Goal: Task Accomplishment & Management: Use online tool/utility

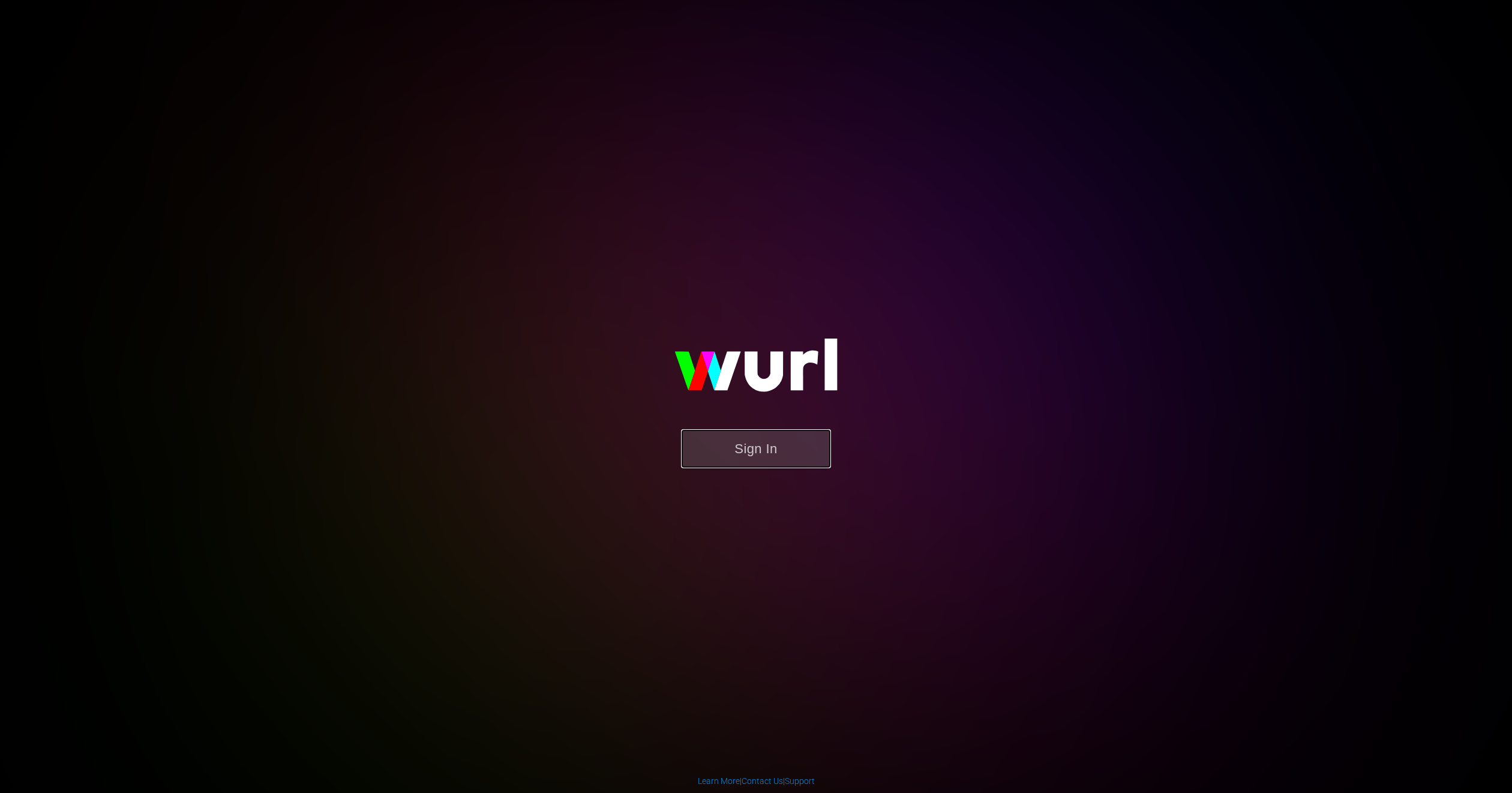
click at [778, 445] on button "Sign In" at bounding box center [756, 448] width 150 height 39
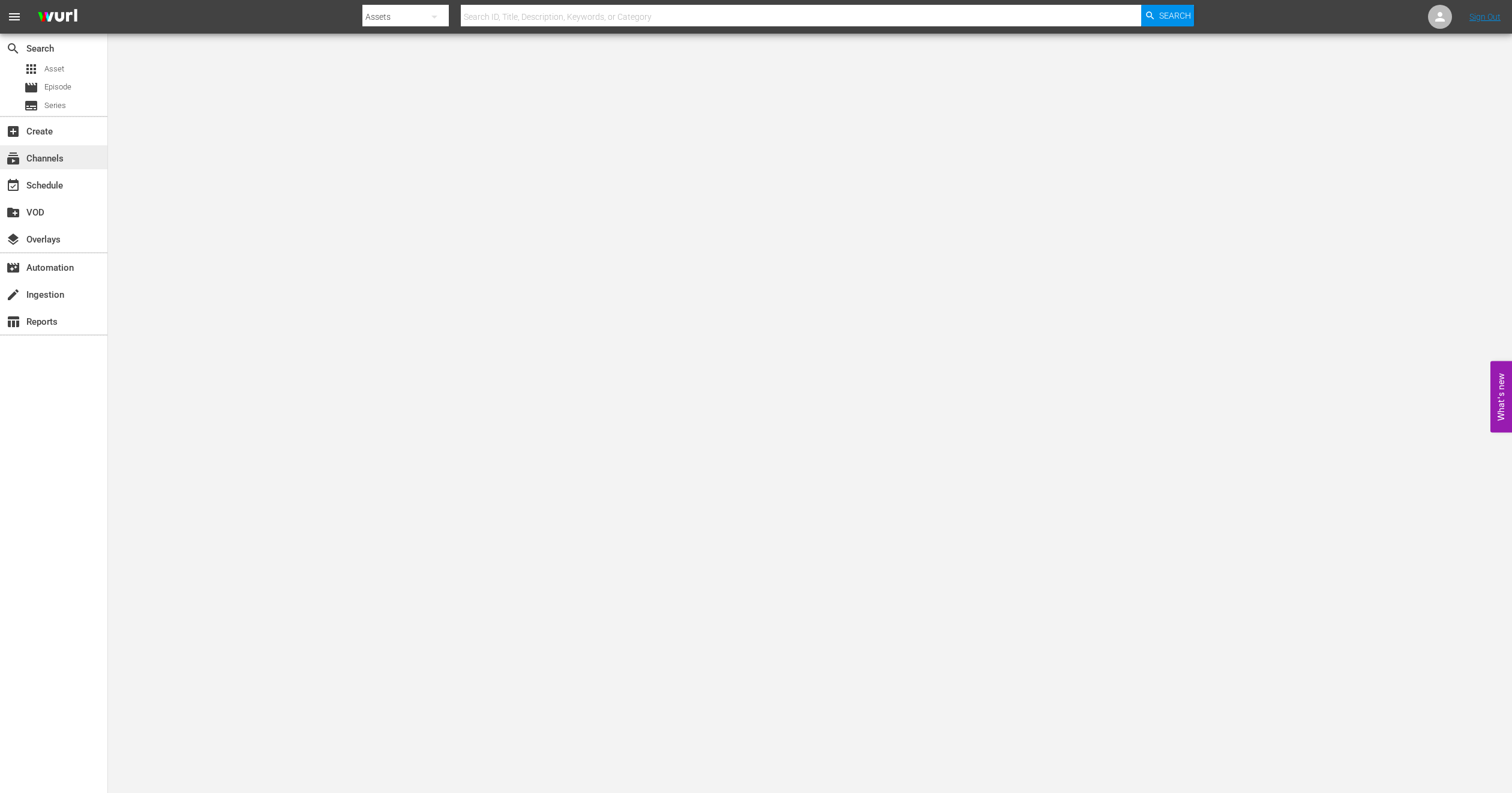
click at [50, 159] on div "subscriptions Channels" at bounding box center [33, 157] width 67 height 11
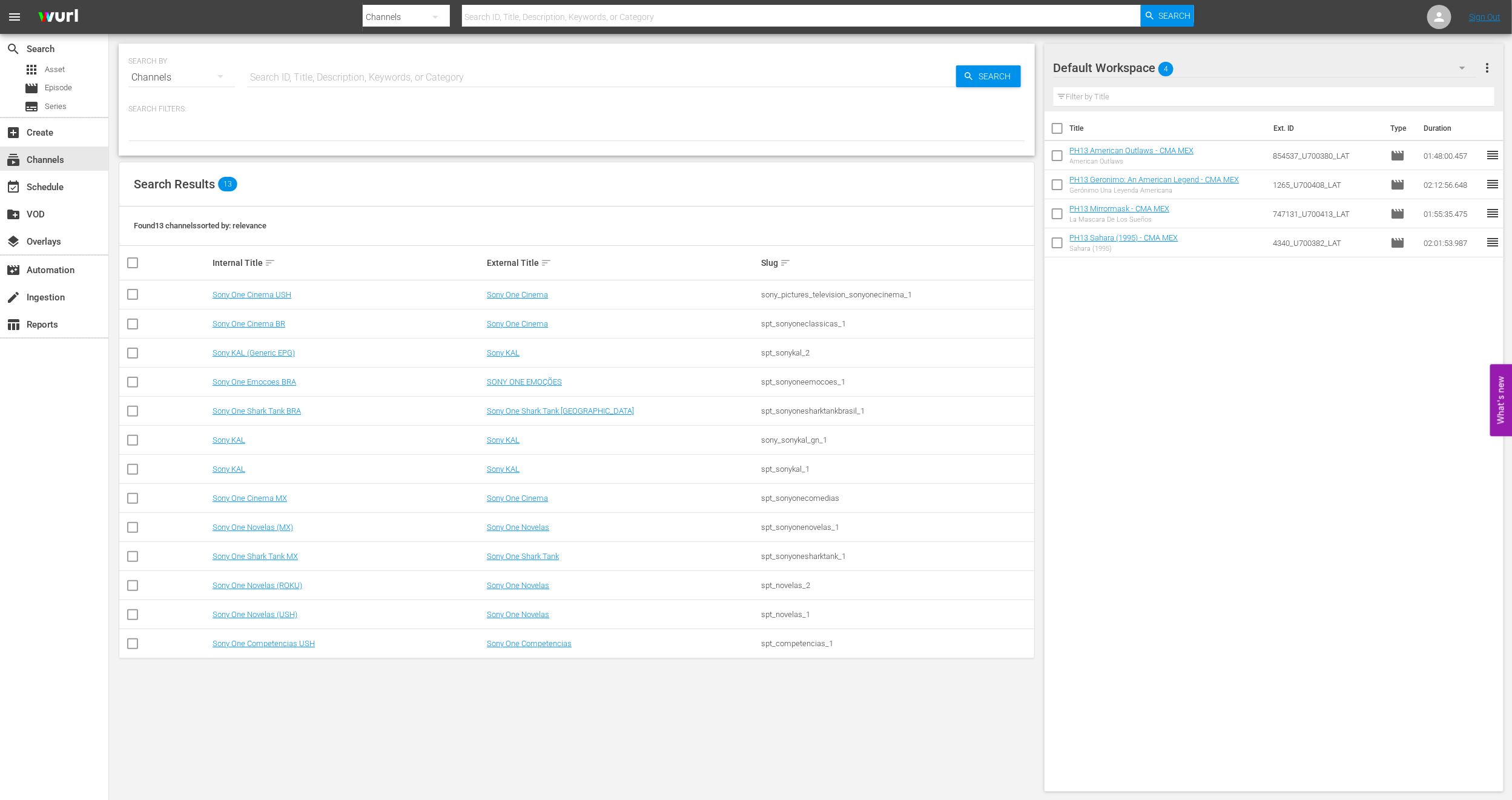
click at [269, 504] on td "Sony One Cinema MX" at bounding box center [348, 499] width 274 height 29
click at [268, 498] on link "Sony One Cinema MX" at bounding box center [250, 498] width 74 height 9
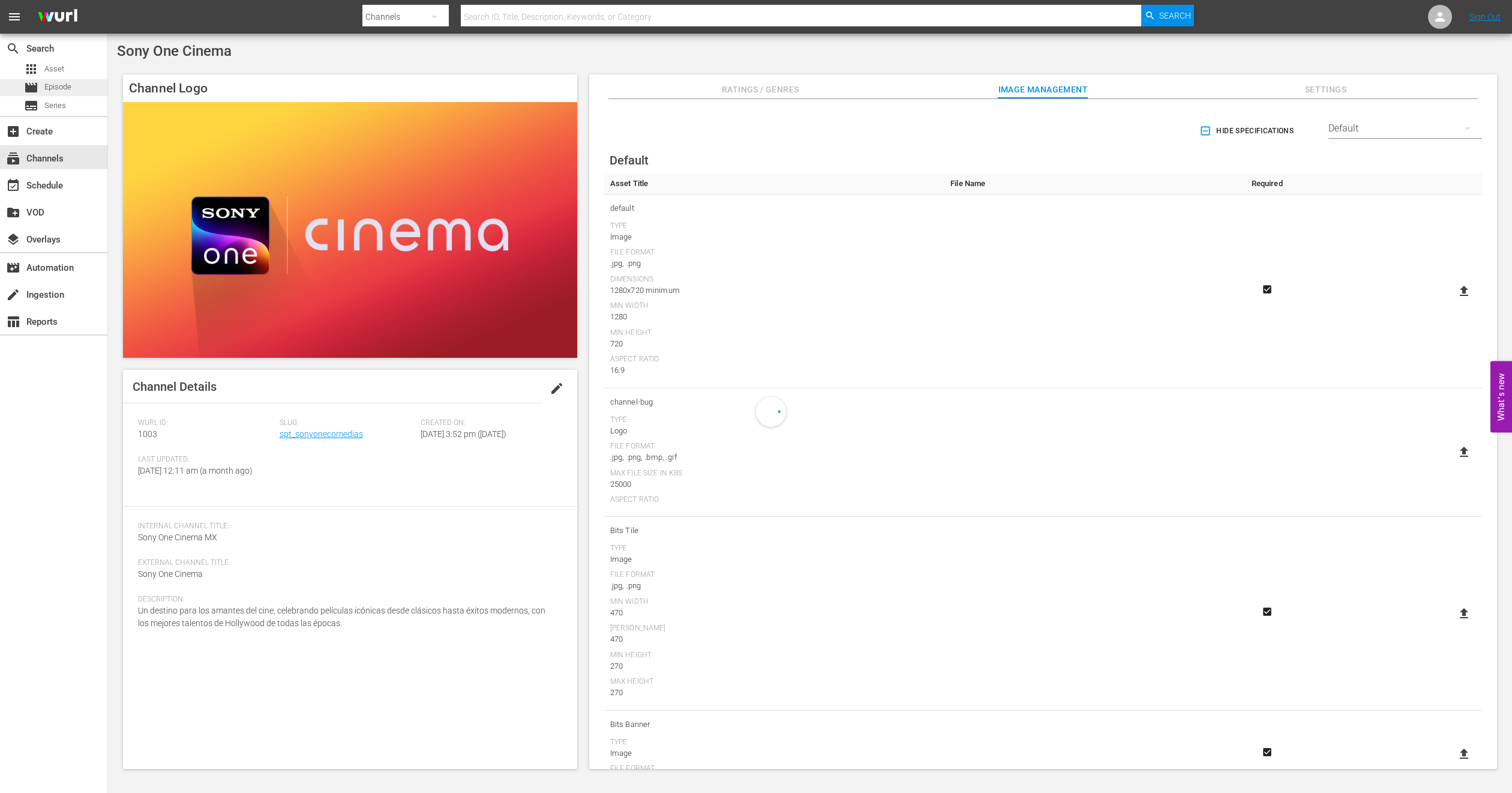
click at [63, 85] on span "Episode" at bounding box center [58, 87] width 27 height 12
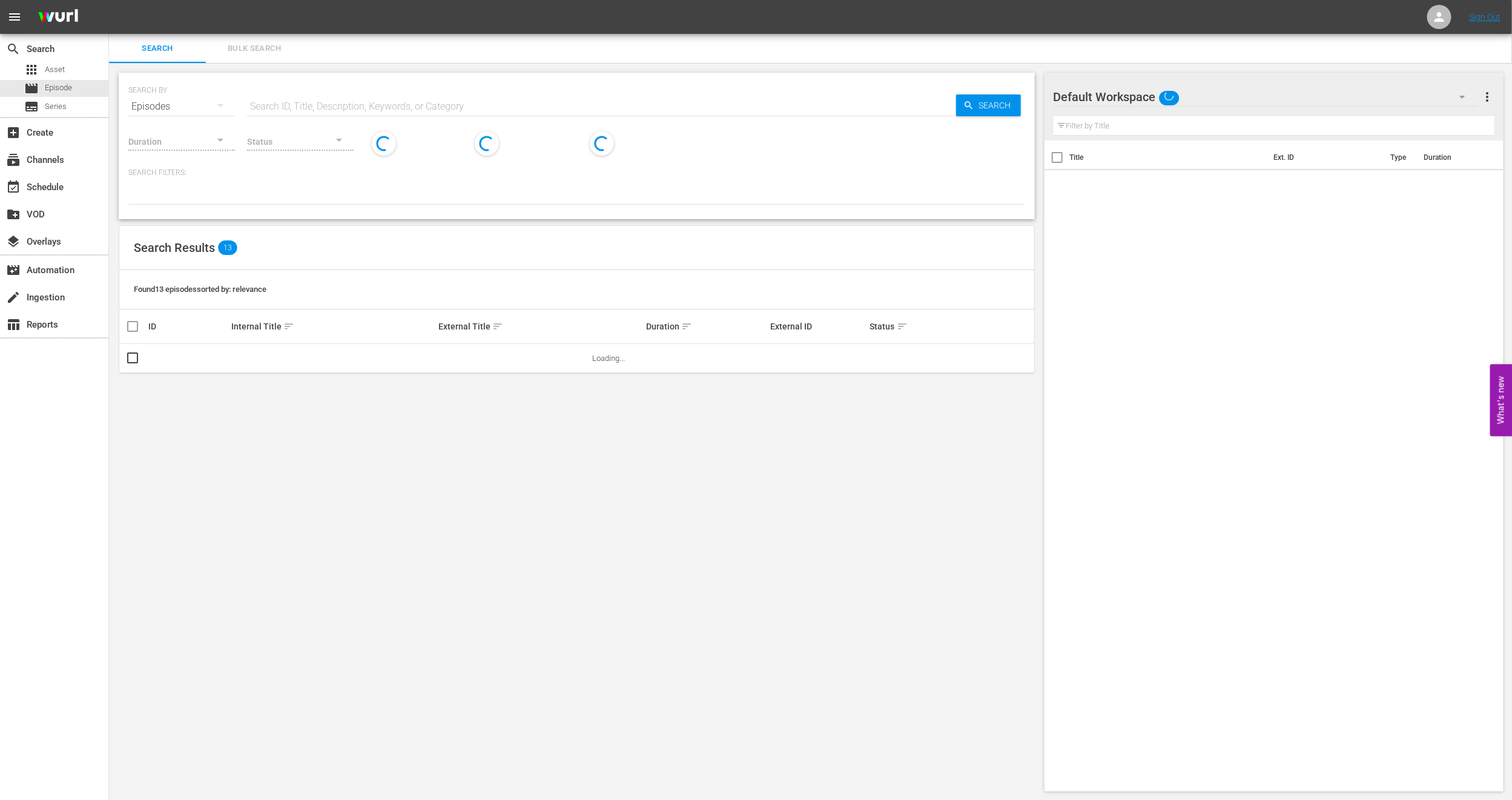
click at [238, 46] on span "Bulk Search" at bounding box center [254, 49] width 82 height 14
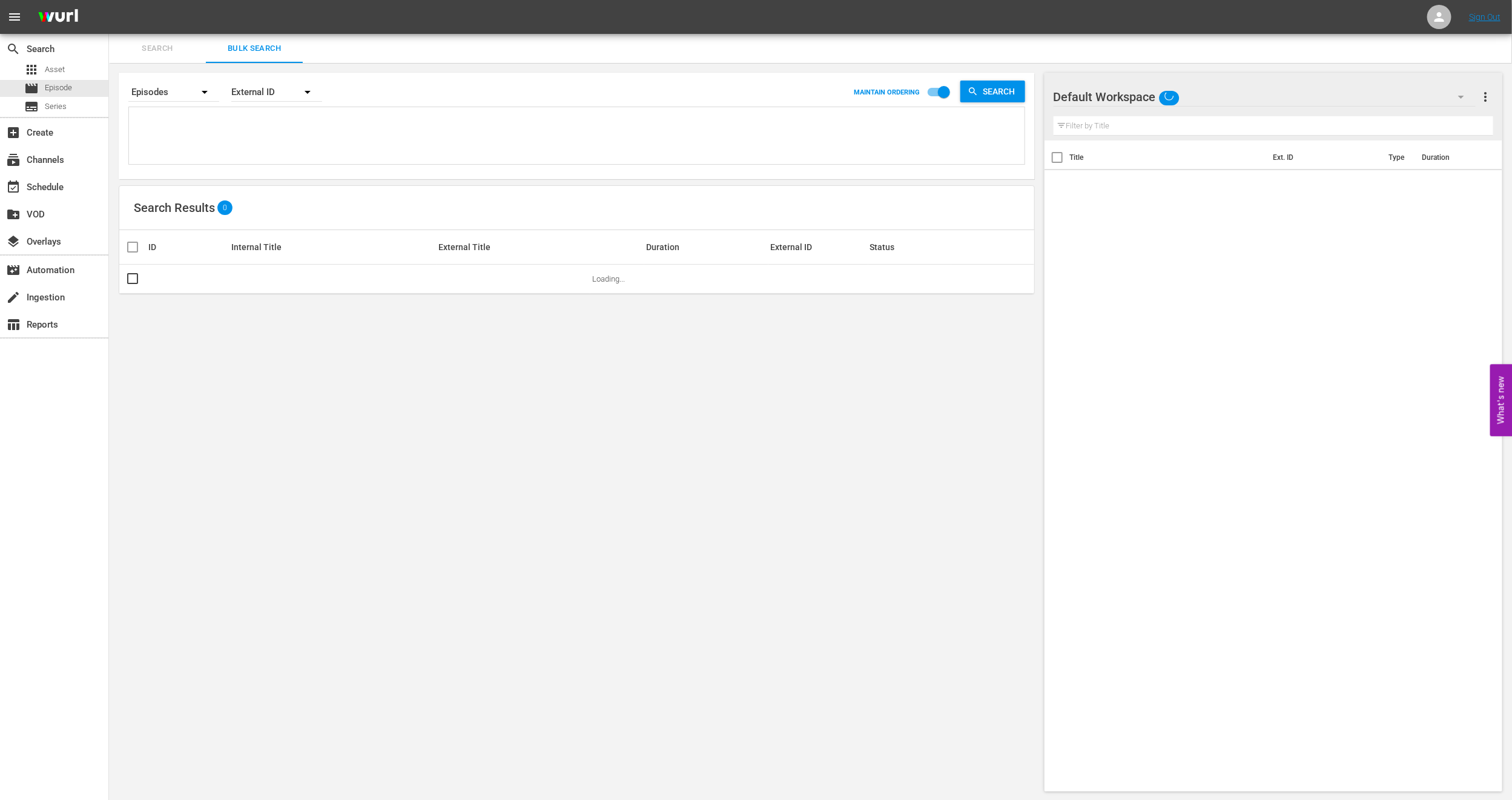
click at [251, 138] on textarea at bounding box center [579, 138] width 893 height 55
paste textarea "790659_U700441_LAT"
type textarea "790659_U700441_LAT"
click at [136, 282] on input "checkbox" at bounding box center [133, 282] width 15 height 15
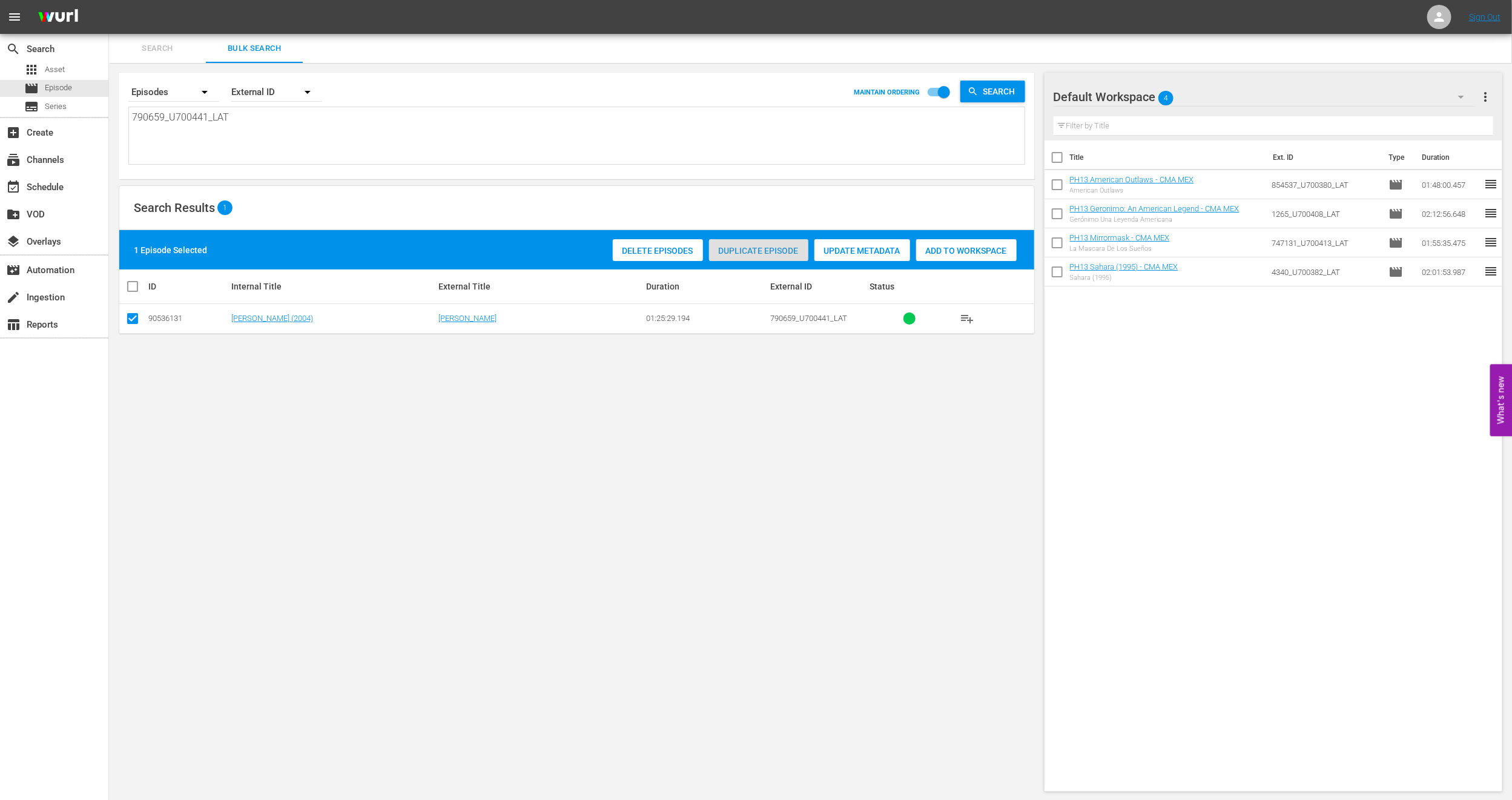
click at [734, 249] on span "Duplicate Episode" at bounding box center [758, 251] width 99 height 10
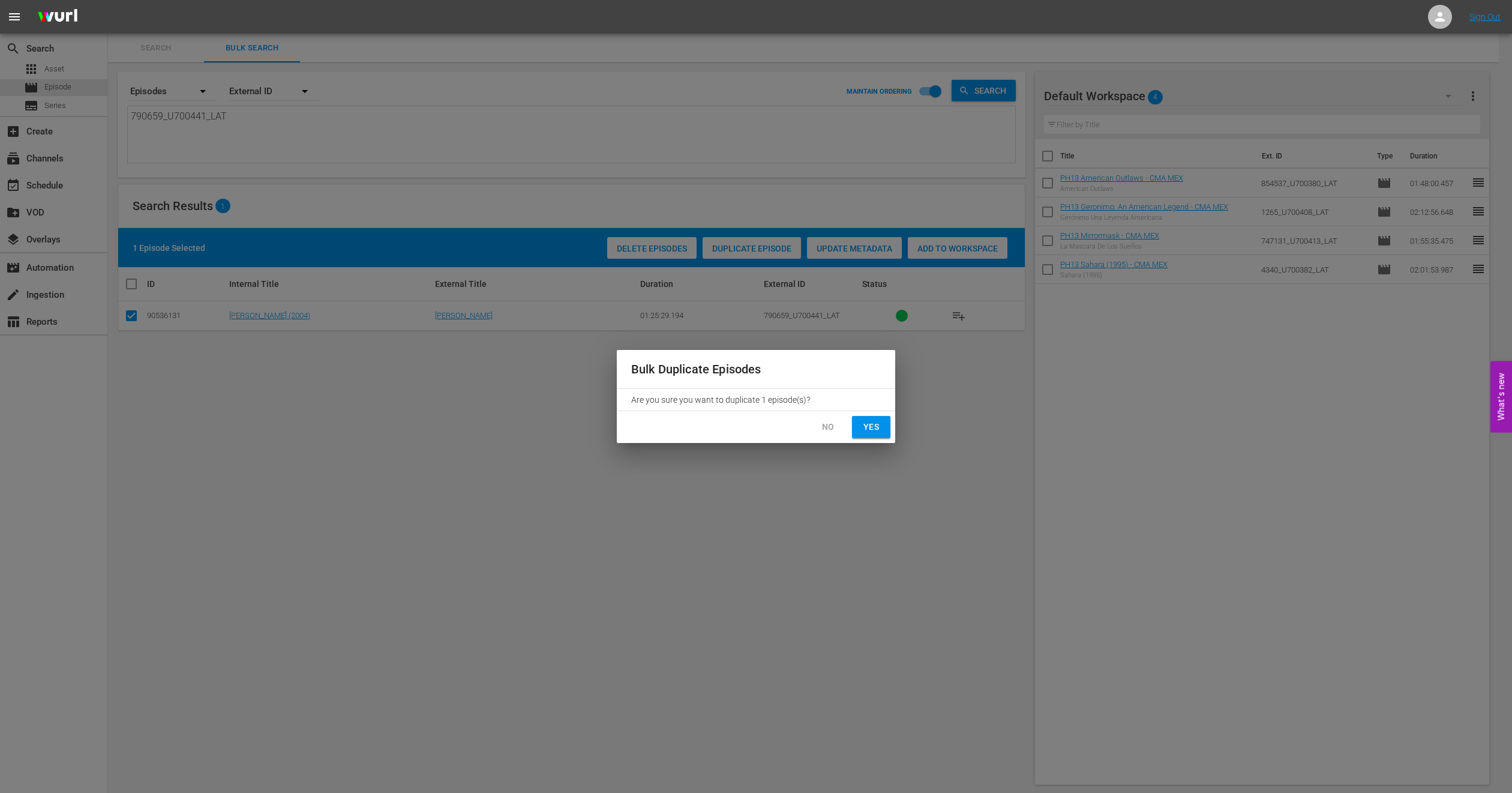
click at [858, 420] on button "Yes" at bounding box center [871, 427] width 39 height 22
checkbox input "false"
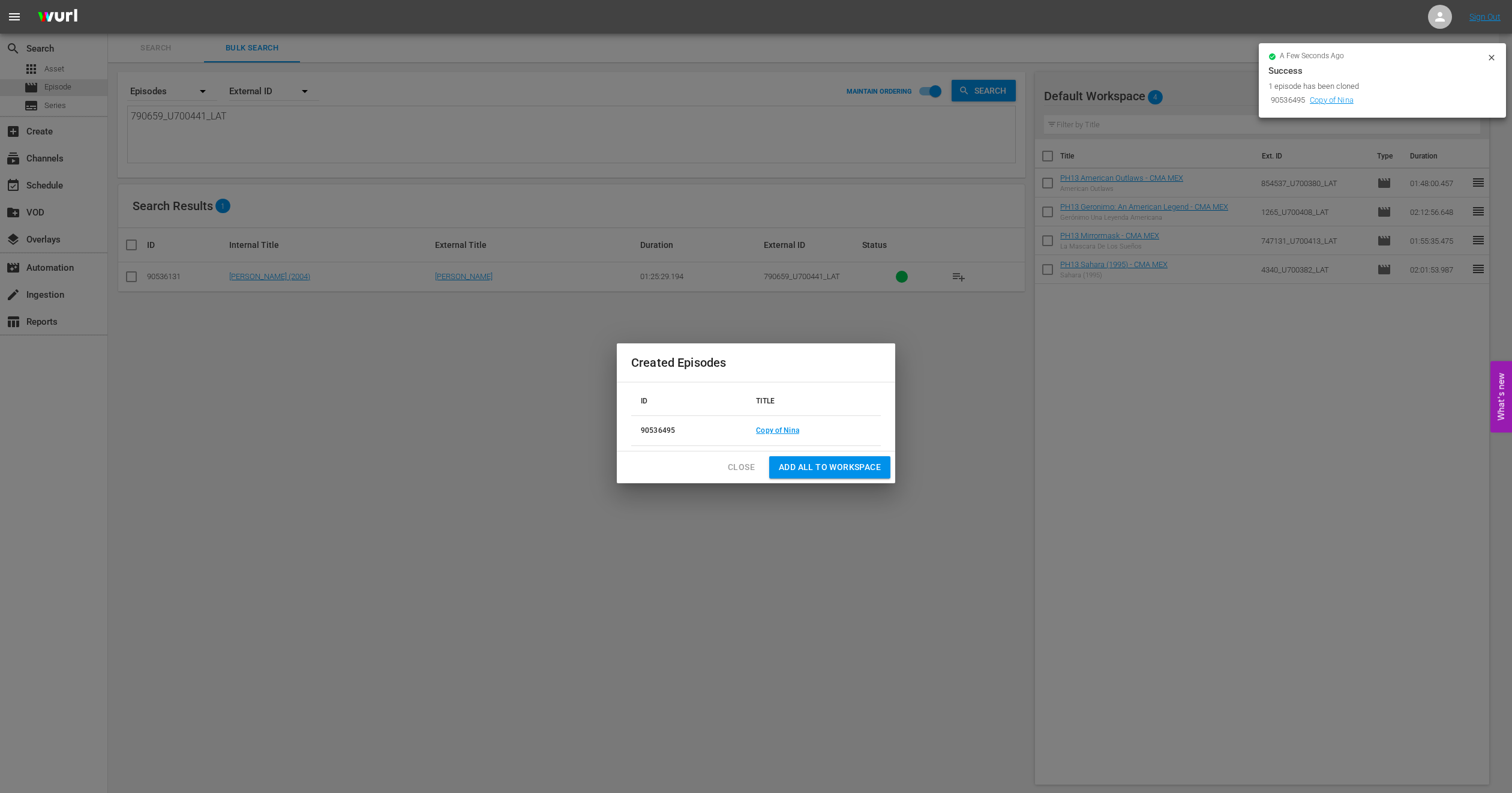
click at [747, 467] on span "Close" at bounding box center [741, 467] width 27 height 15
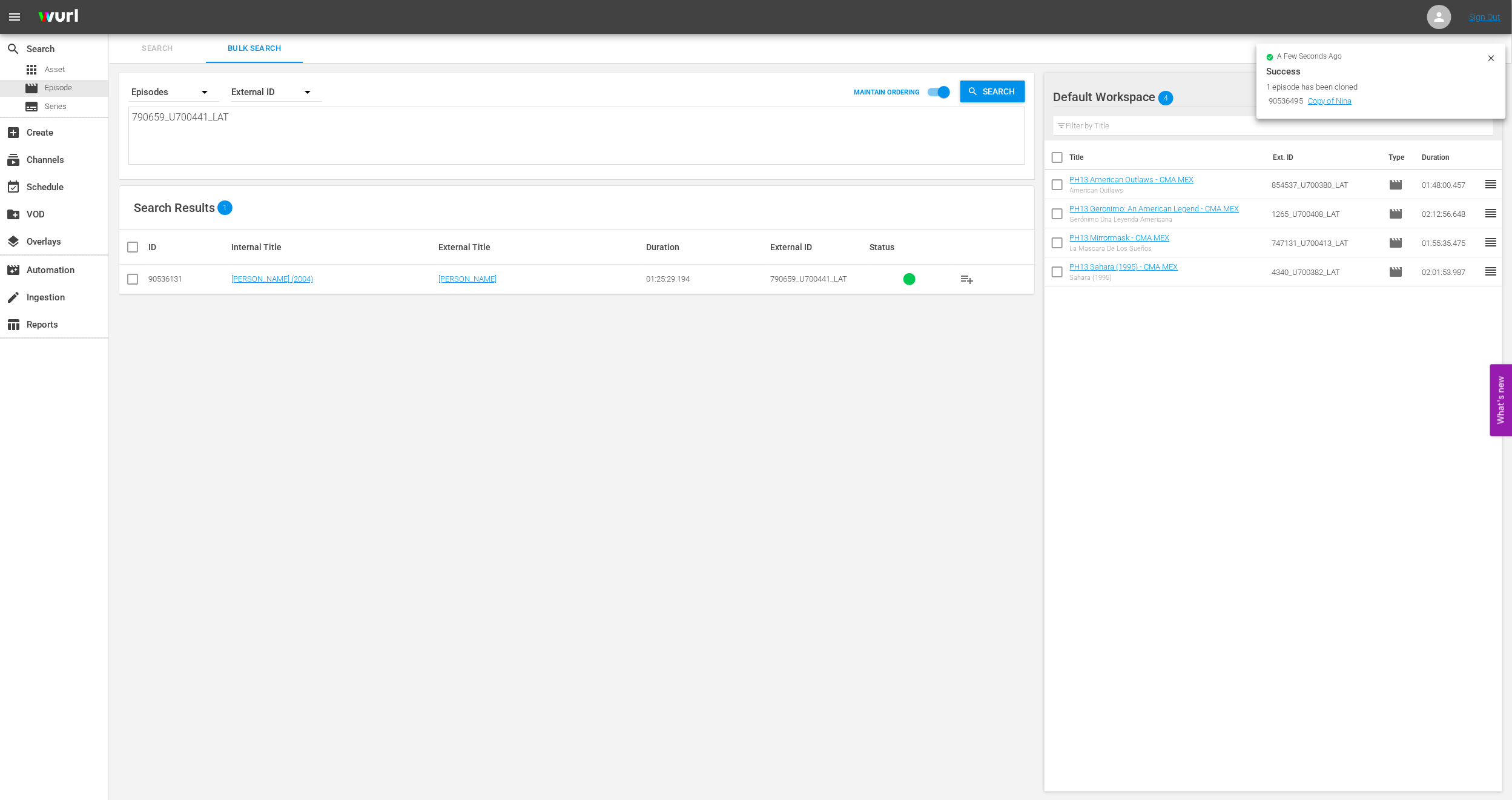
click at [1017, 60] on icon at bounding box center [1491, 57] width 5 height 5
click at [68, 86] on span "Episode" at bounding box center [59, 88] width 27 height 12
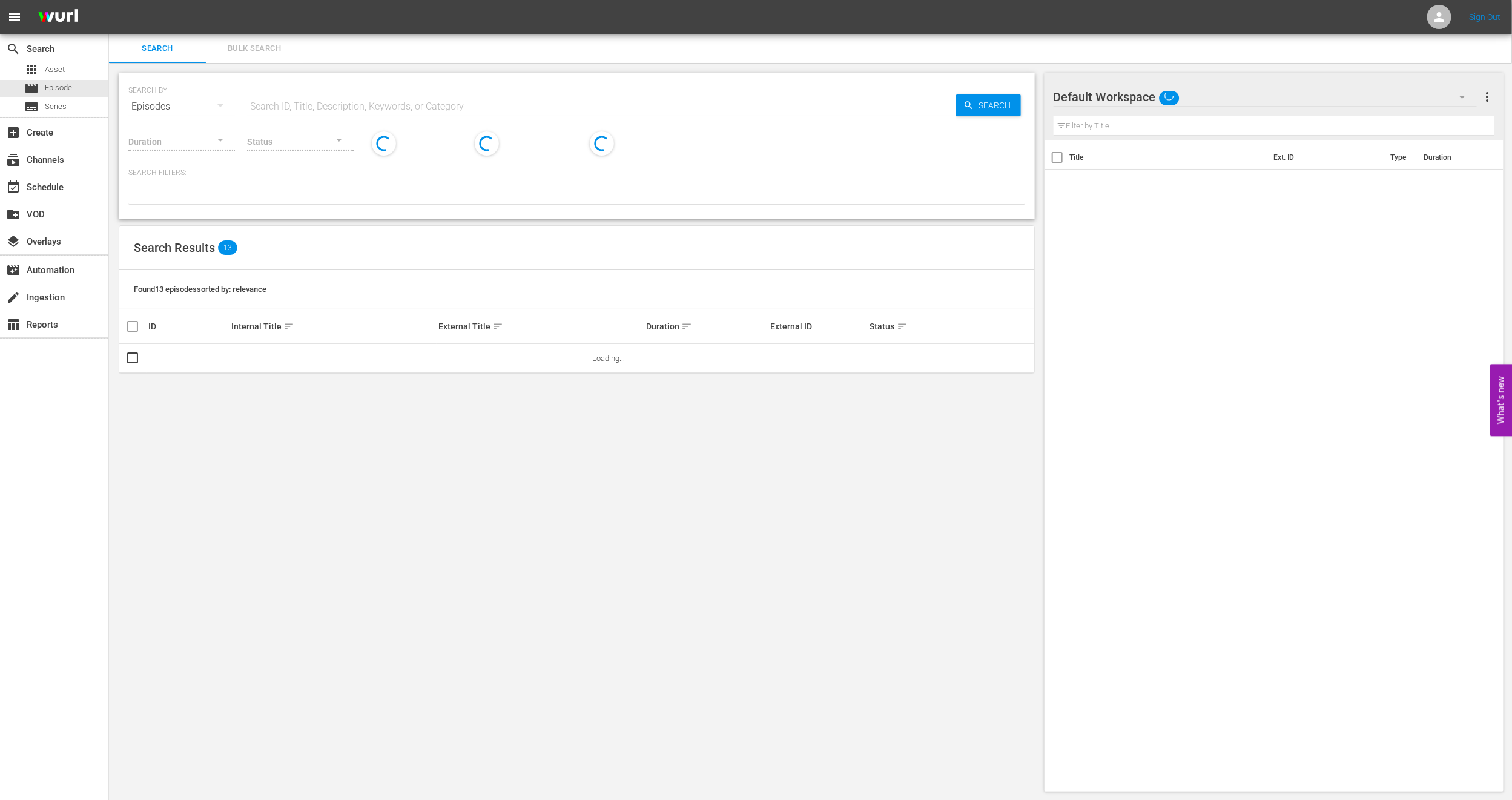
click at [260, 53] on span "Bulk Search" at bounding box center [254, 49] width 82 height 14
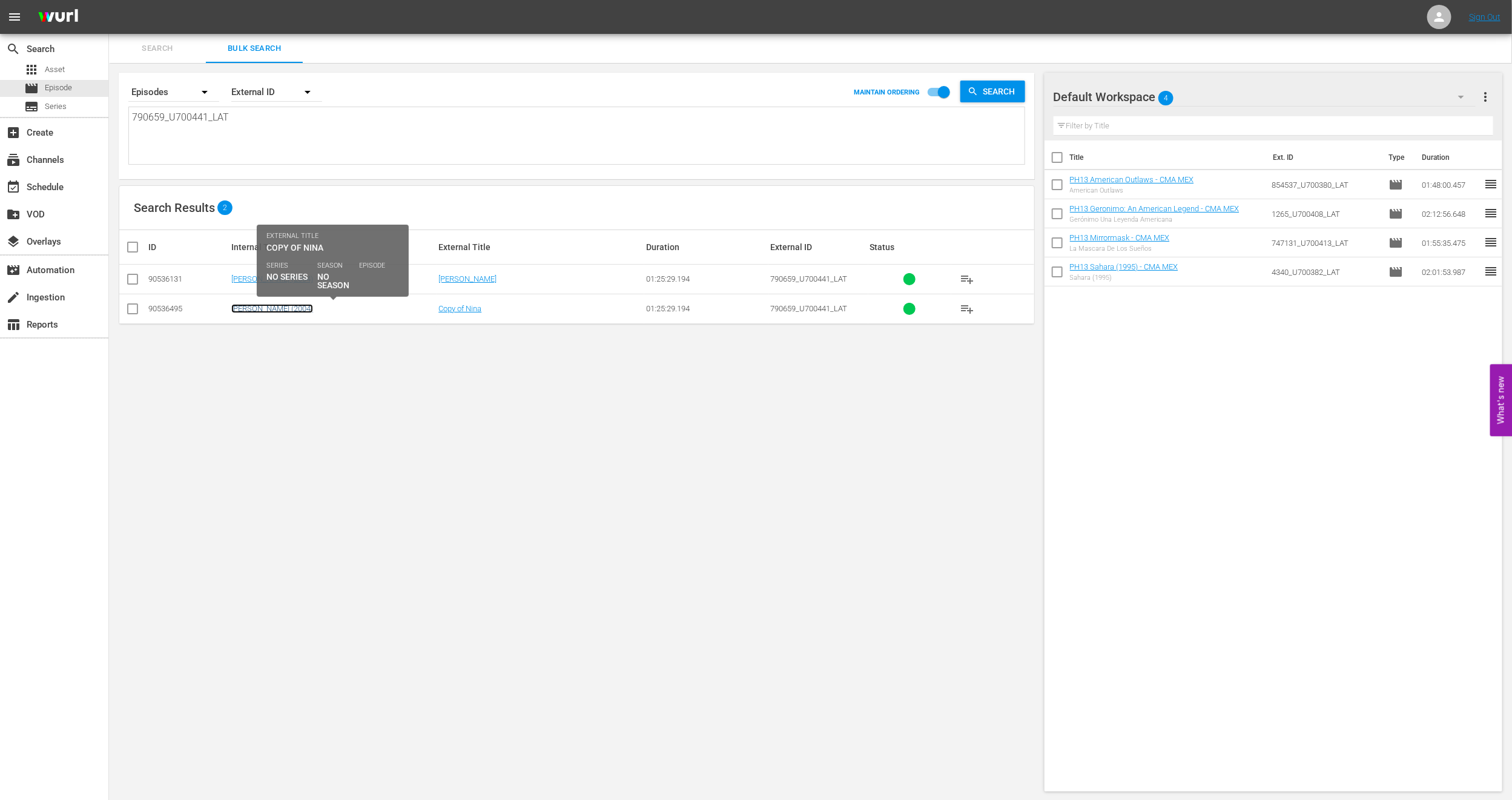
click at [233, 310] on link "[PERSON_NAME] (2004)" at bounding box center [272, 309] width 82 height 9
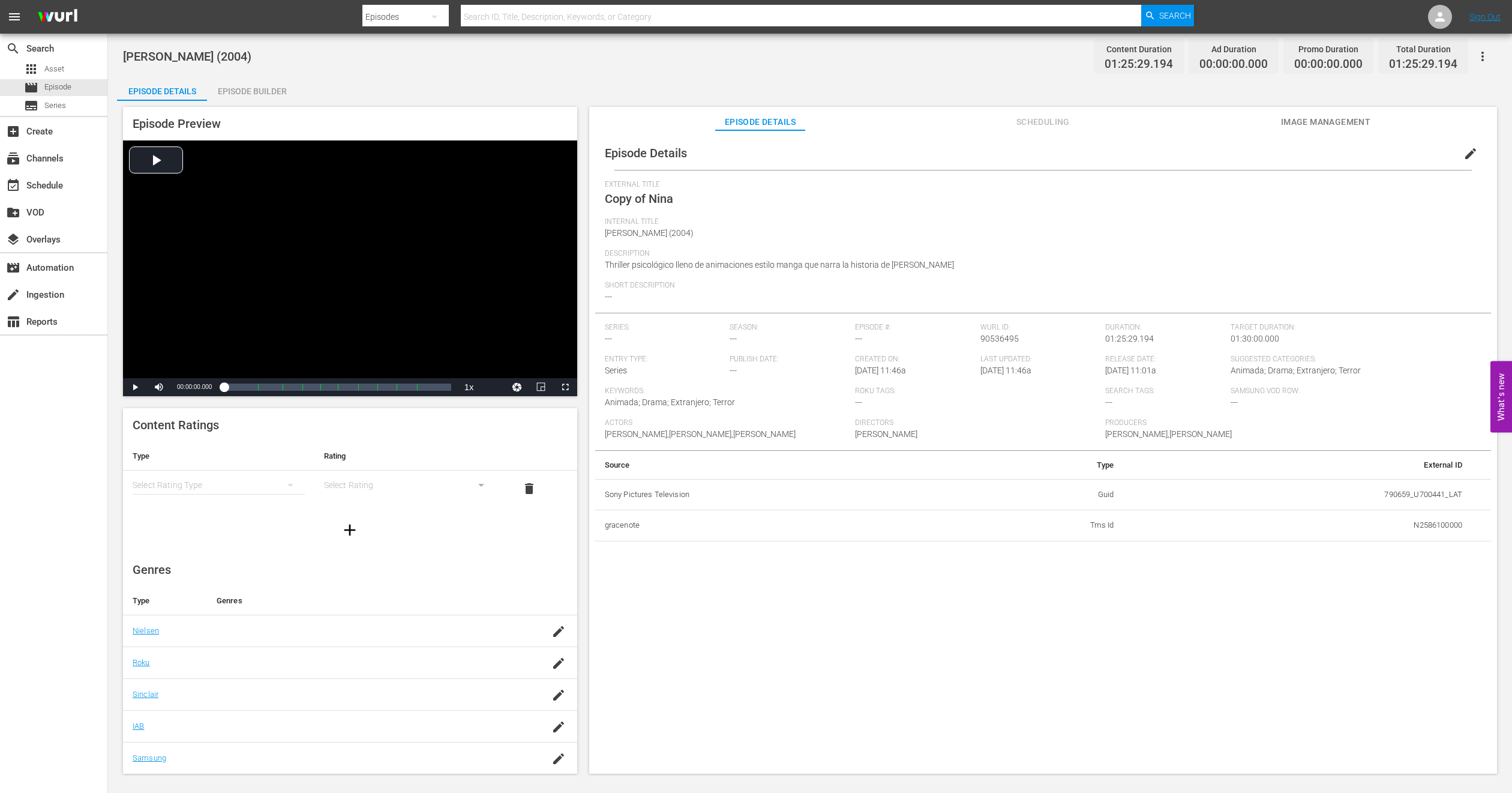
click at [1008, 158] on span "edit" at bounding box center [1471, 154] width 14 height 15
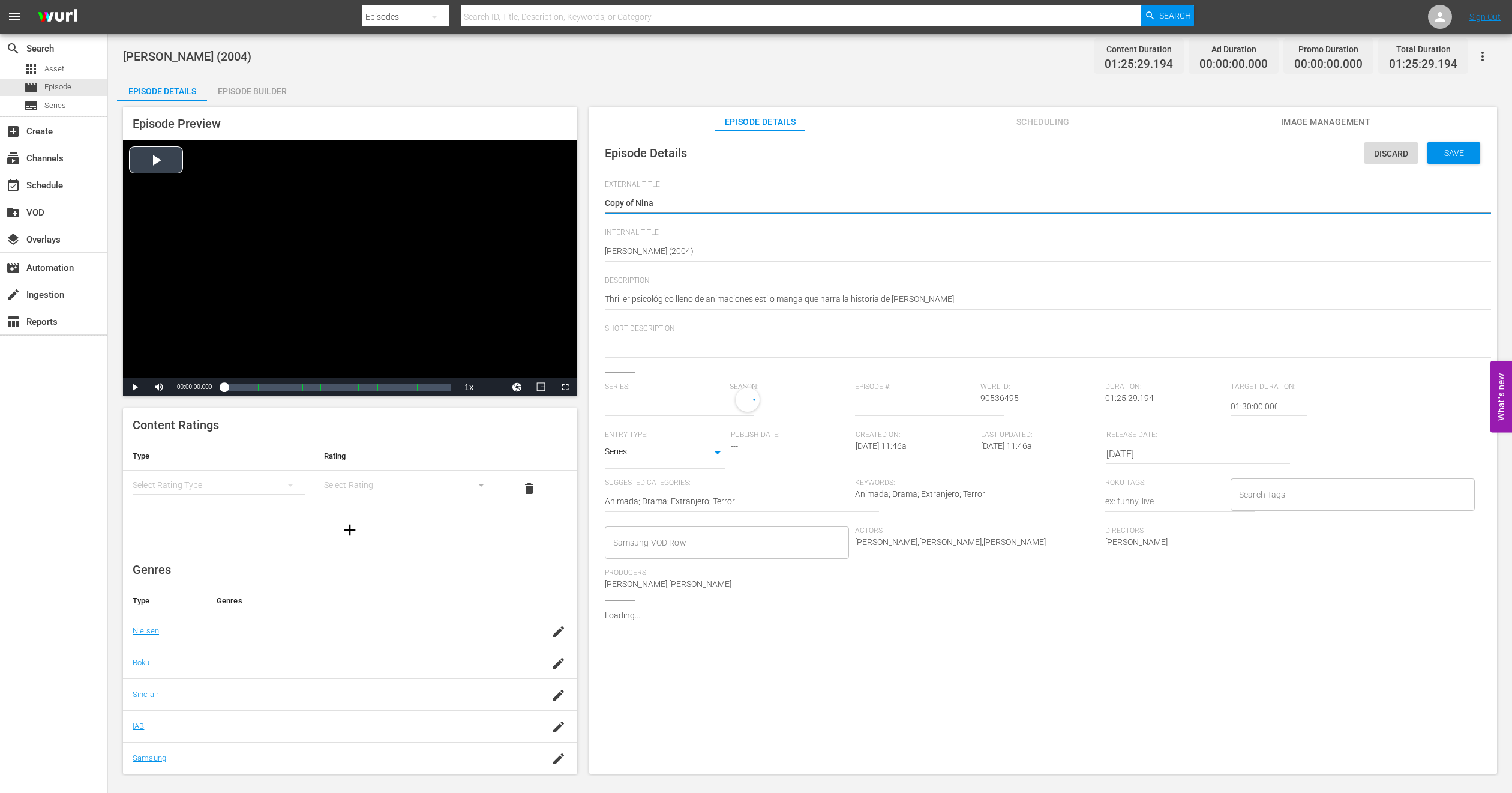
drag, startPoint x: 635, startPoint y: 202, endPoint x: 220, endPoint y: 202, distance: 415.0
click at [220, 202] on div "Episode Preview Video Player is loading. Play Video Play Mute Current Time 00:0…" at bounding box center [810, 442] width 1386 height 682
type textarea "[PERSON_NAME]"
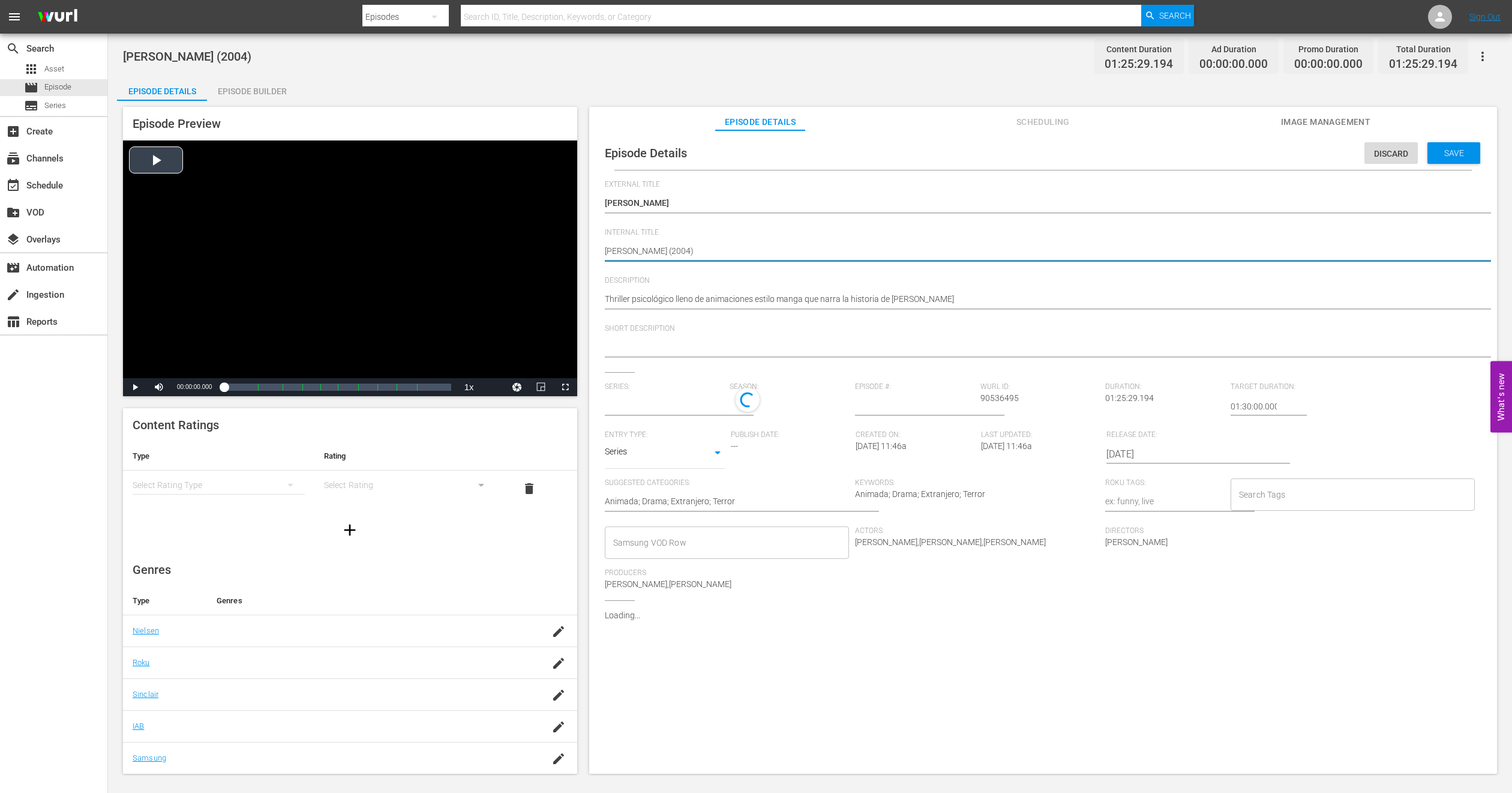
type textarea "PNina (2004)"
type textarea "PHNina (2004)"
type textarea "PH1Nina (2004)"
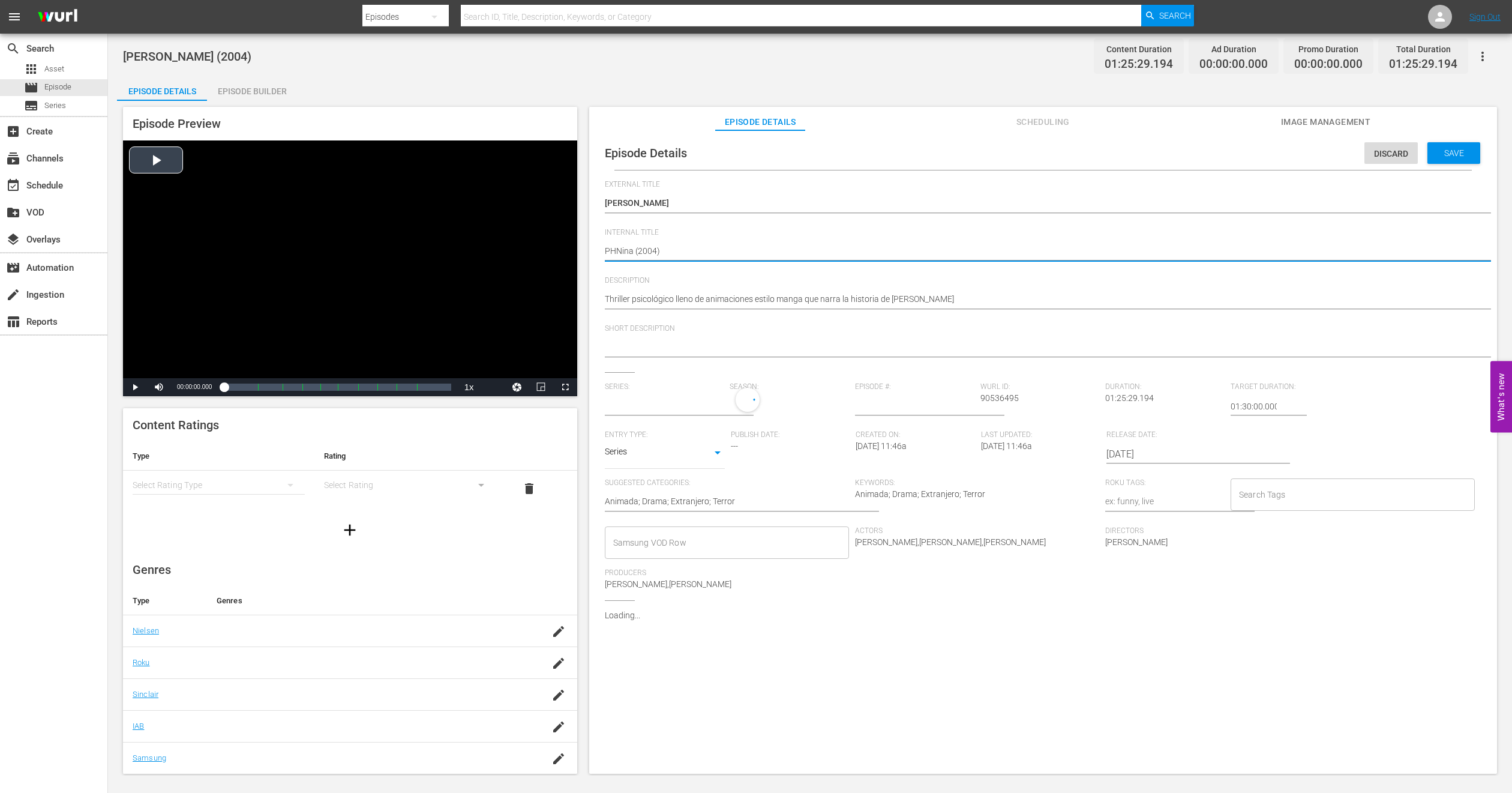
type textarea "PH1Nina (2004)"
type textarea "PH13Nina (2004)"
type textarea "PH13 [PERSON_NAME] (2004)"
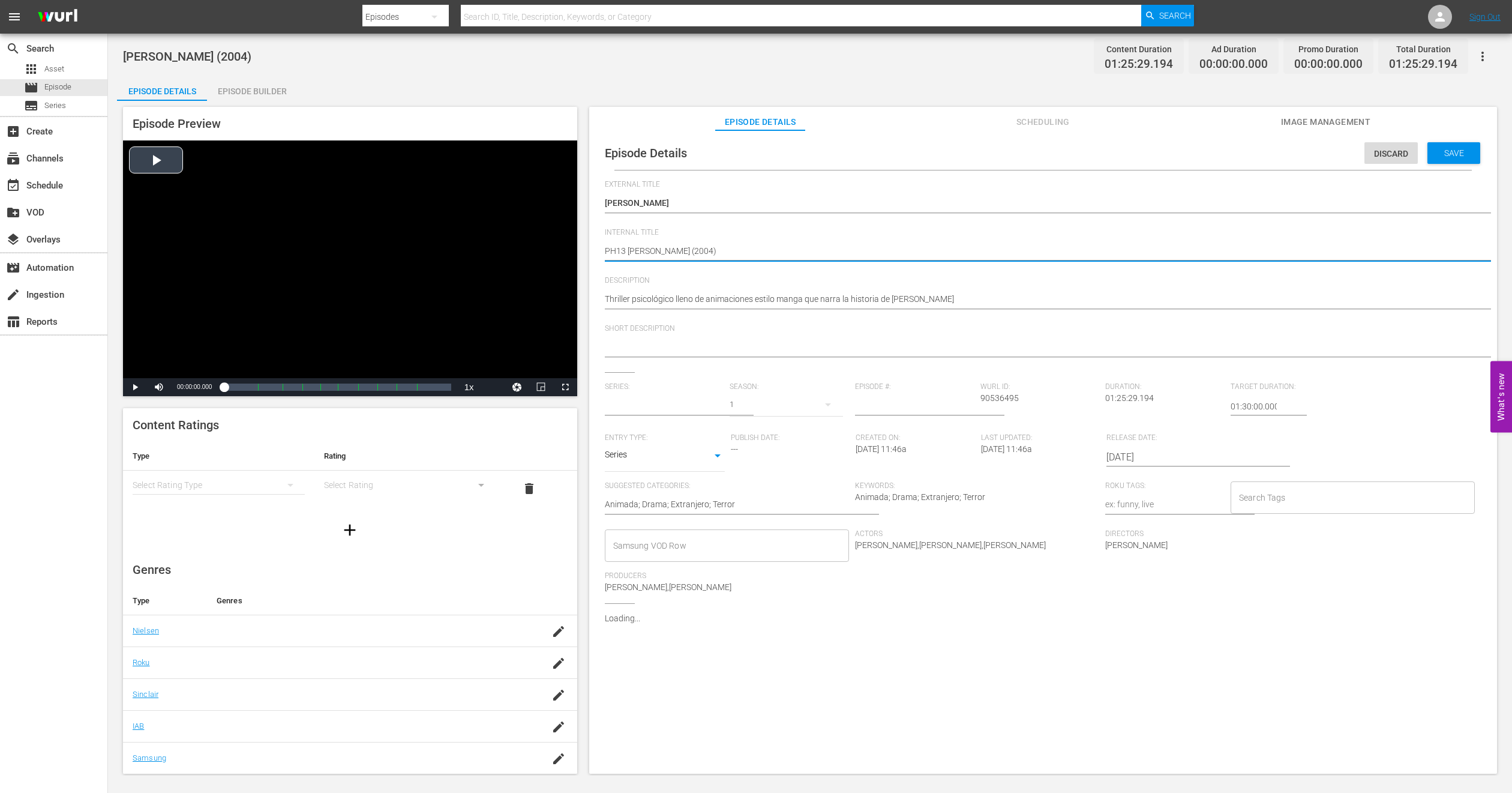
type textarea "PH13 [PERSON_NAME] (2004)"
type input "No Series"
type textarea "PH13 [PERSON_NAME] (2004) -"
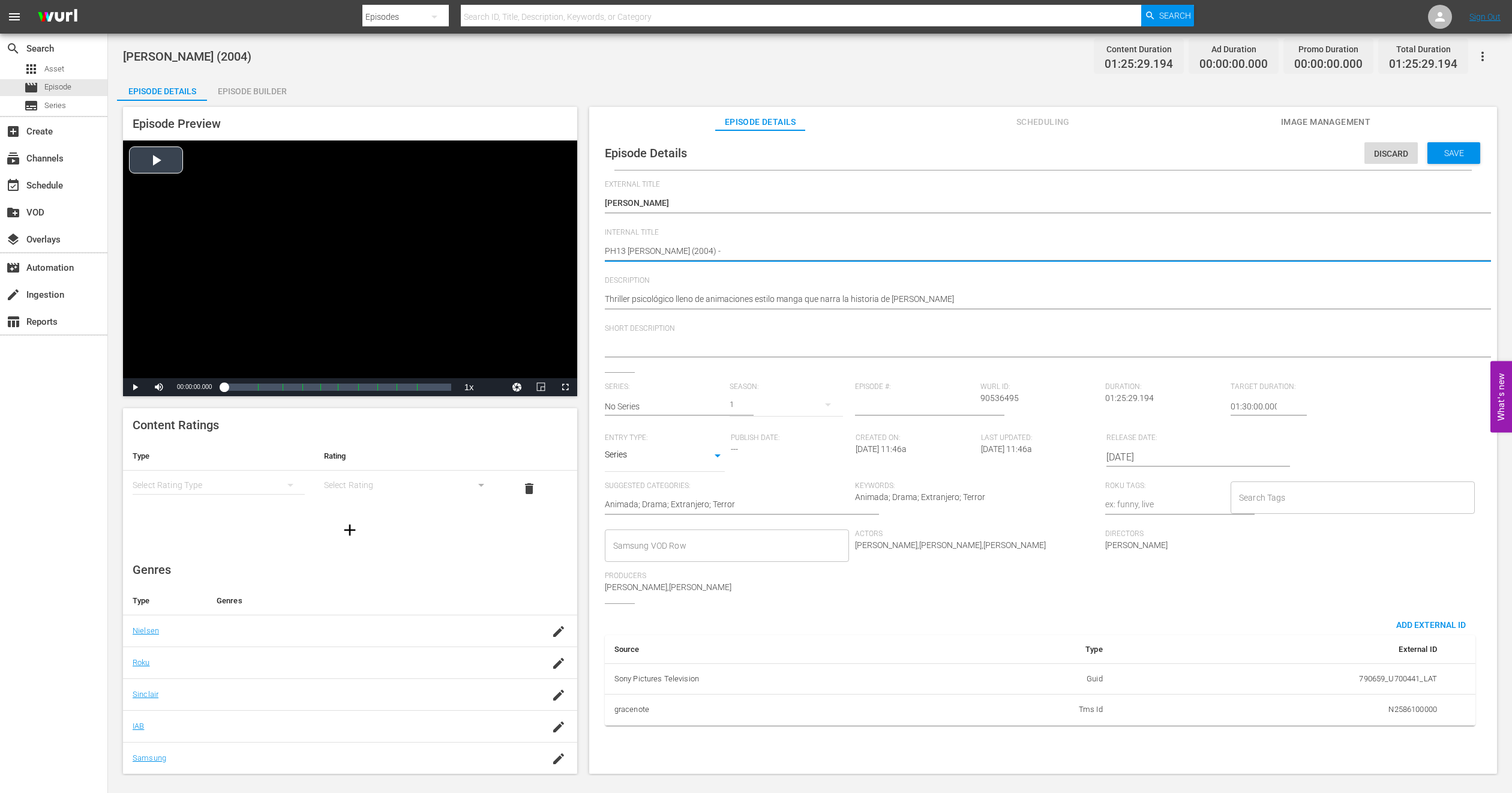
type textarea "PH13 [PERSON_NAME] (2004) -"
type textarea "PH13 [PERSON_NAME] (2004) - C"
type textarea "PH13 [PERSON_NAME] (2004) - CM"
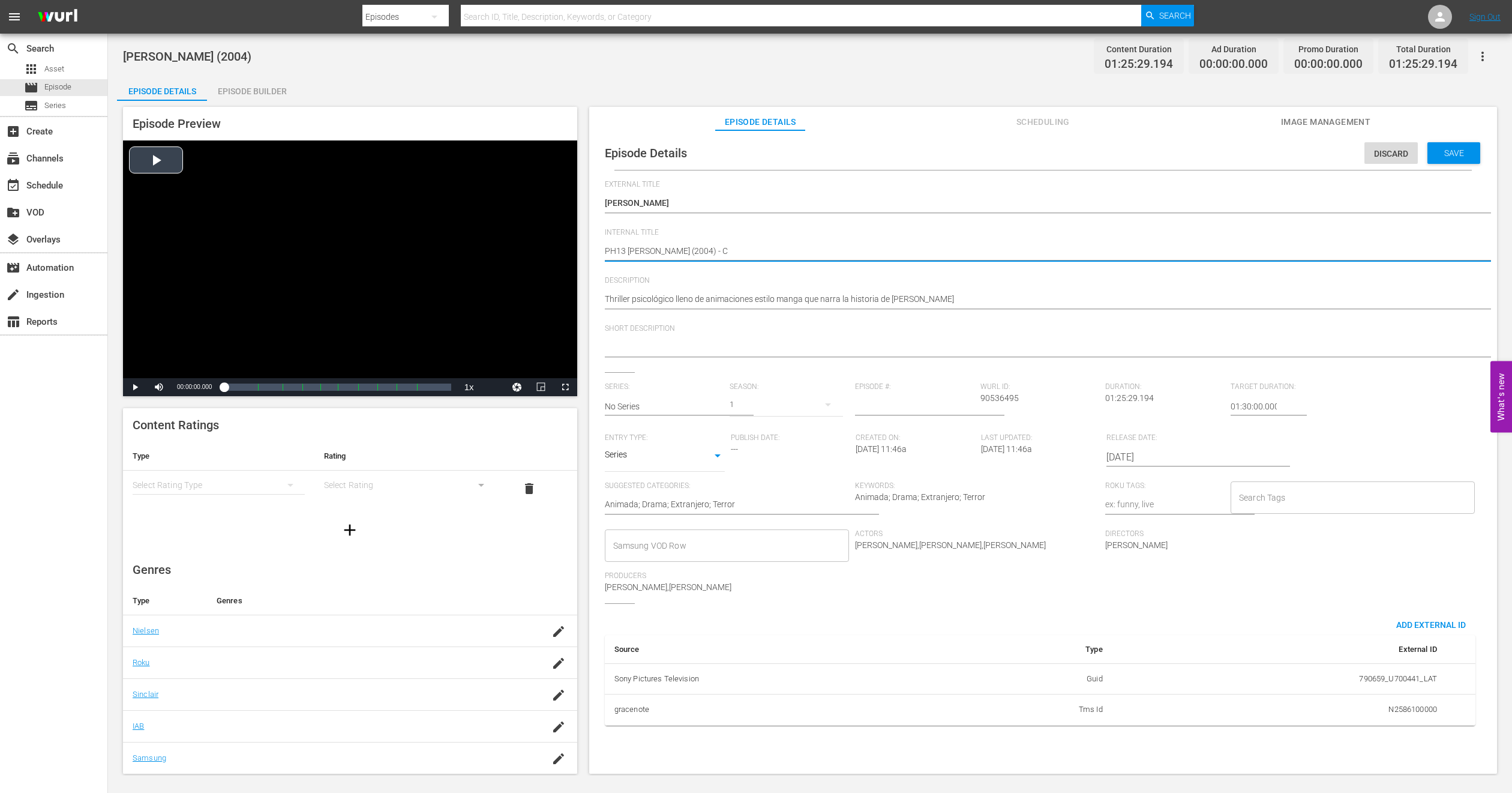
type textarea "PH13 [PERSON_NAME] (2004) - CM"
type textarea "PH13 [PERSON_NAME] (2004) - CMA"
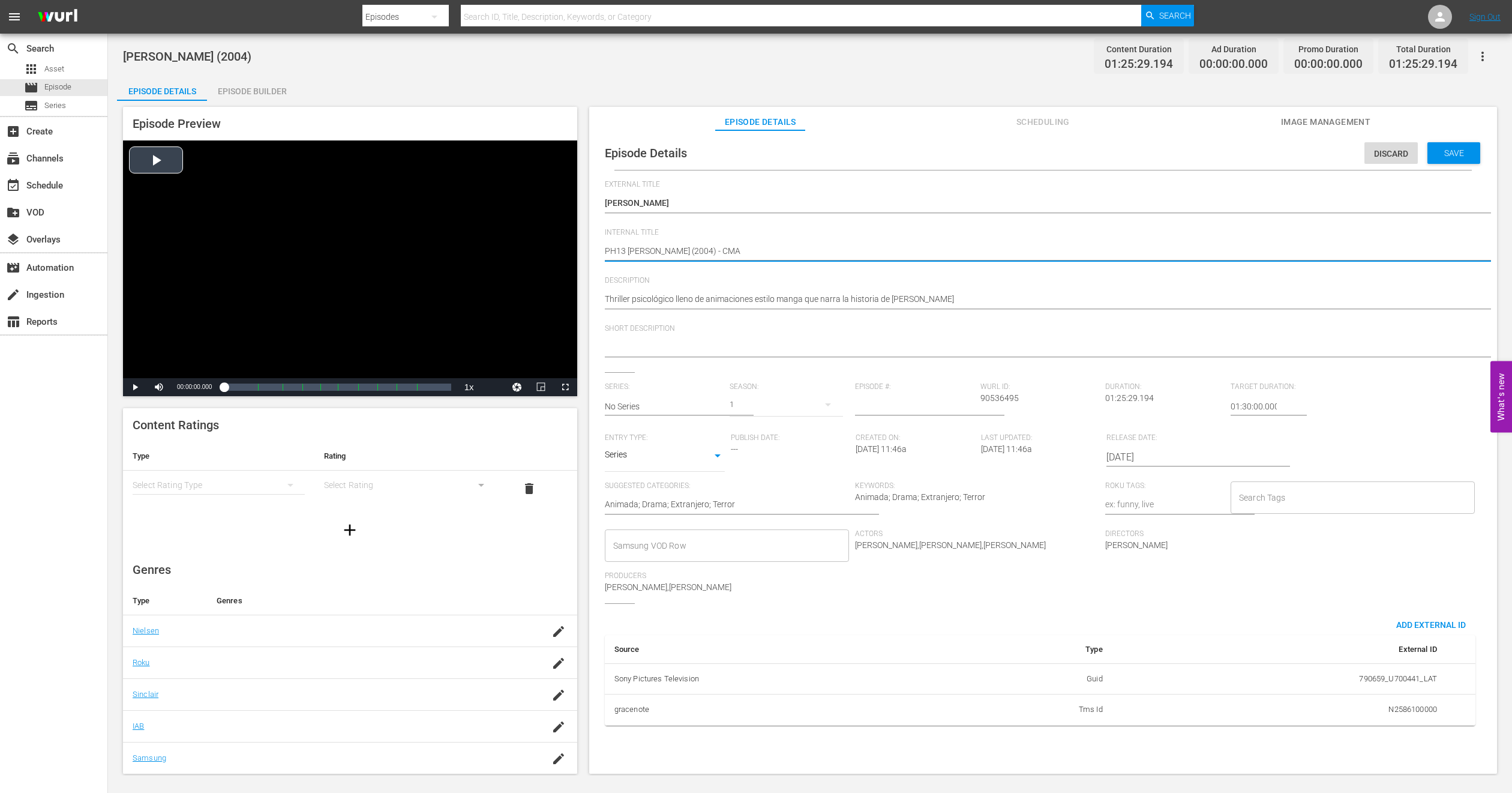
type textarea "PH13 [PERSON_NAME] (2004) - CMA M"
type textarea "PH13 [PERSON_NAME] (2004) - CMA ME"
type textarea "PH13 [PERSON_NAME] (2004) - CMA MEX"
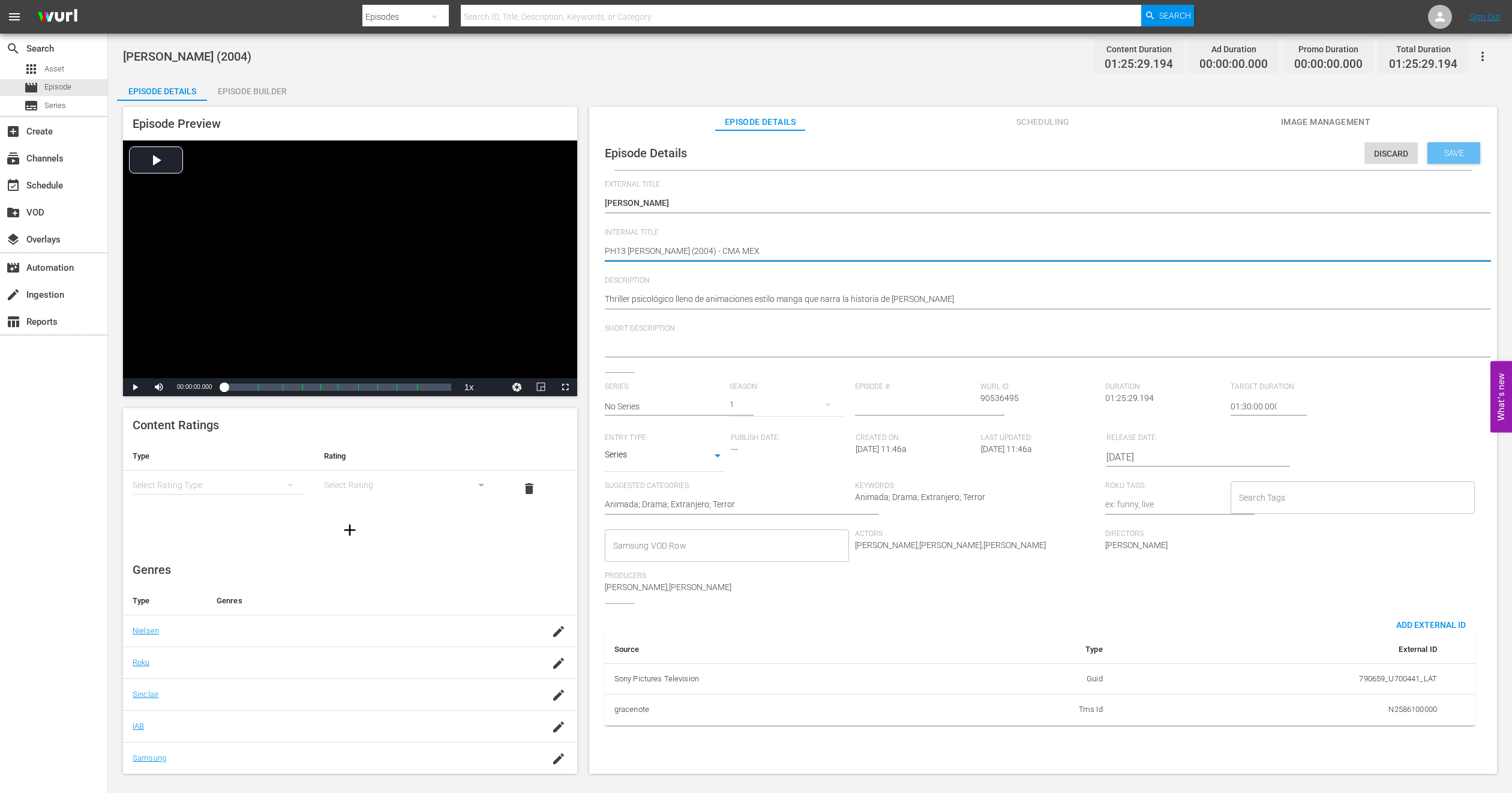
type textarea "PH13 [PERSON_NAME] (2004) - CMA MEX"
click at [1008, 150] on span "Save" at bounding box center [1454, 153] width 39 height 10
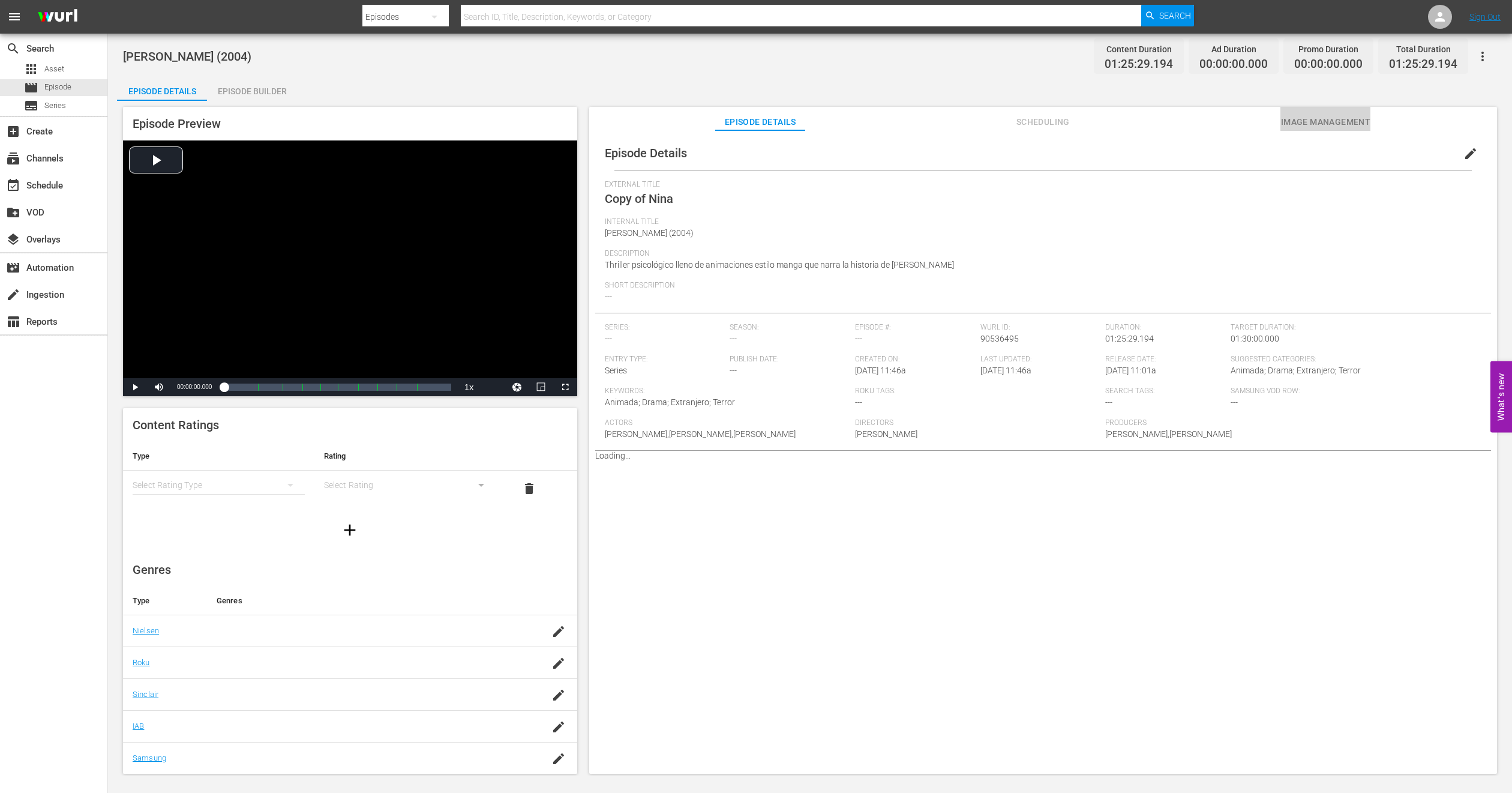
click at [1008, 120] on span "Image Management" at bounding box center [1325, 122] width 90 height 15
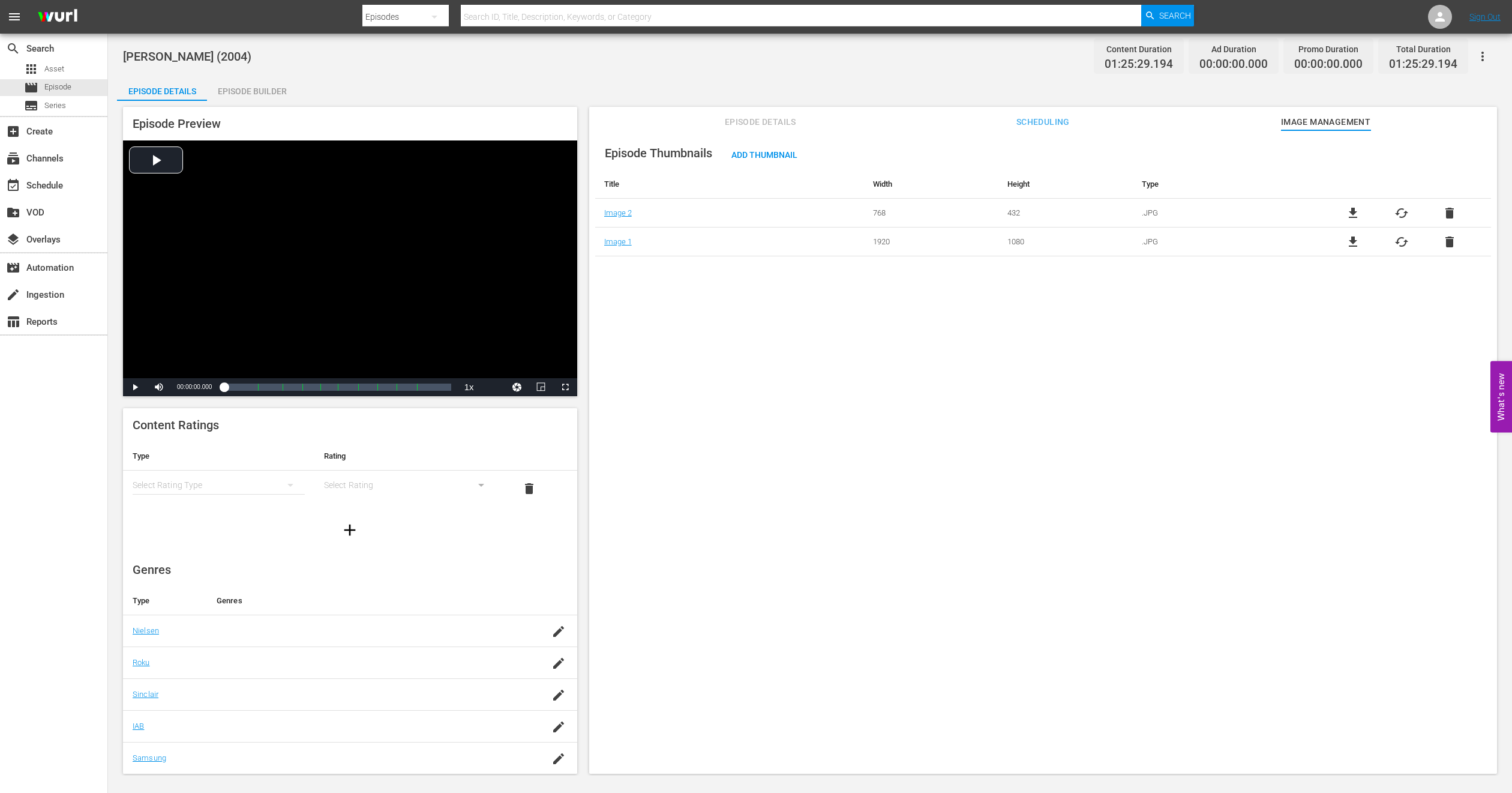
click at [219, 83] on div "Episode Builder" at bounding box center [252, 91] width 90 height 29
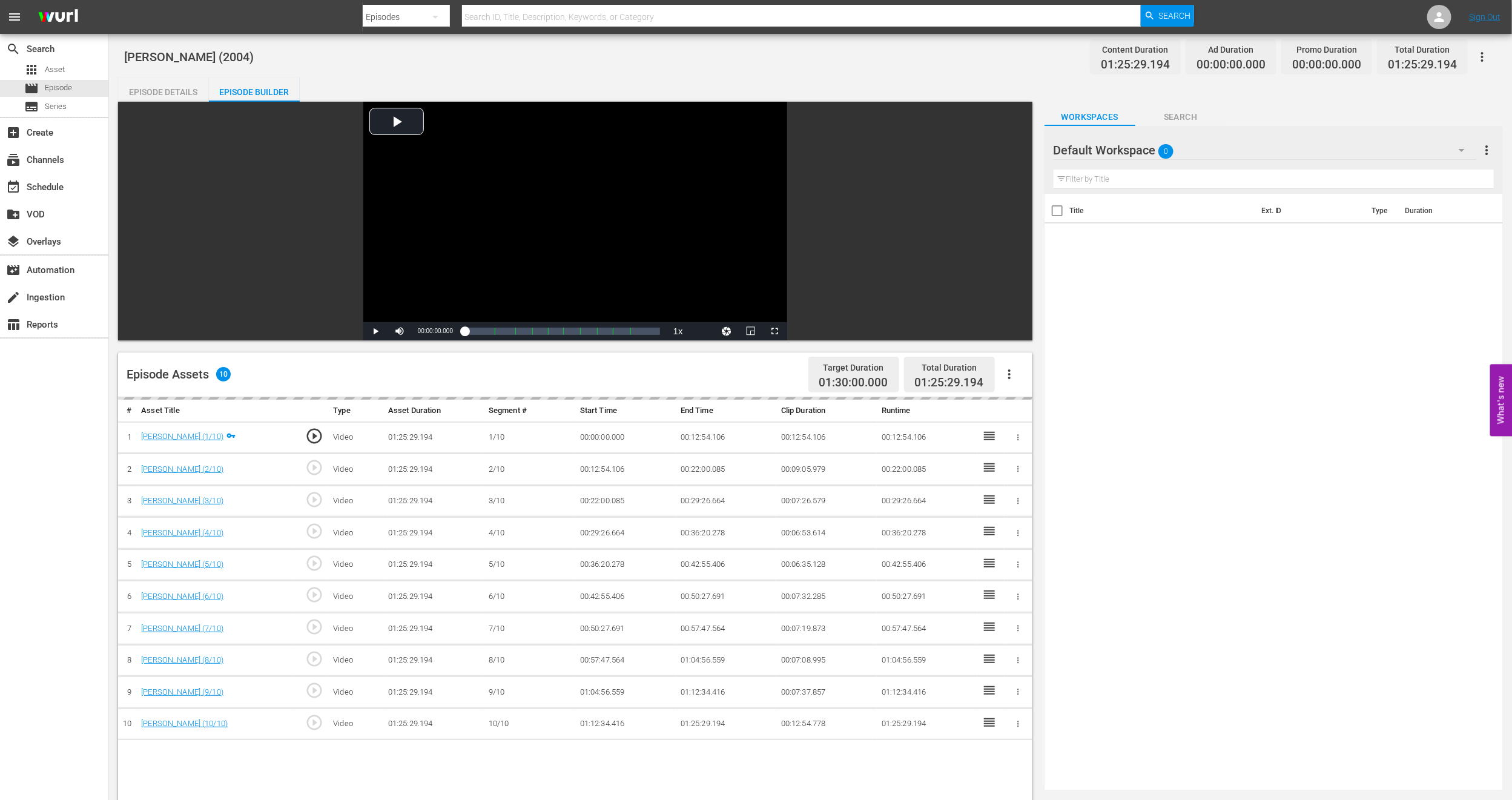
click at [1017, 152] on div "Default Workspace 0" at bounding box center [1264, 151] width 423 height 34
click at [1017, 207] on div "PH13 Cinema MEX (11)" at bounding box center [1131, 204] width 126 height 20
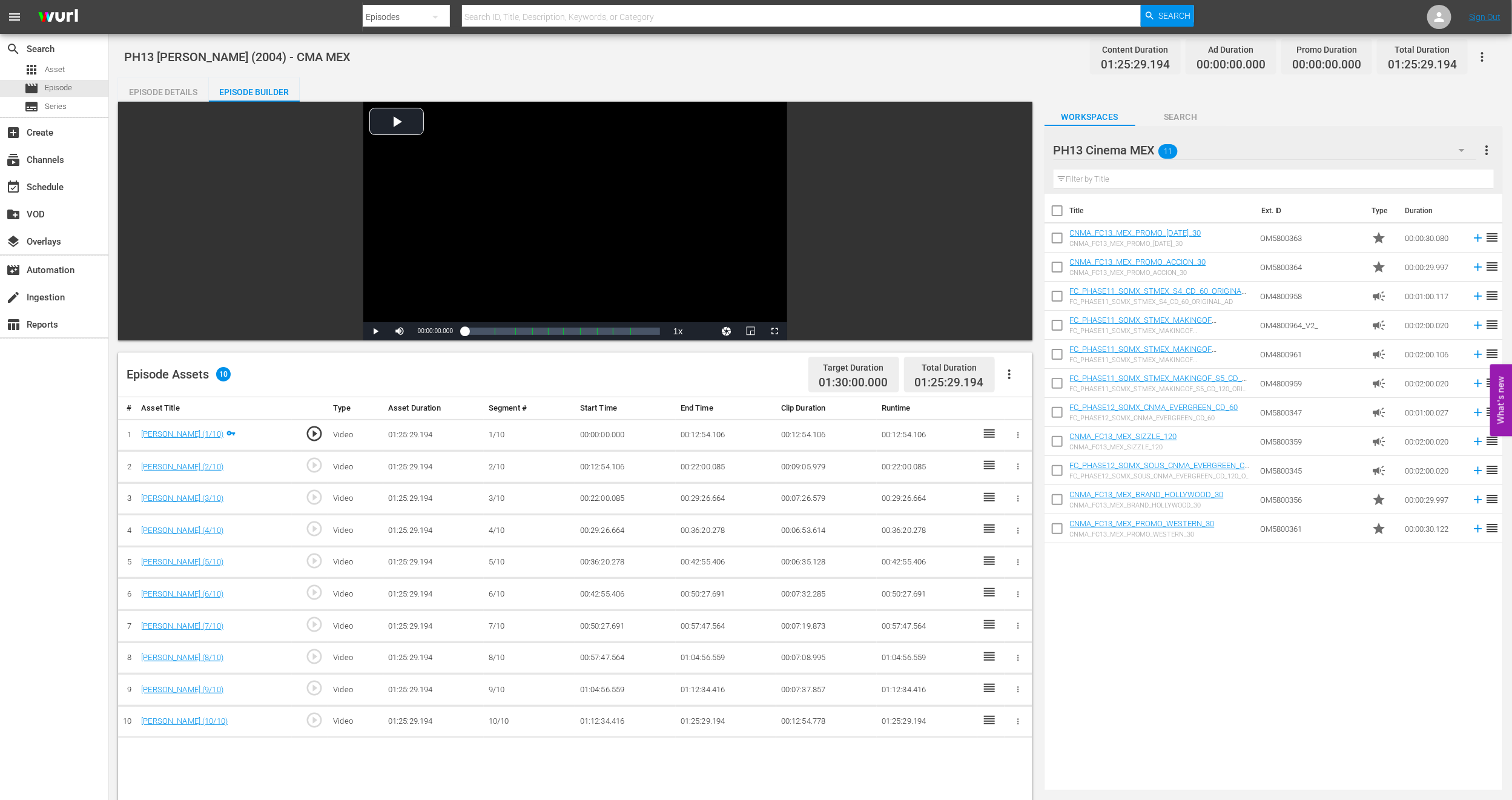
click at [1007, 366] on button "button" at bounding box center [1010, 374] width 29 height 29
click at [1016, 382] on div "Fill with Ads" at bounding box center [1046, 379] width 82 height 29
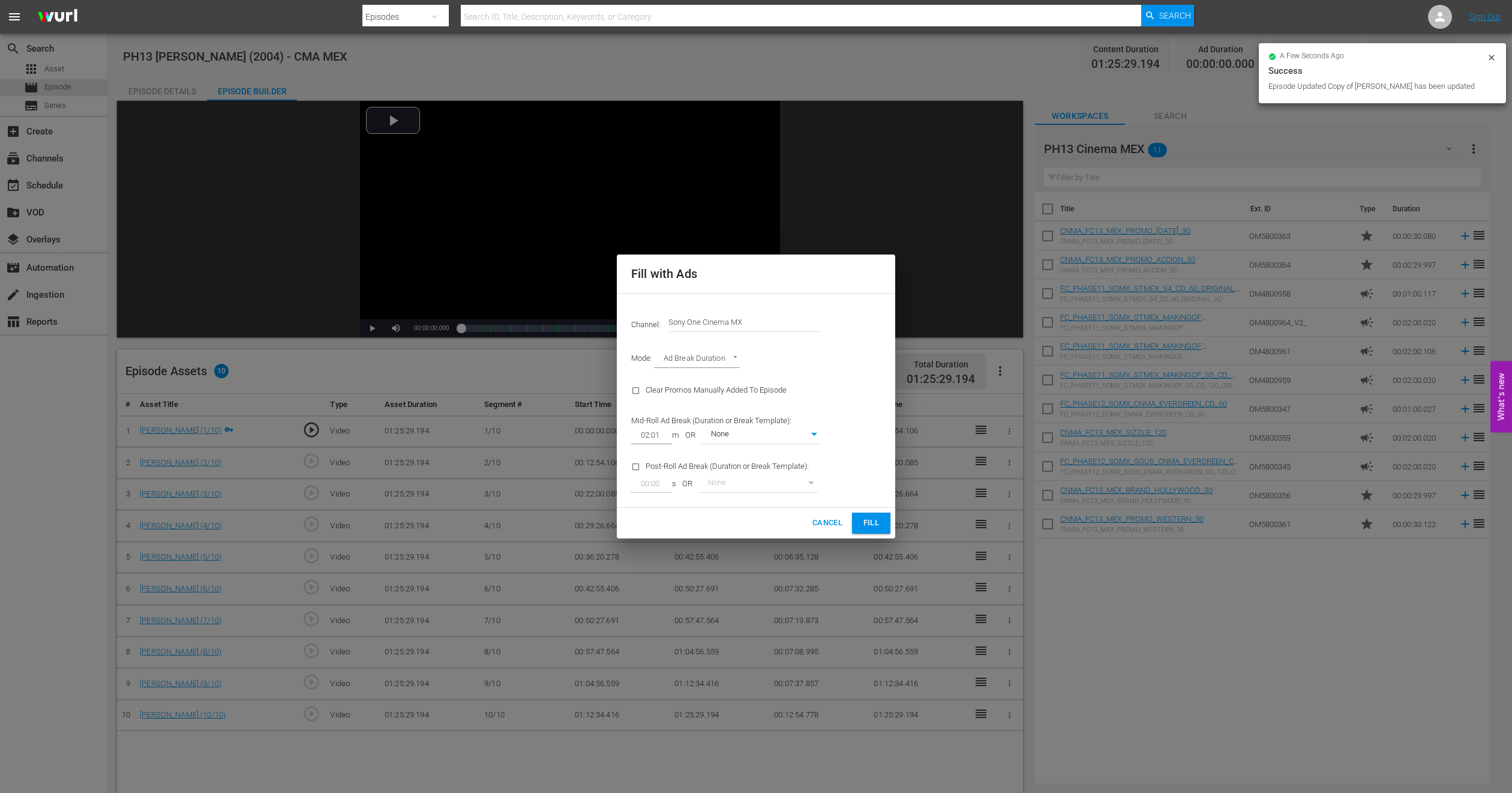
click at [882, 525] on button "Fill" at bounding box center [871, 523] width 39 height 21
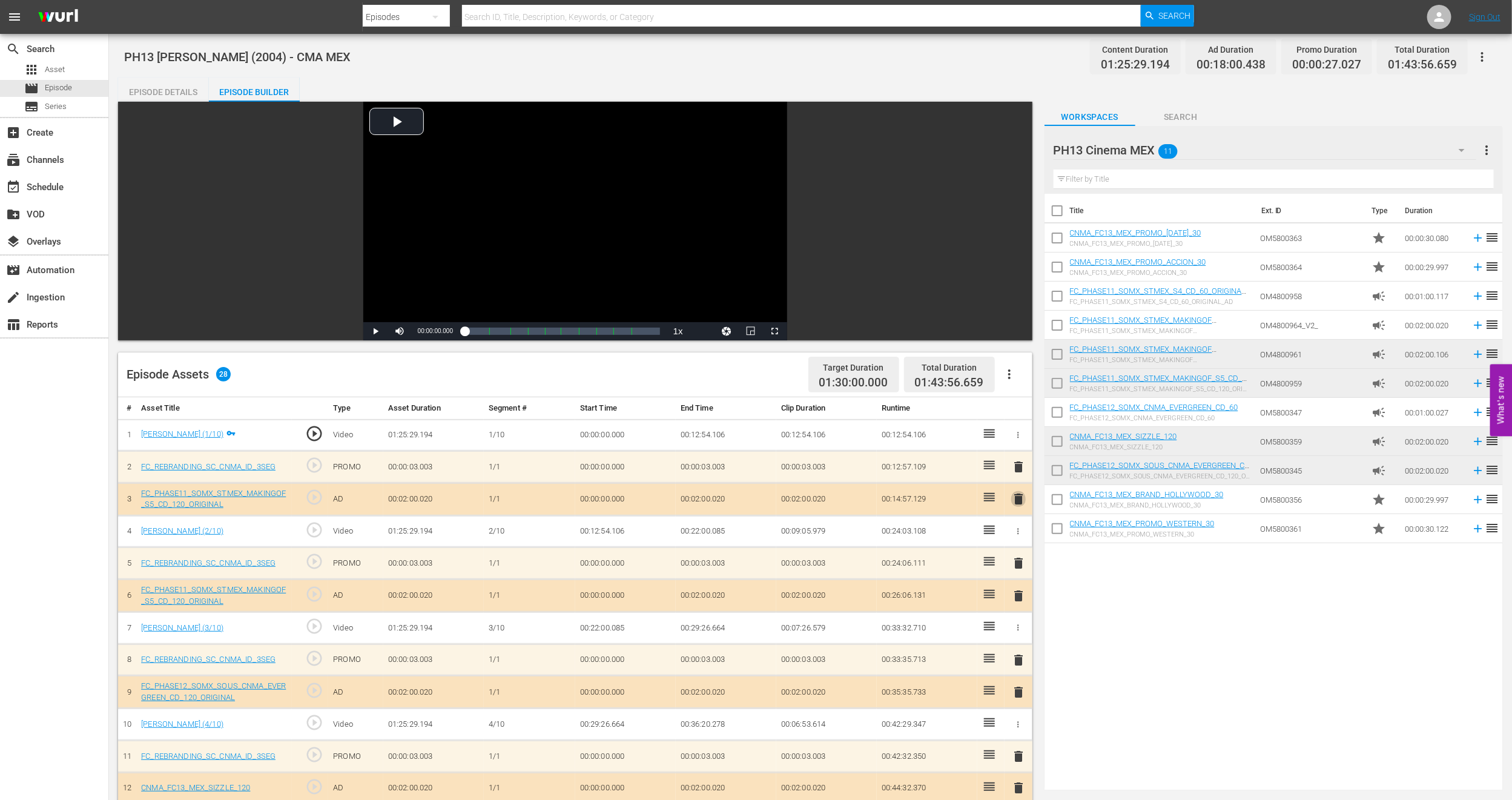
click at [1016, 500] on span "delete" at bounding box center [1019, 499] width 15 height 15
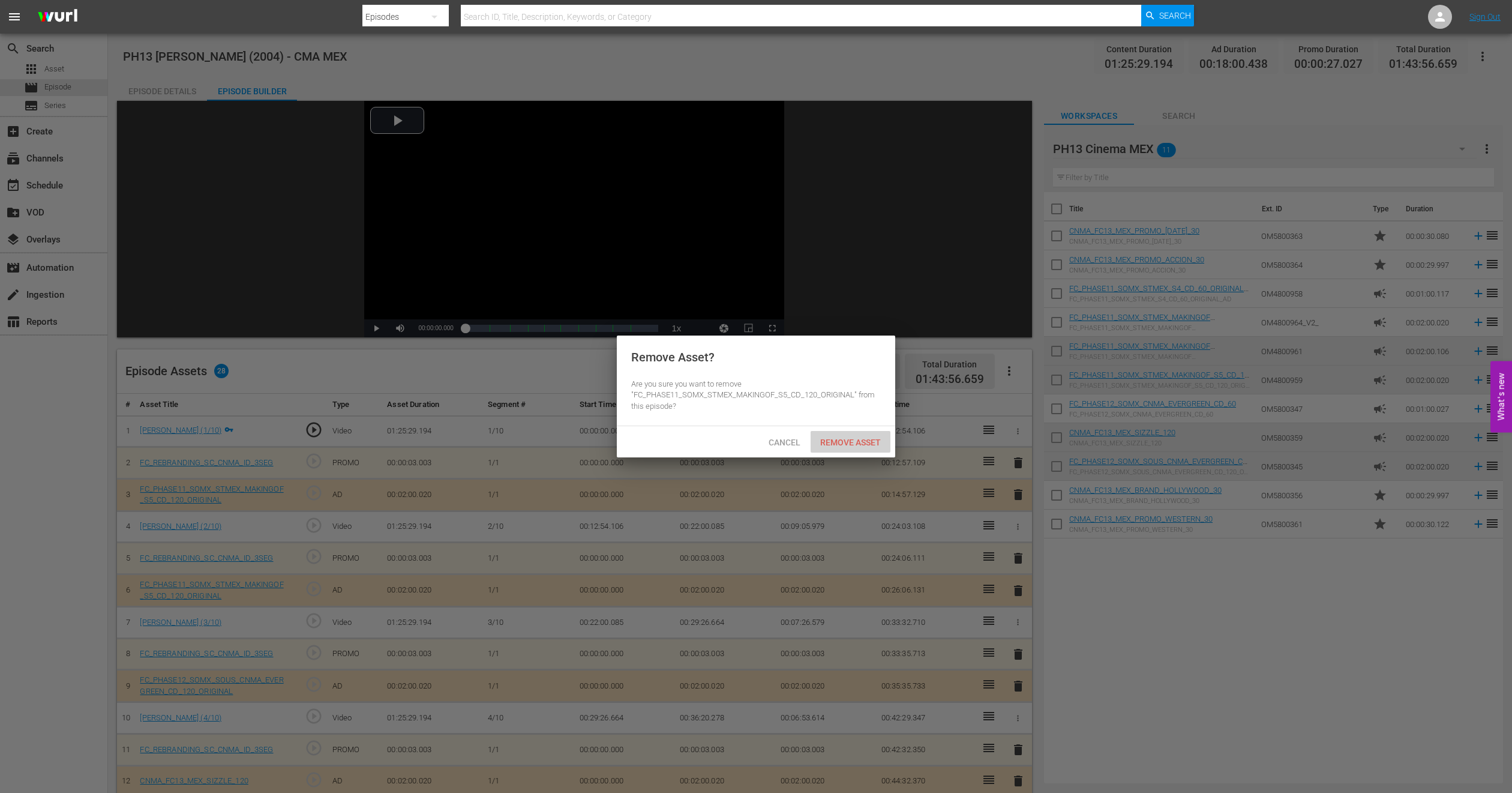
click at [873, 444] on span "Remove Asset" at bounding box center [851, 442] width 80 height 10
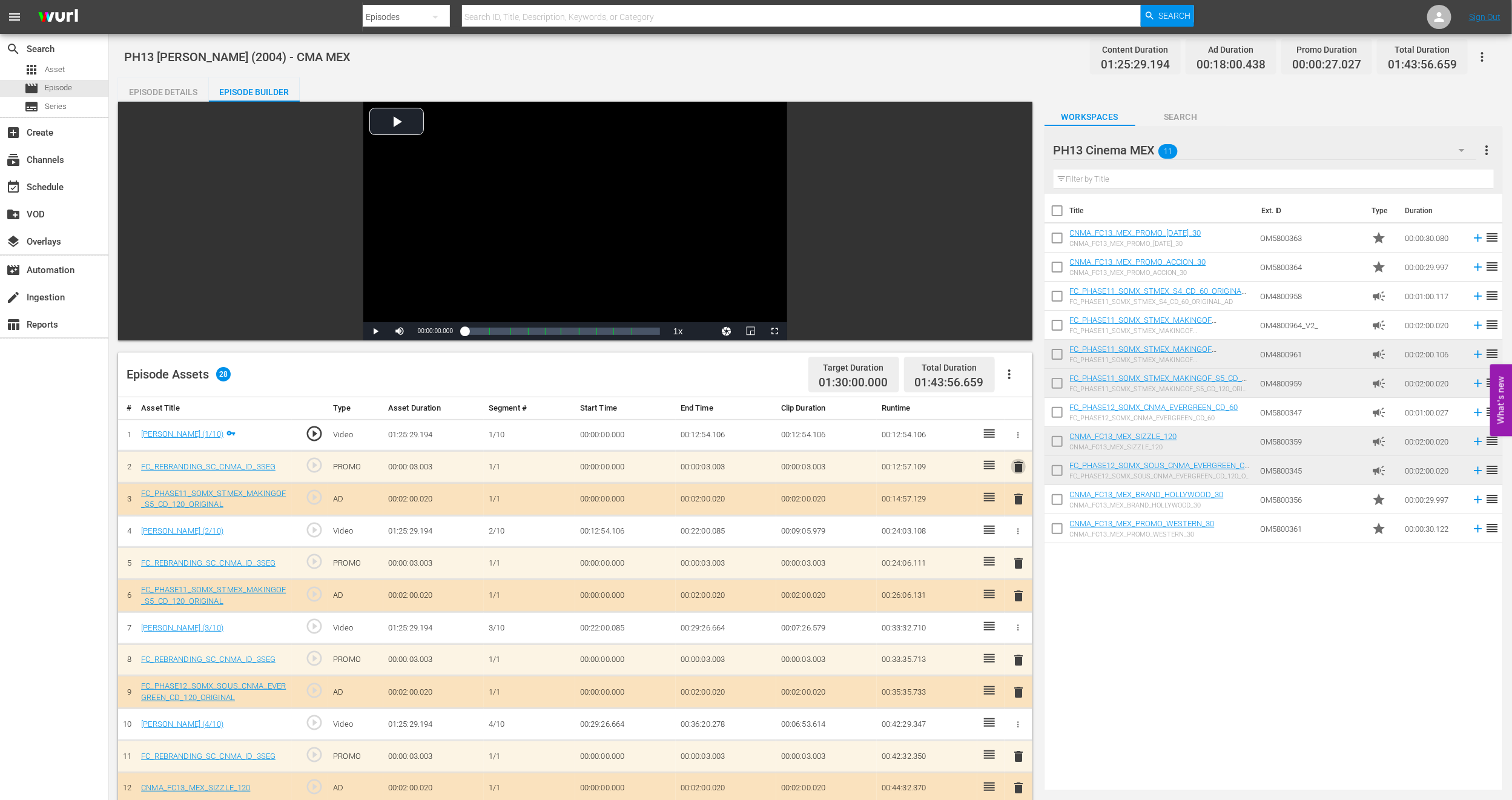
click at [1017, 474] on span "delete" at bounding box center [1019, 467] width 15 height 15
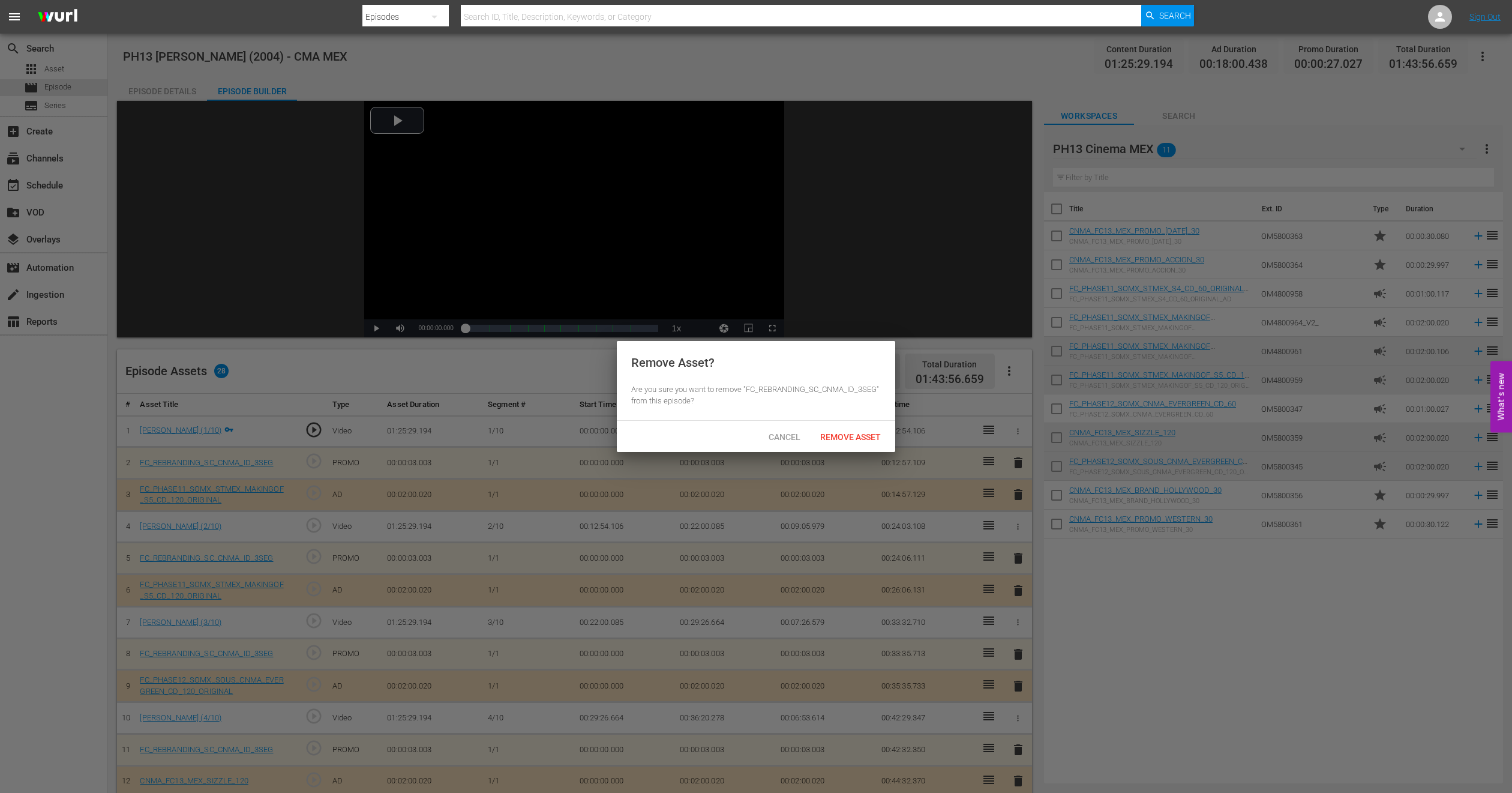
click at [858, 444] on div "Remove Asset" at bounding box center [851, 436] width 80 height 22
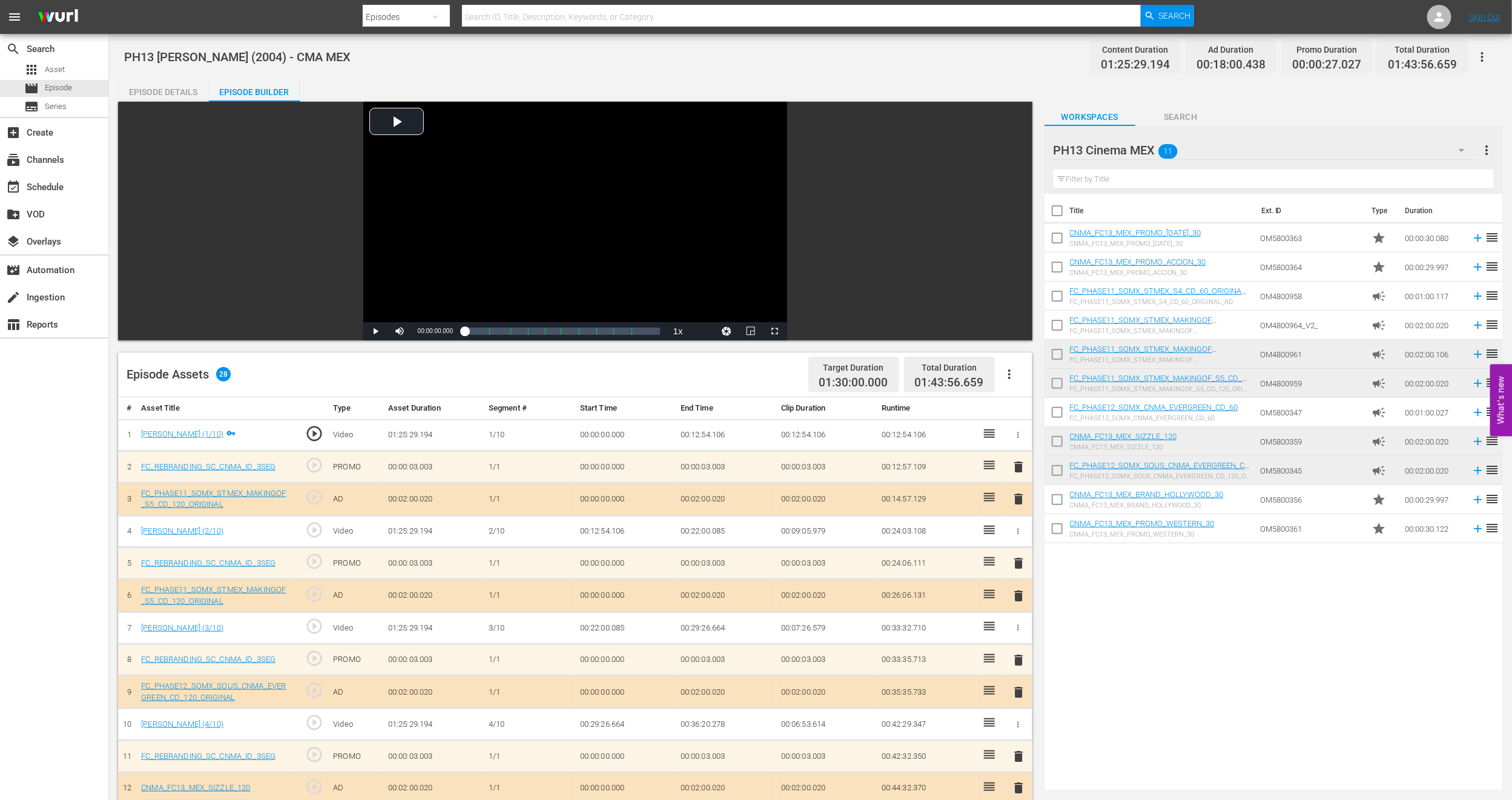
click at [1016, 533] on span "delete" at bounding box center [1019, 692] width 15 height 15
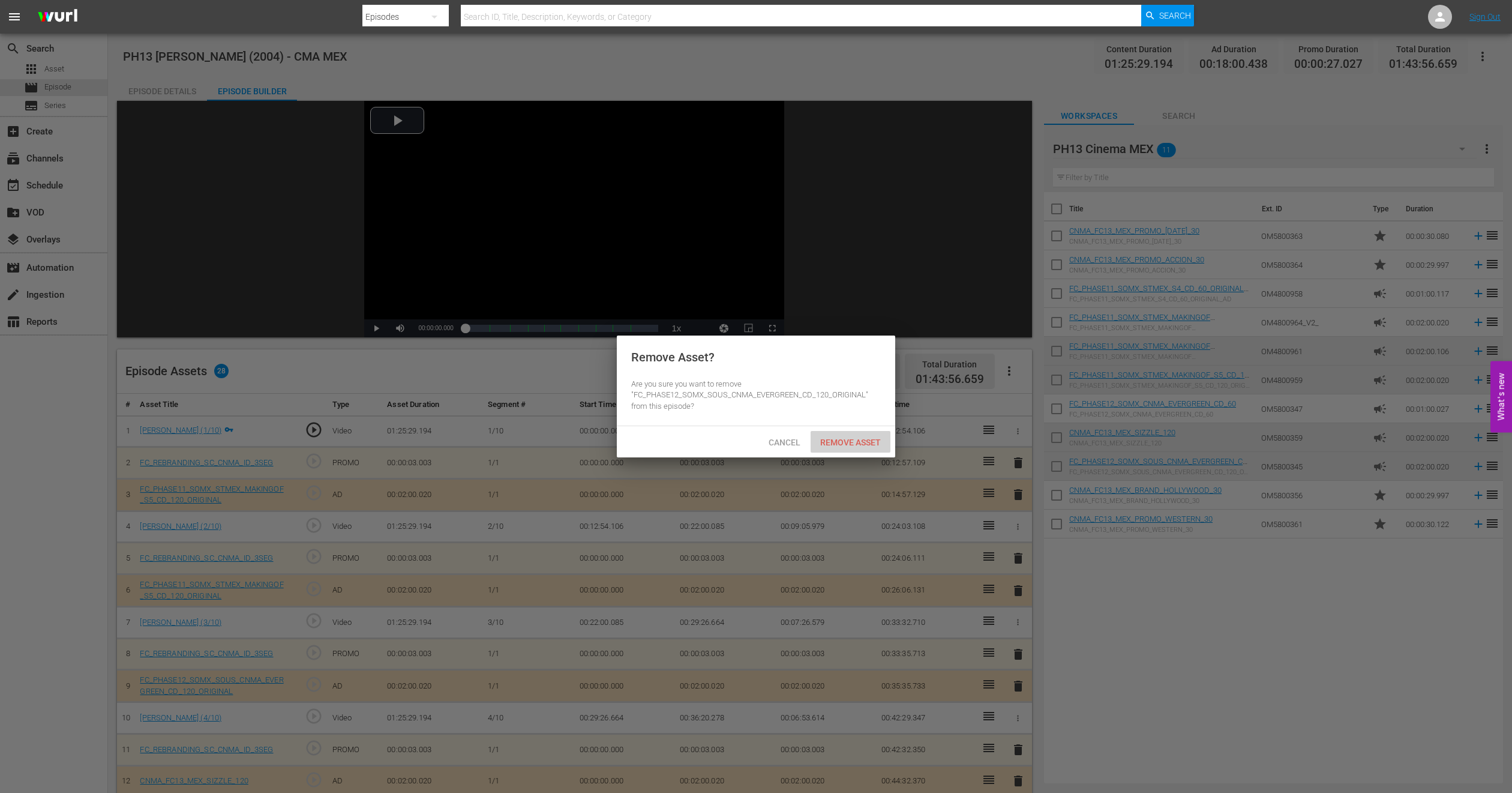
click at [866, 452] on div "Remove Asset" at bounding box center [851, 442] width 80 height 22
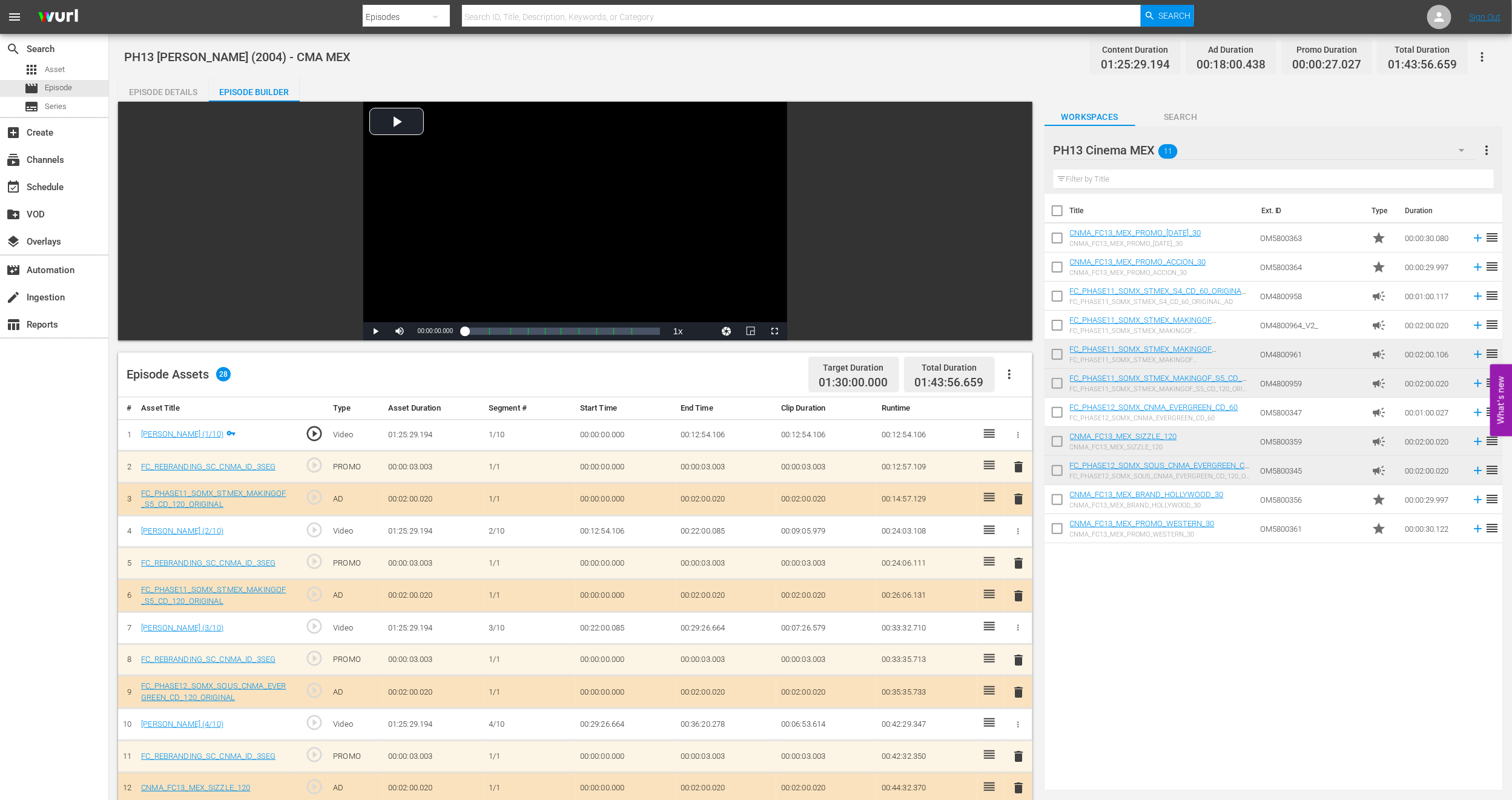
click at [1017, 533] on span "delete" at bounding box center [1019, 660] width 15 height 15
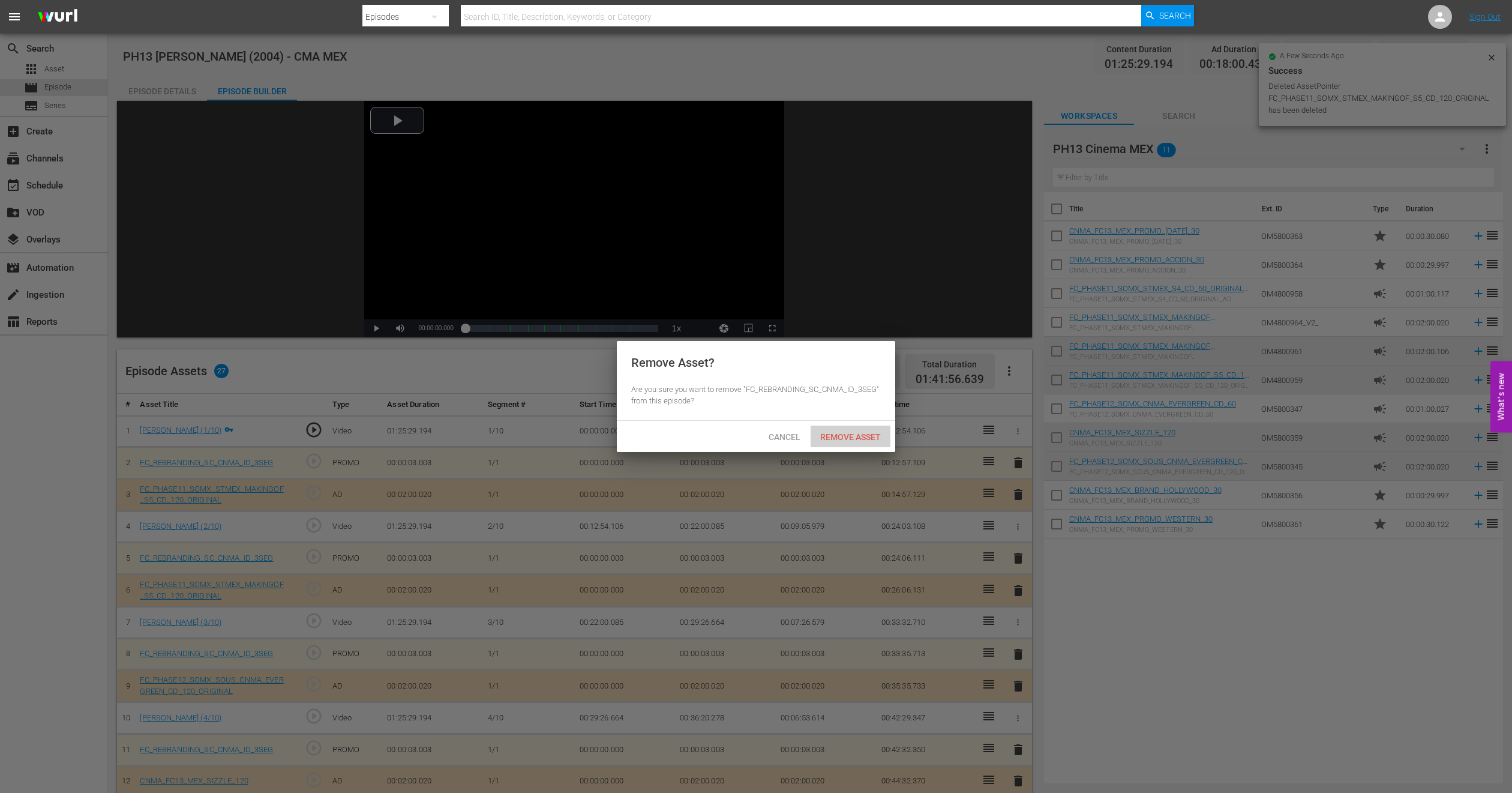
click at [870, 438] on span "Remove Asset" at bounding box center [851, 437] width 80 height 10
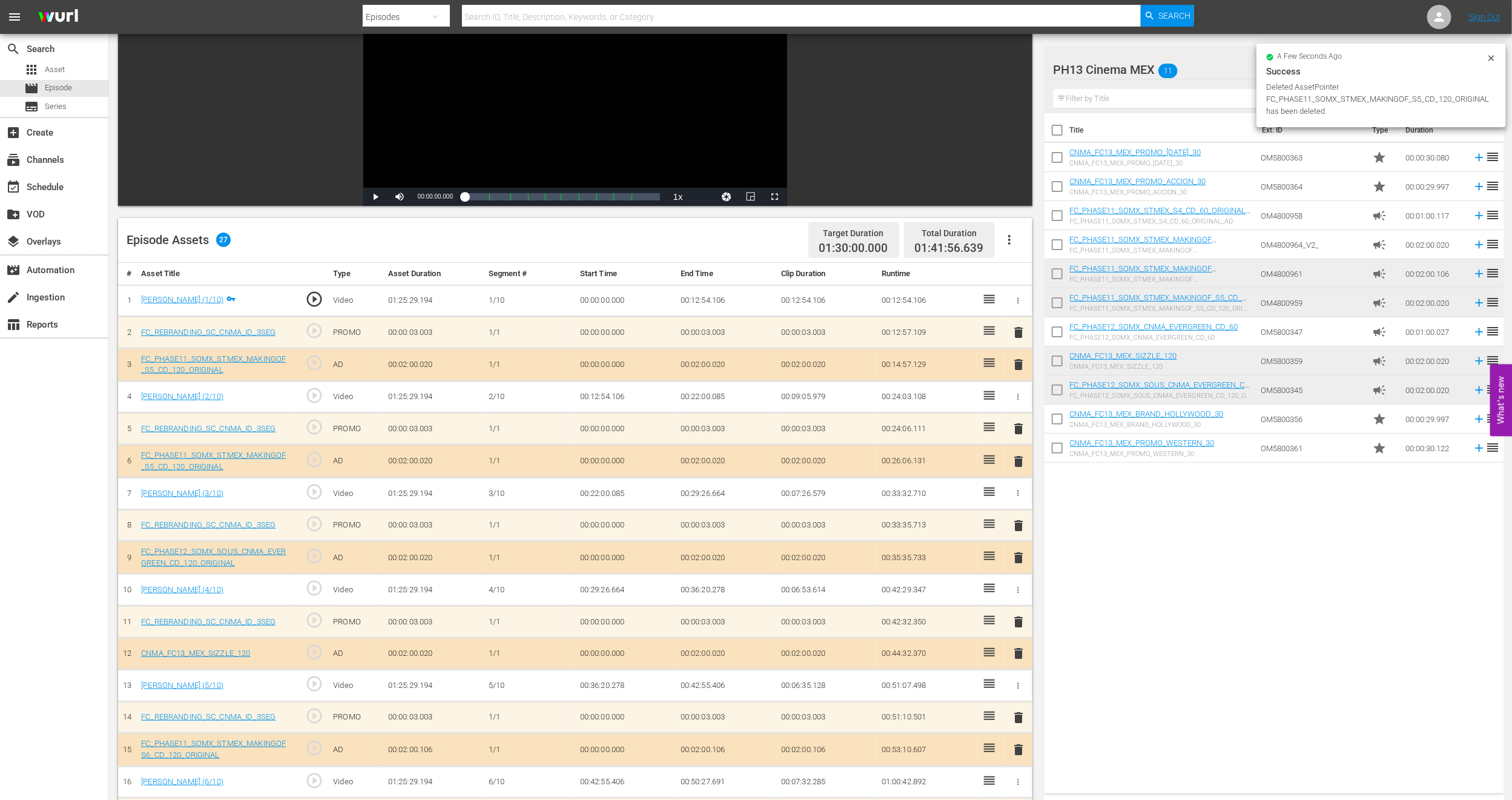
scroll to position [182, 0]
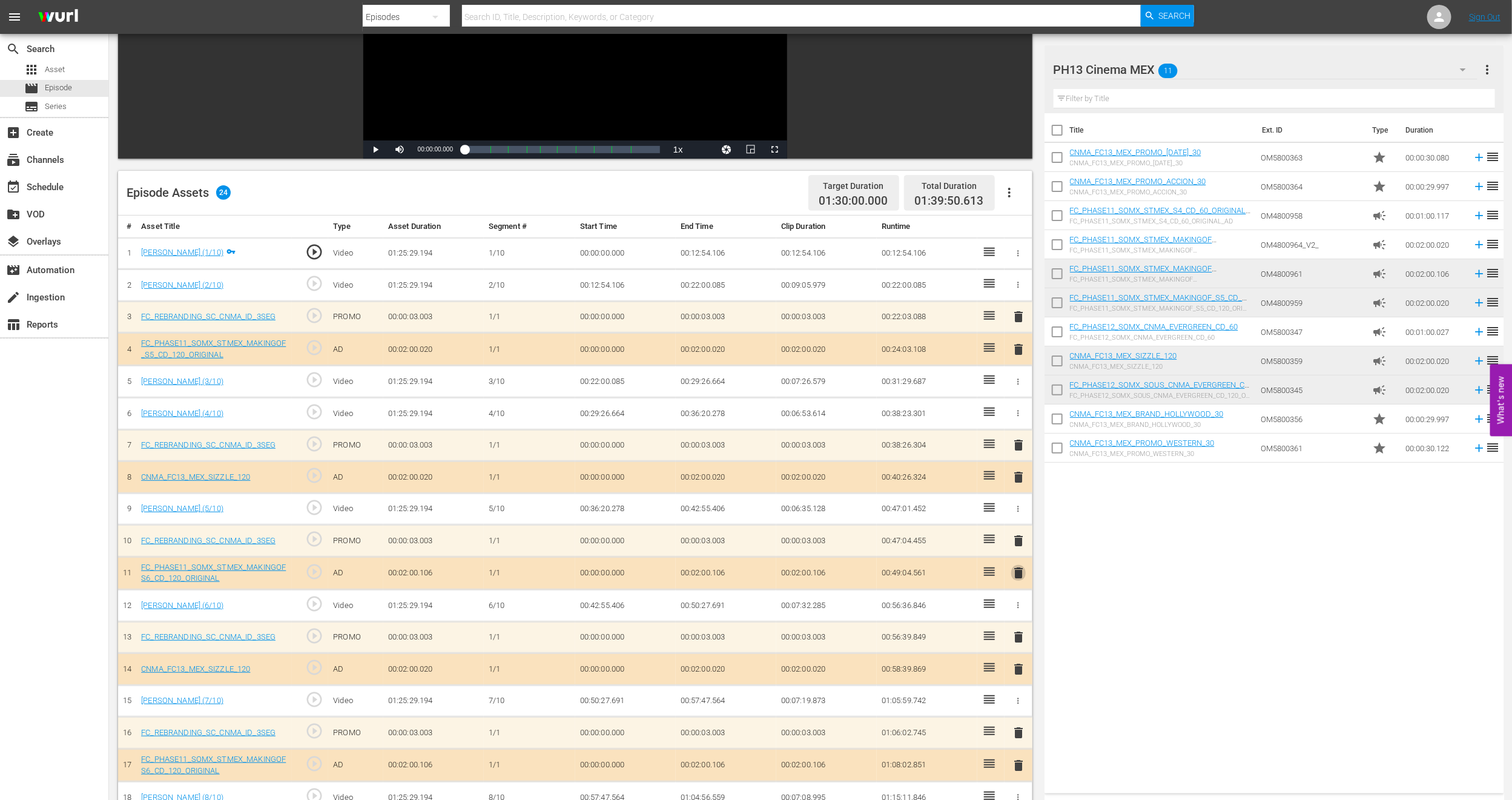
click at [1016, 533] on span "delete" at bounding box center [1019, 573] width 15 height 15
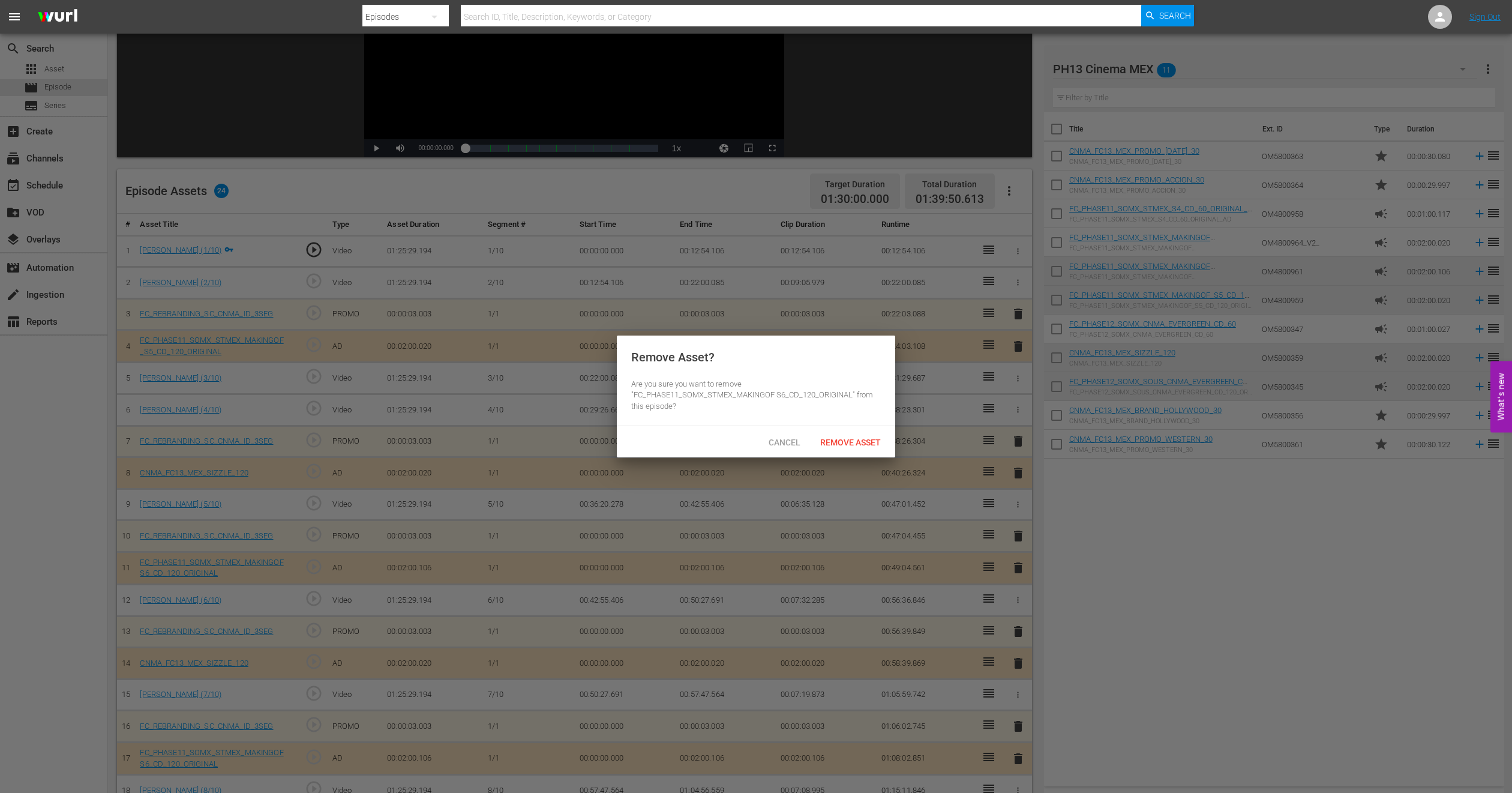
click at [844, 429] on div "Cancel Remove Asset" at bounding box center [756, 442] width 278 height 31
click at [845, 445] on span "Remove Asset" at bounding box center [851, 442] width 80 height 10
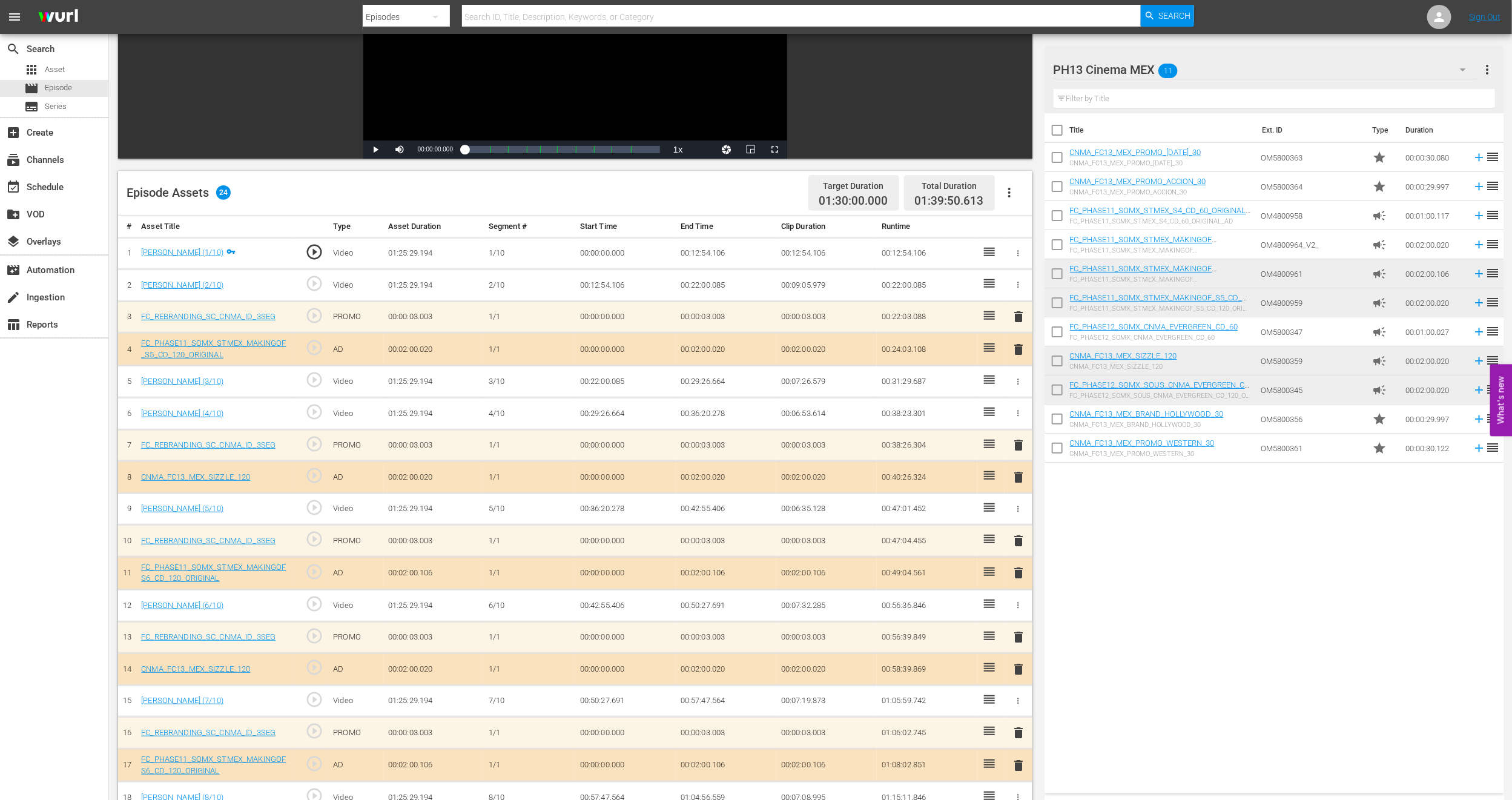
click at [1017, 533] on span "delete" at bounding box center [1019, 541] width 15 height 15
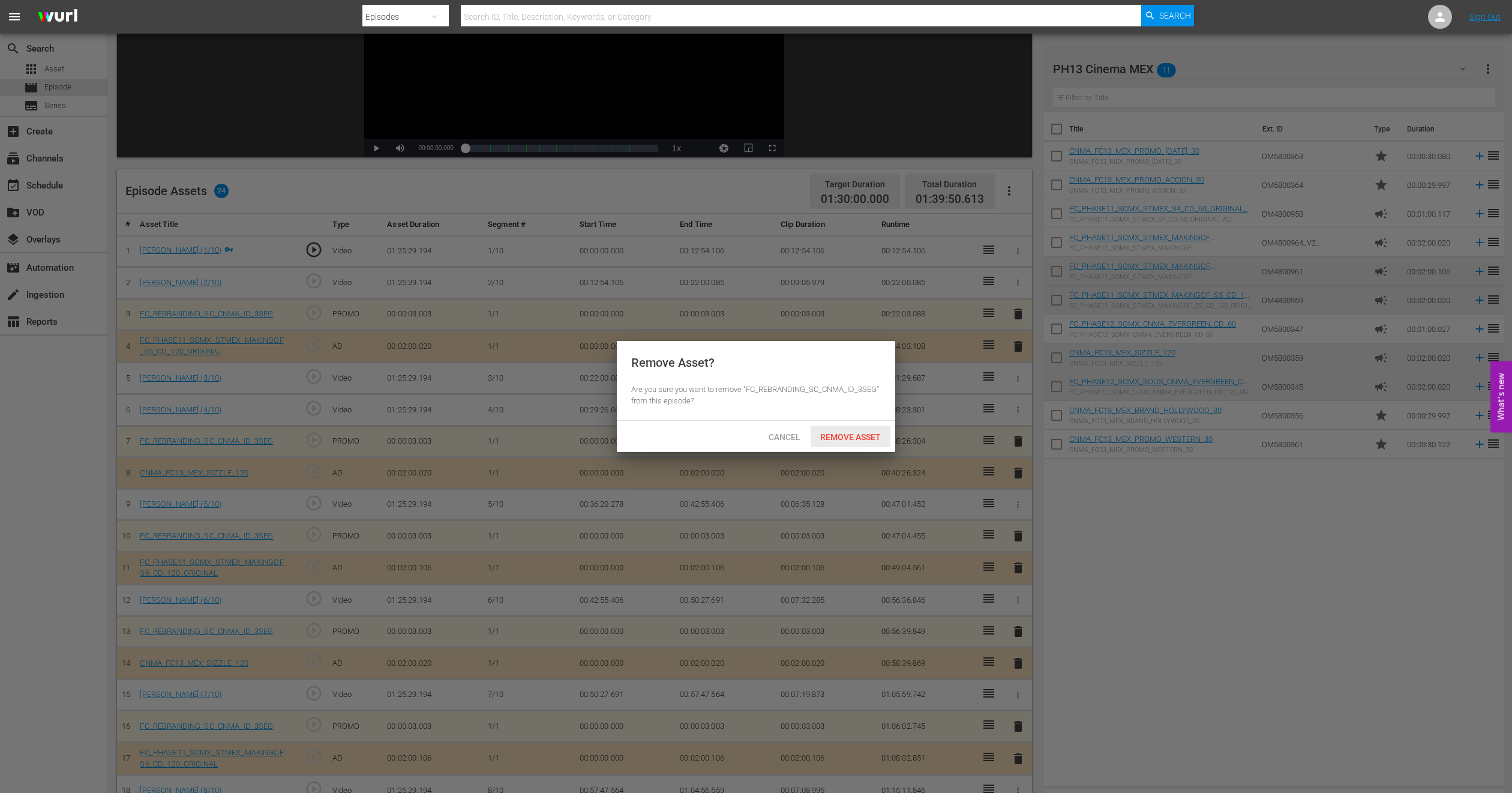
click at [829, 439] on span "Remove Asset" at bounding box center [851, 437] width 80 height 10
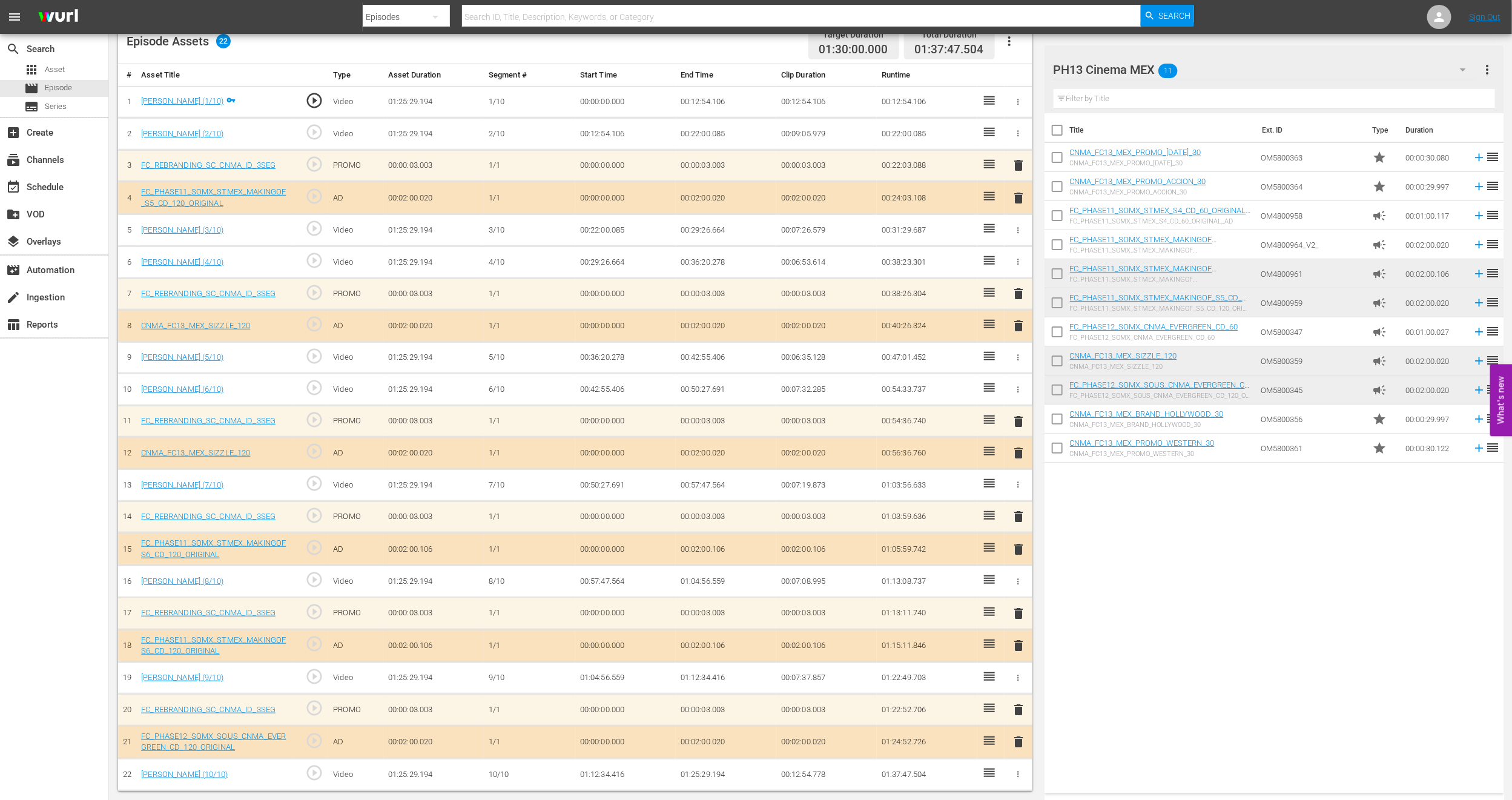
scroll to position [334, 0]
click at [1017, 451] on span "delete" at bounding box center [1019, 453] width 15 height 15
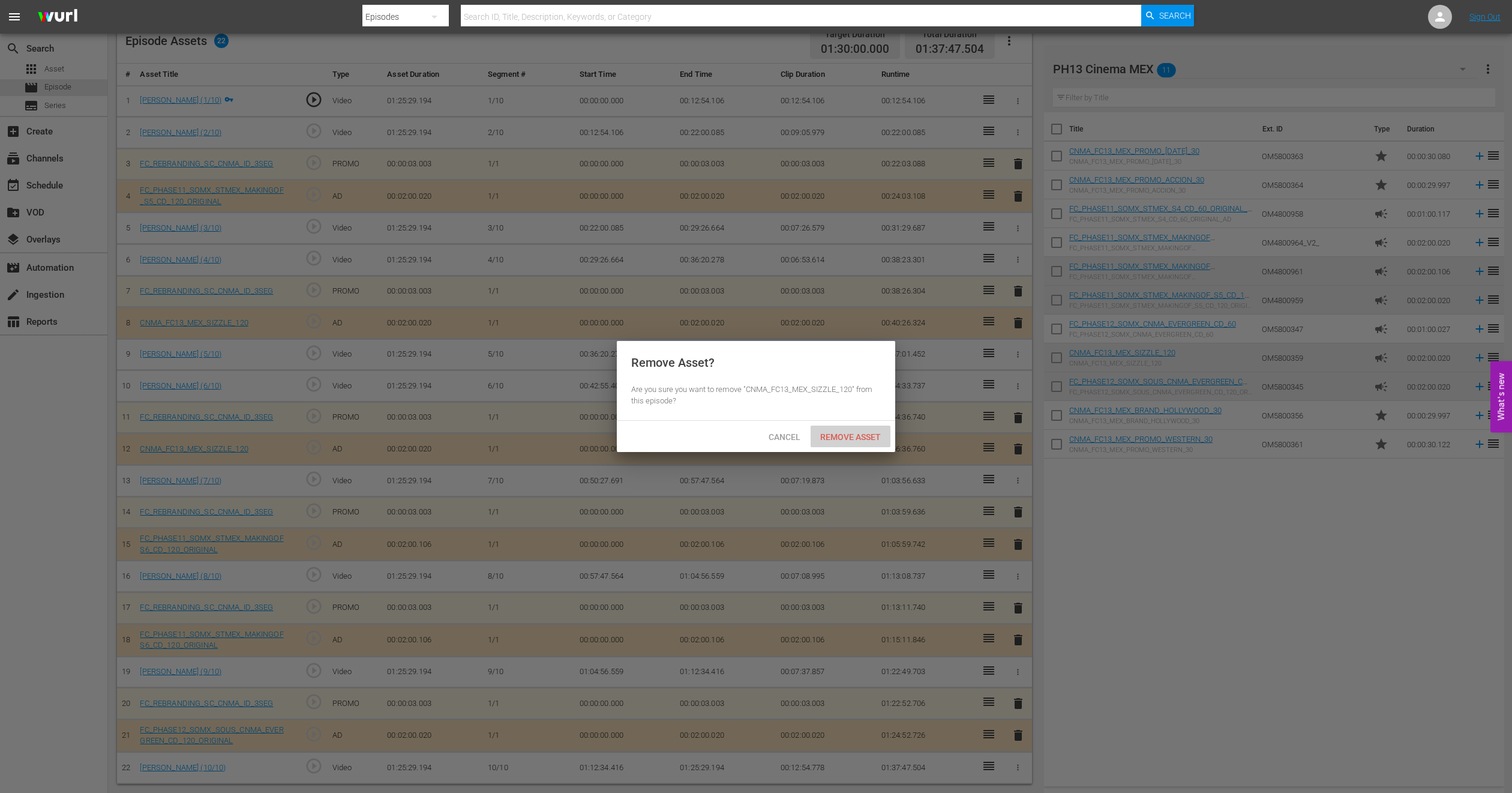
click at [858, 432] on span "Remove Asset" at bounding box center [851, 437] width 80 height 10
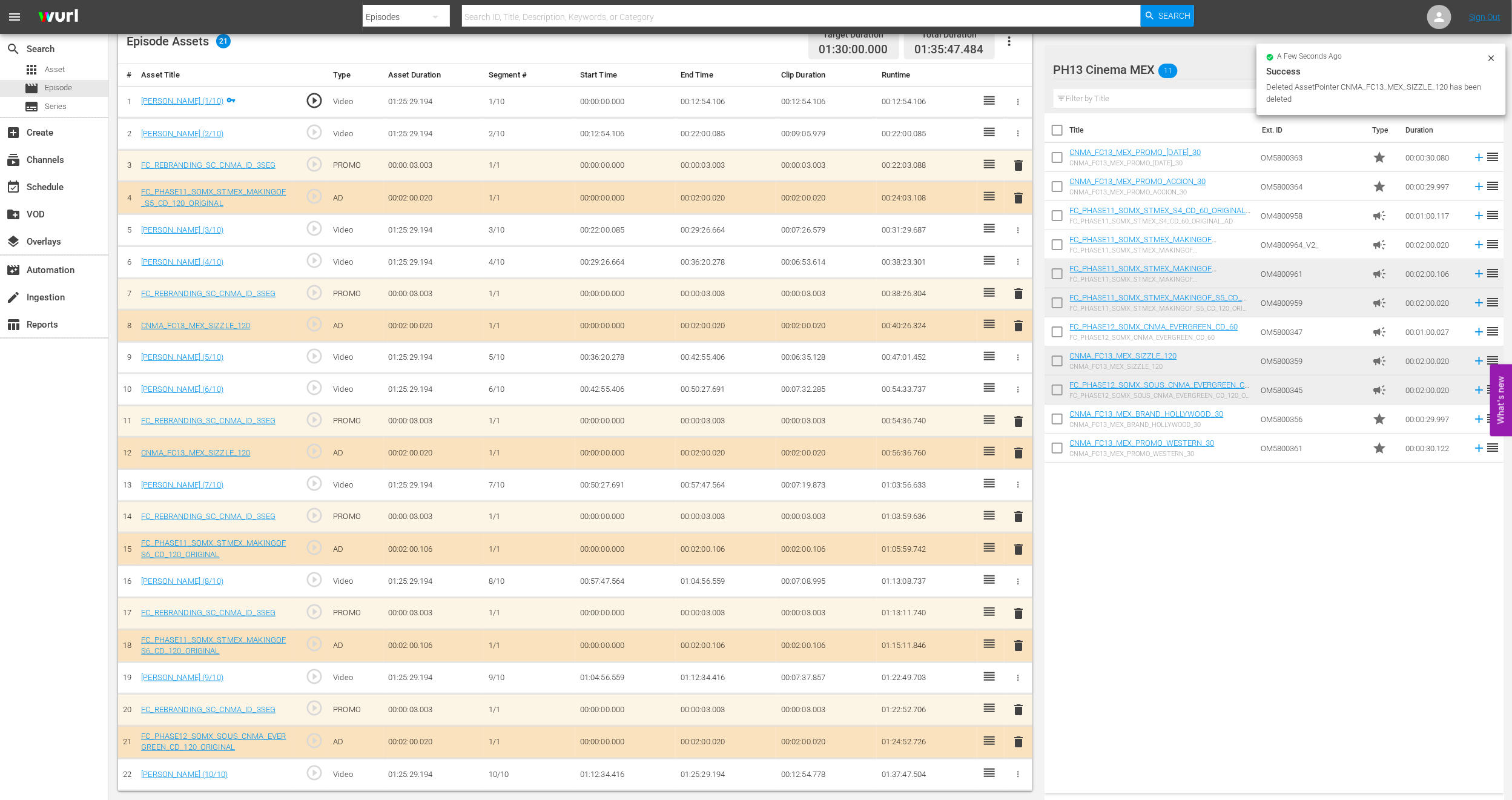
click at [1017, 533] on span "delete" at bounding box center [1019, 646] width 15 height 15
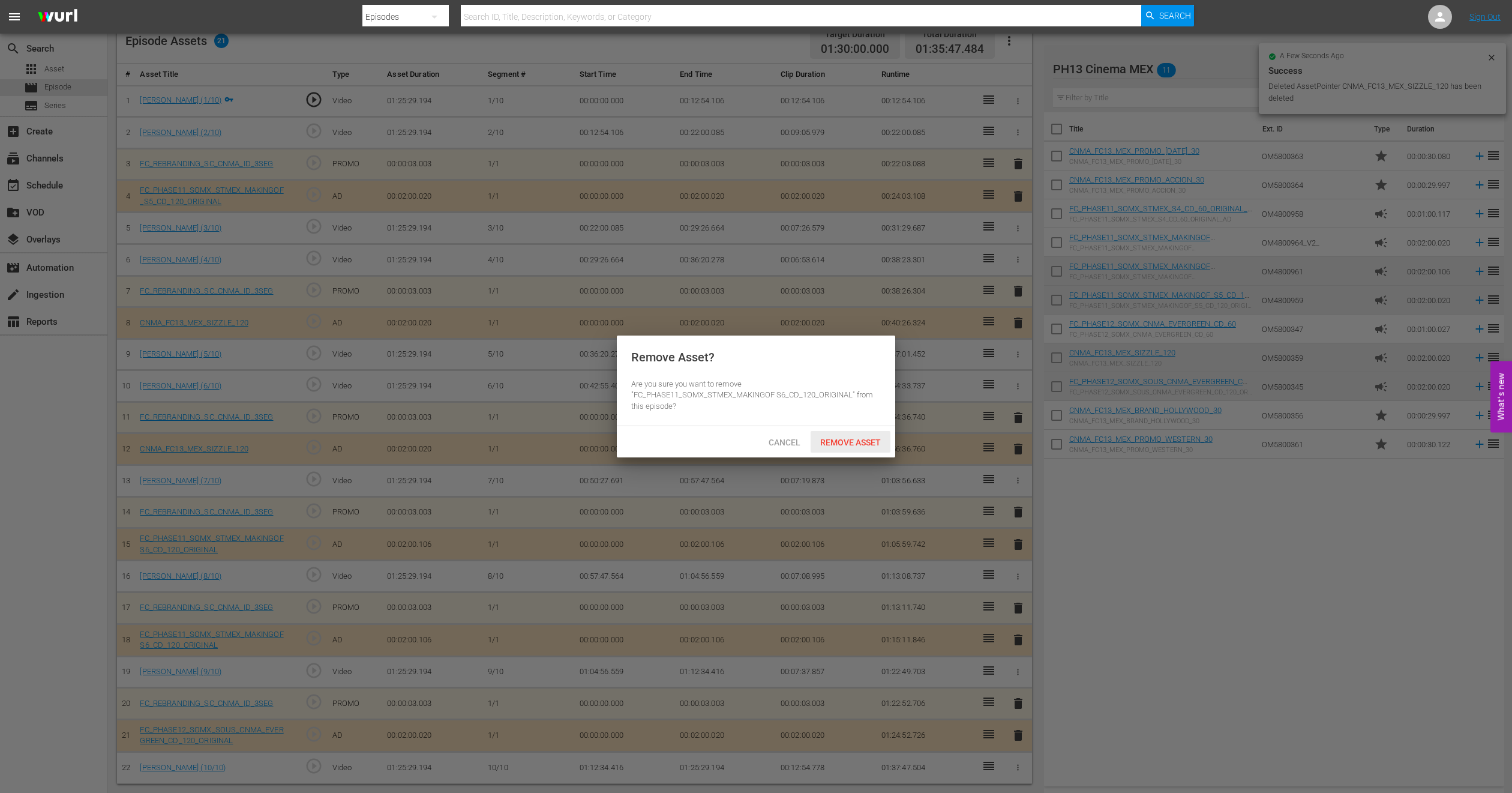
click at [829, 449] on div "Remove Asset" at bounding box center [851, 442] width 80 height 22
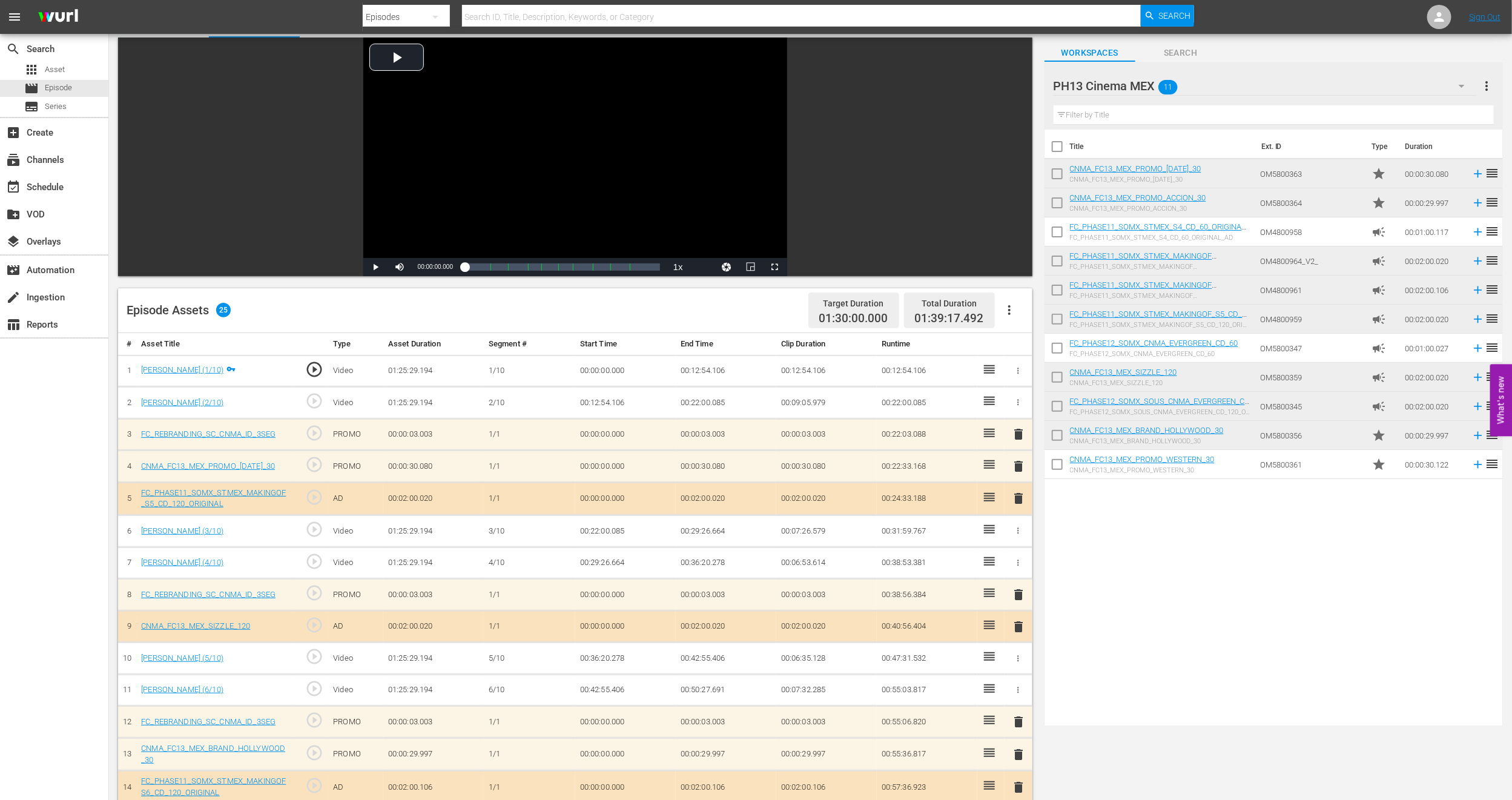
scroll to position [0, 0]
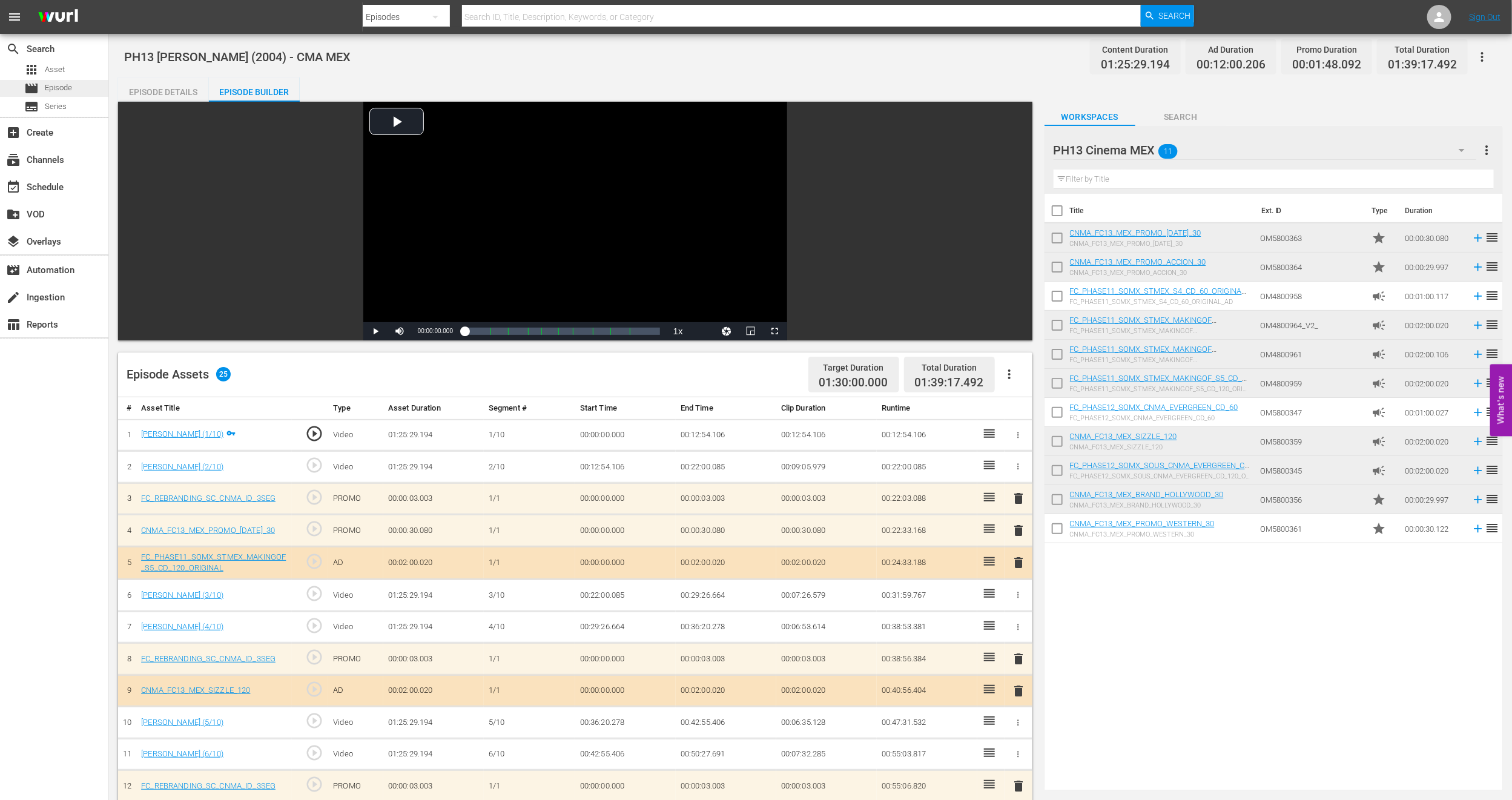
click at [47, 89] on span "Episode" at bounding box center [59, 88] width 27 height 12
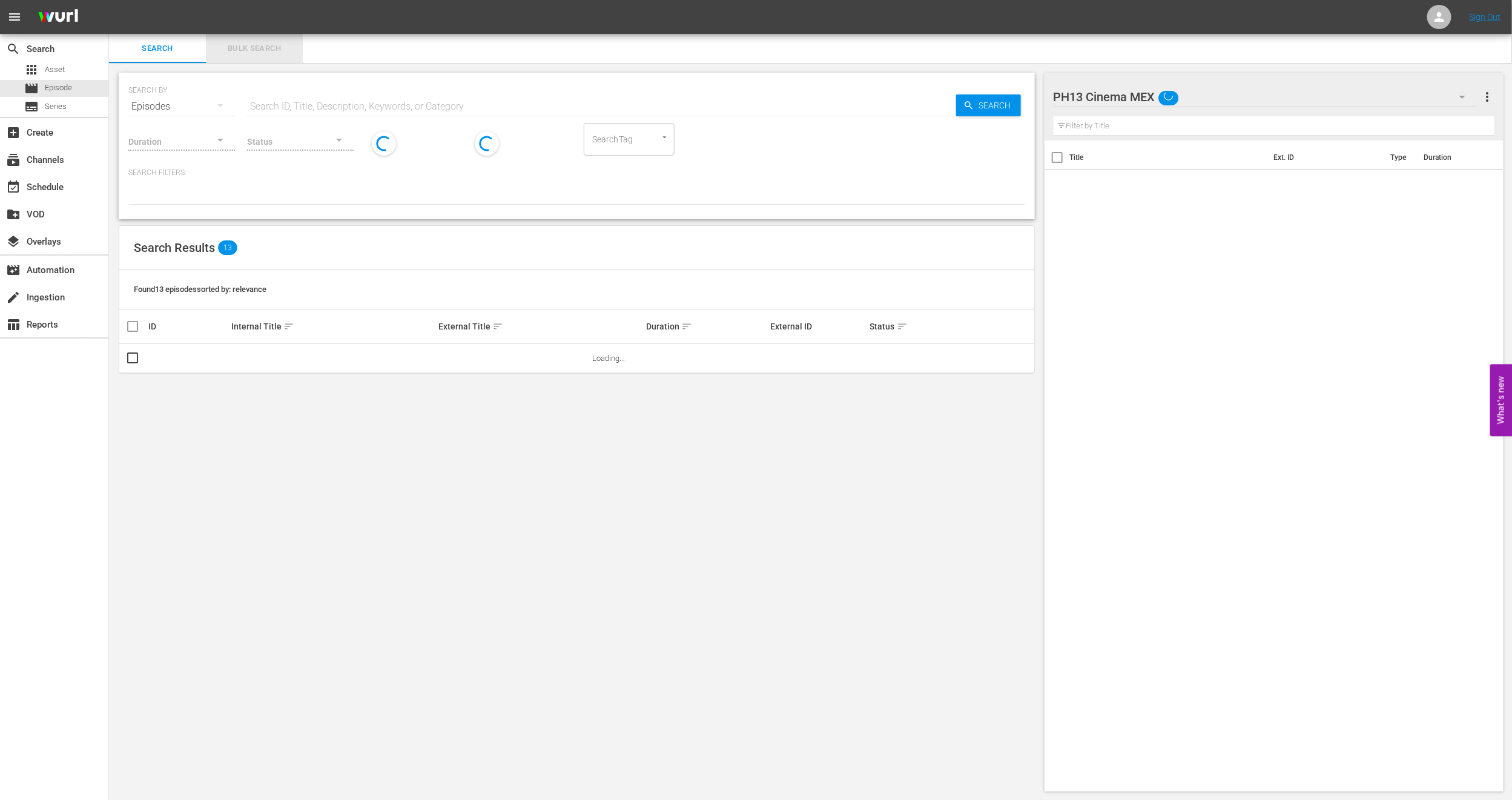
click at [254, 51] on span "Bulk Search" at bounding box center [254, 49] width 82 height 14
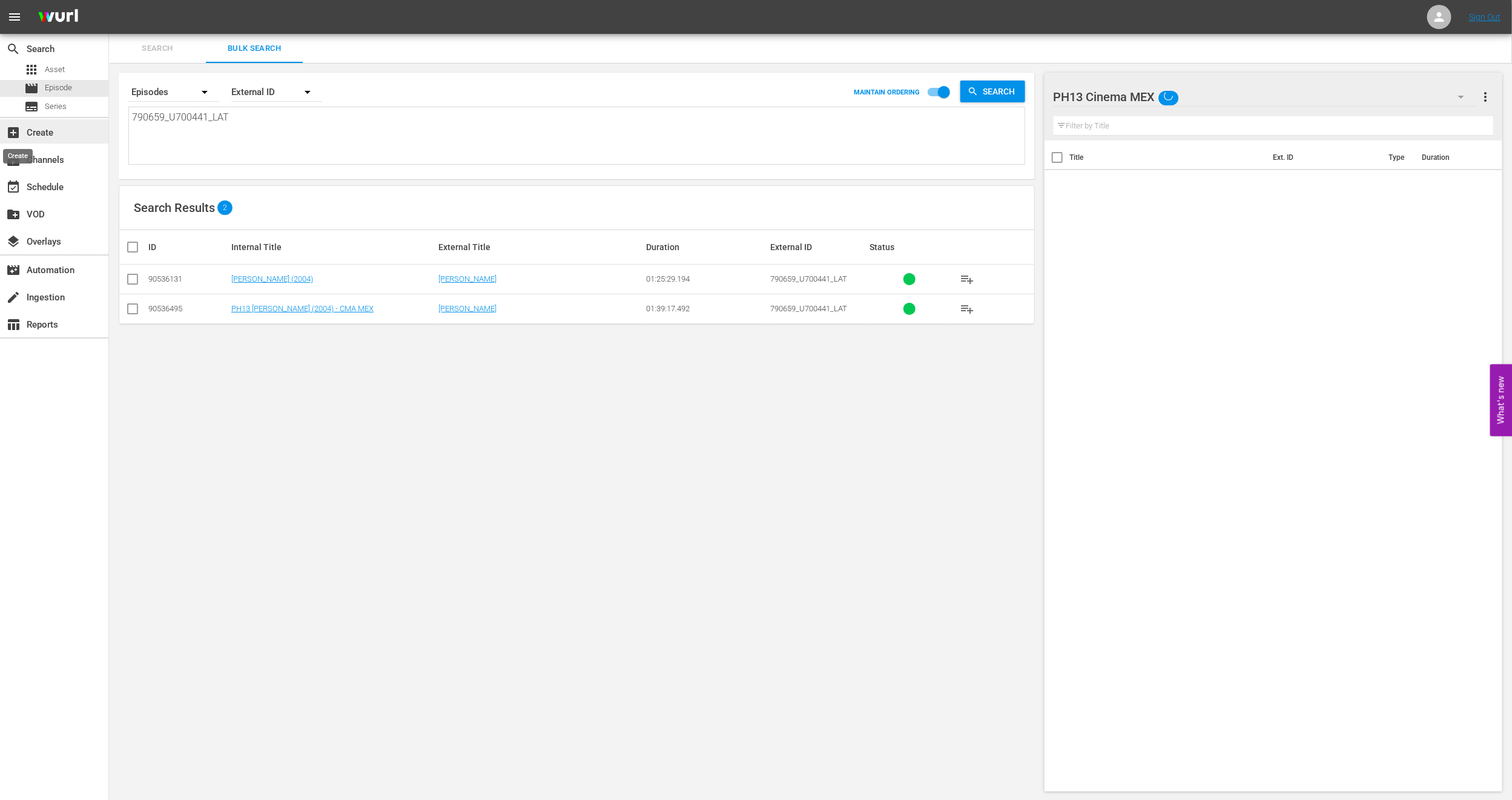
drag, startPoint x: 269, startPoint y: 131, endPoint x: 5, endPoint y: 131, distance: 264.0
click at [109, 0] on div "search Search apps Asset movie Episode subtitles Series add_box Create subscrip…" at bounding box center [810, 0] width 1403 height 0
paste textarea "1619_U700438"
type textarea "1619_U700438_LAT"
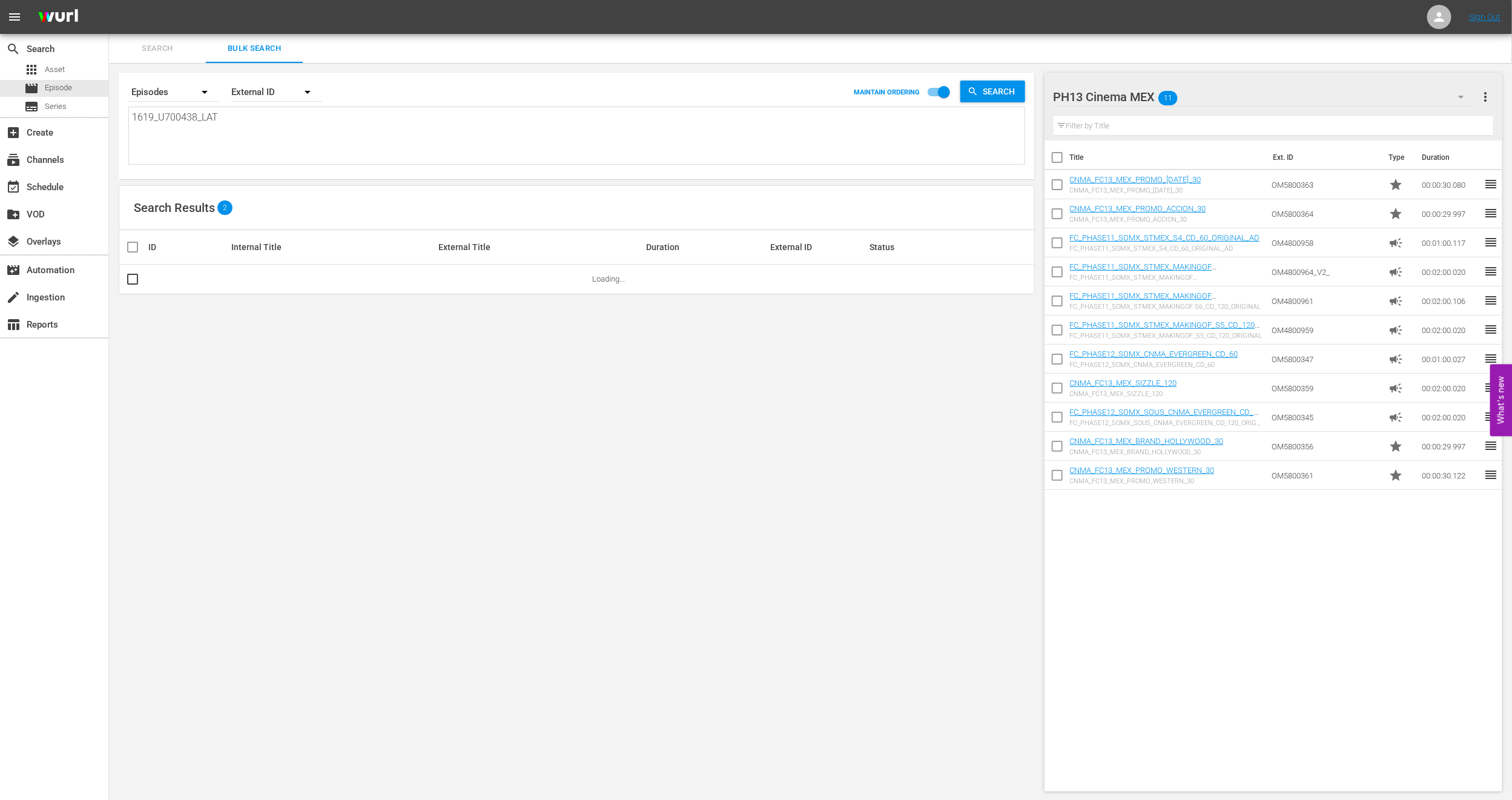
type textarea "1619_U700438_LAT"
click at [138, 280] on input "checkbox" at bounding box center [133, 282] width 15 height 15
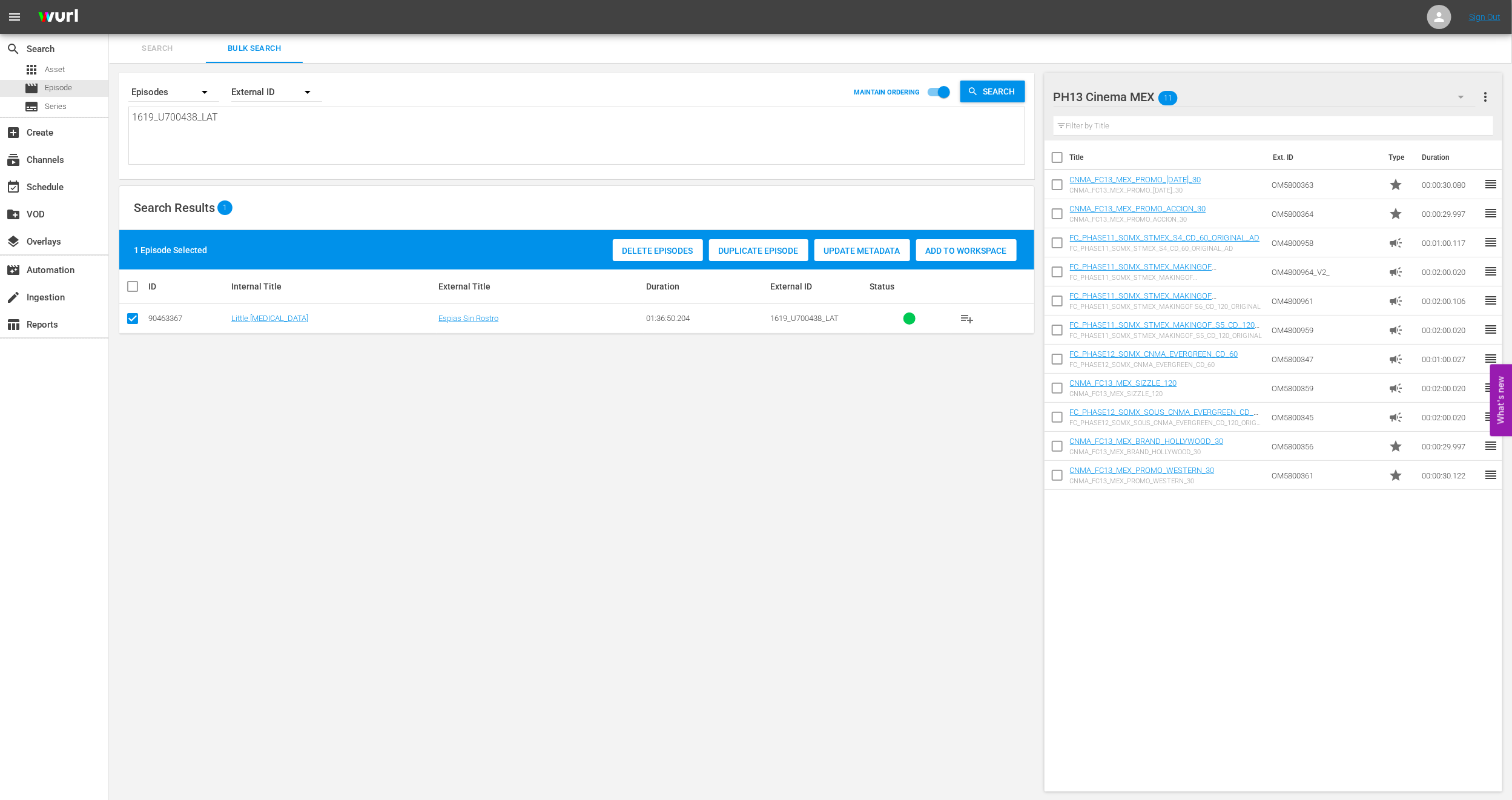
click at [723, 244] on div "Duplicate Episode" at bounding box center [758, 251] width 99 height 23
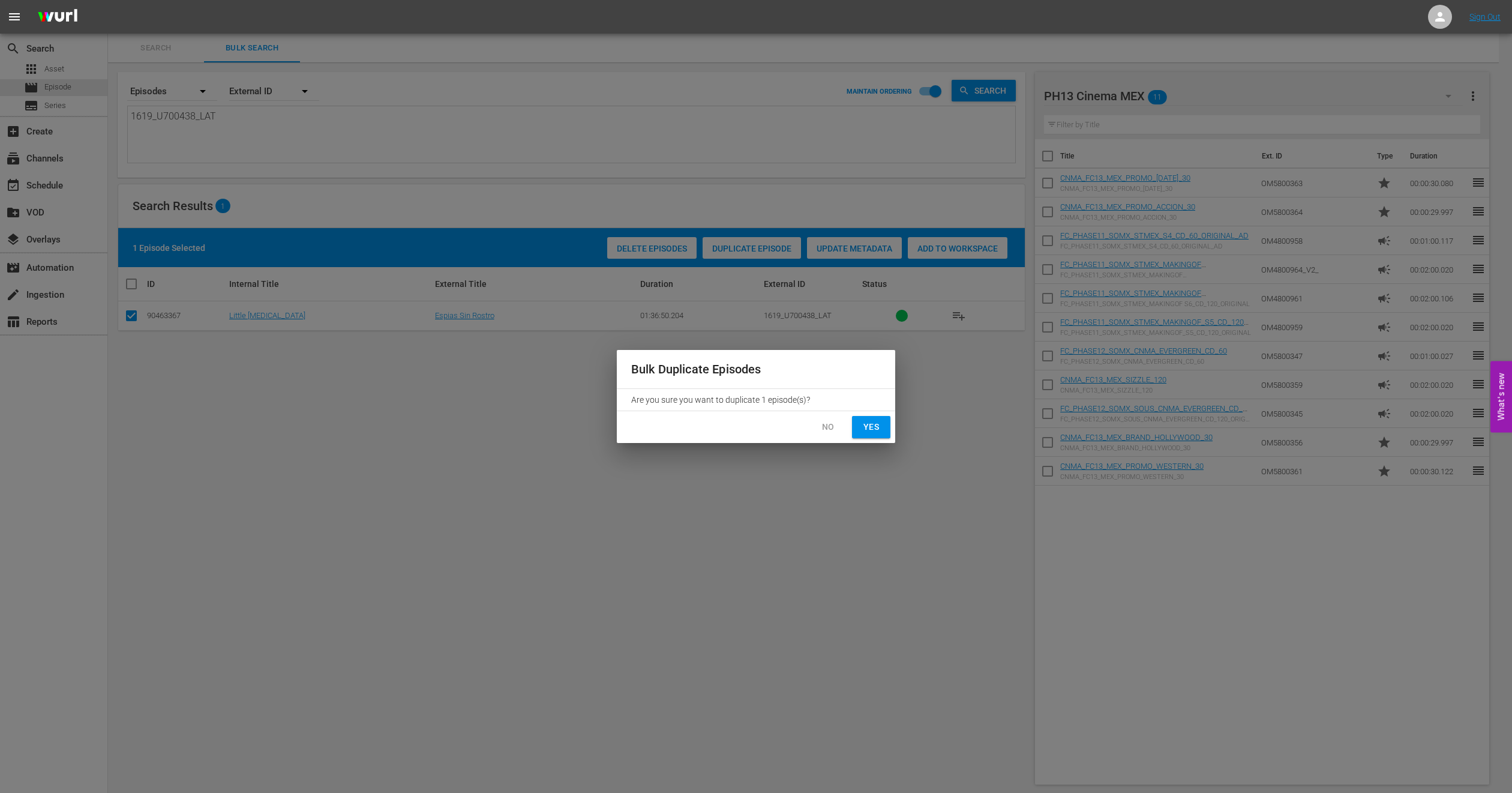
click at [864, 425] on span "Yes" at bounding box center [871, 427] width 19 height 15
checkbox input "false"
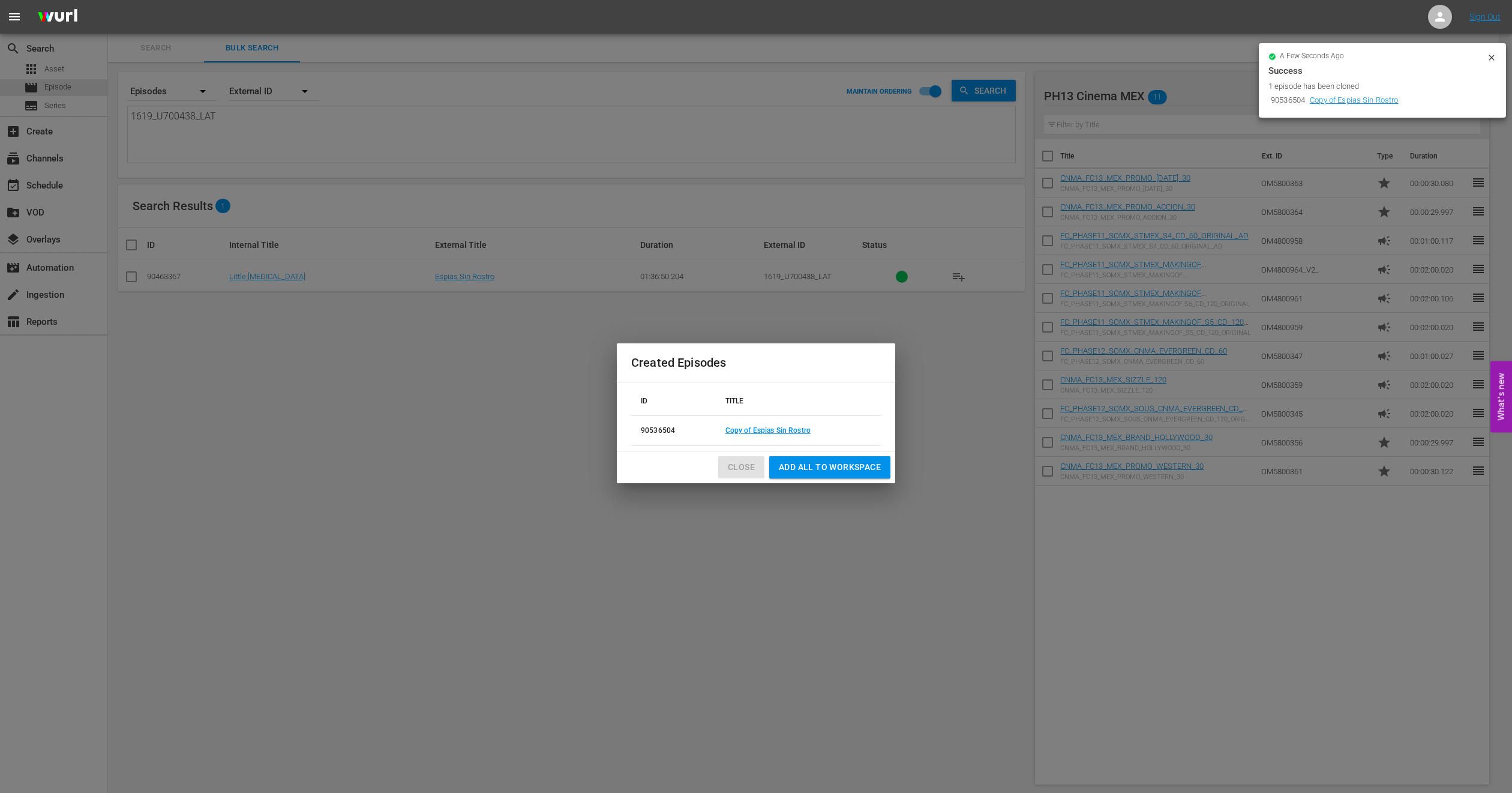
click at [744, 470] on span "Close" at bounding box center [741, 467] width 27 height 15
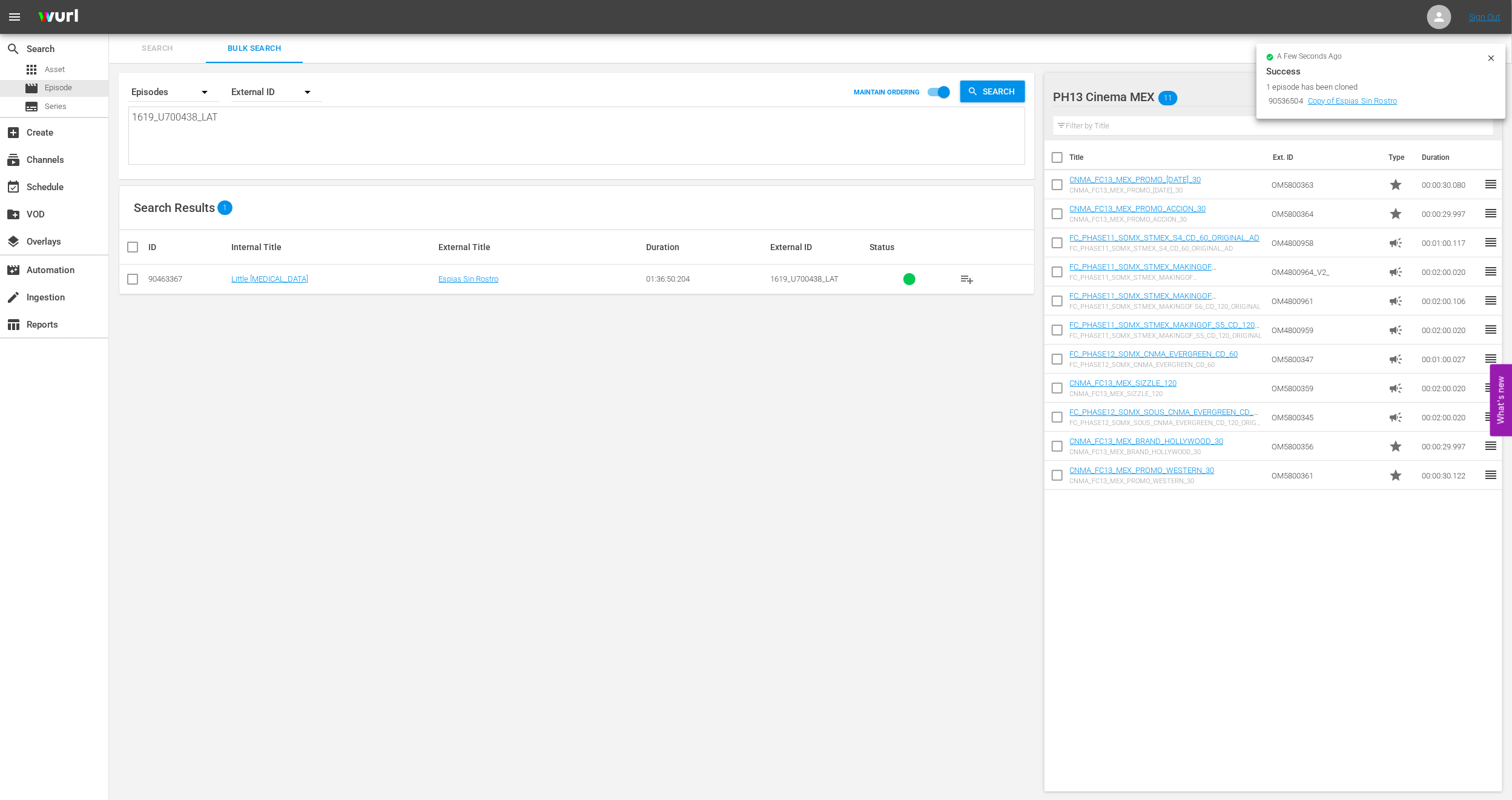
click at [1017, 62] on icon at bounding box center [1491, 58] width 10 height 10
click at [80, 88] on div "movie Episode" at bounding box center [54, 88] width 109 height 17
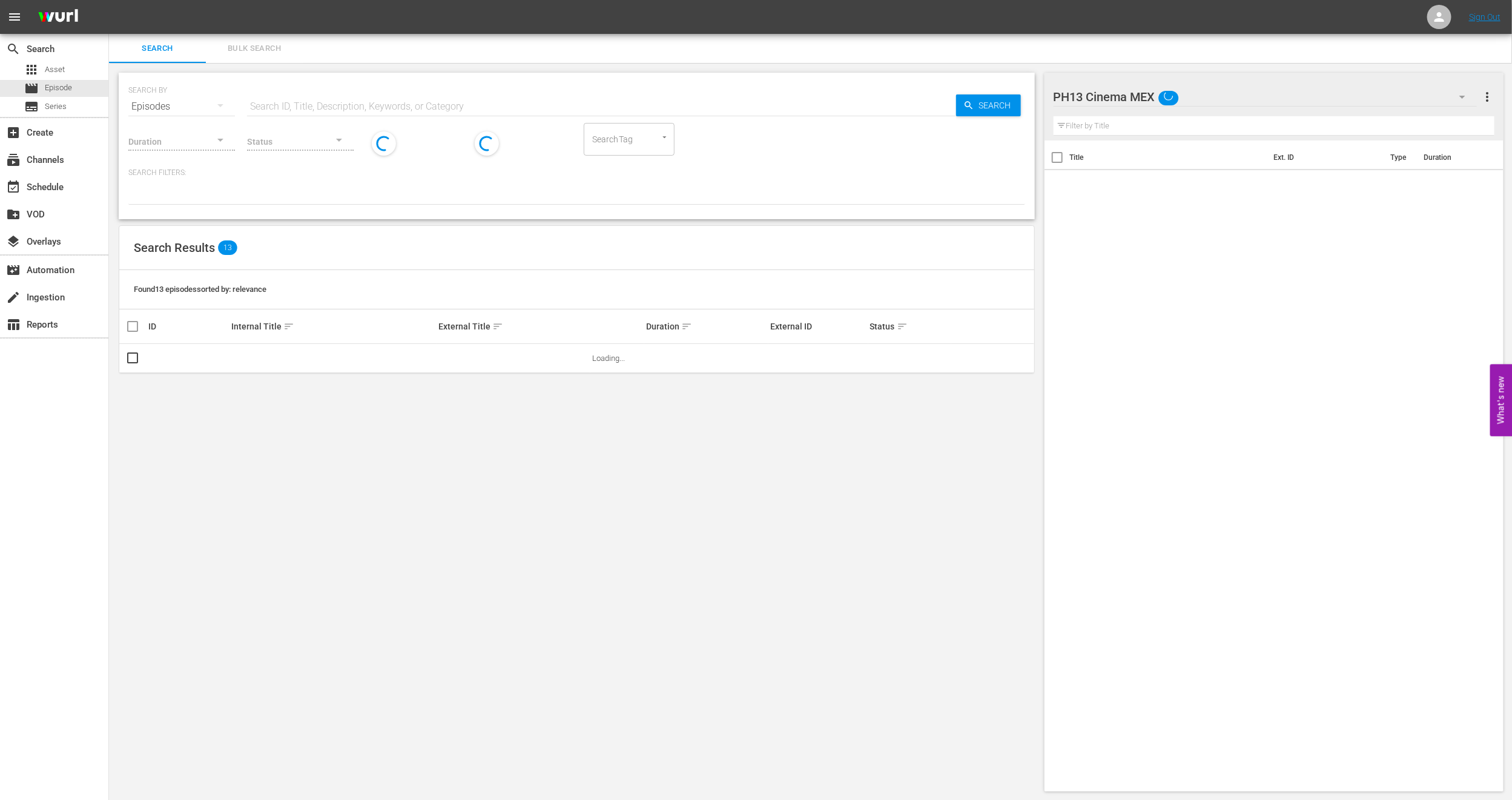
click at [248, 46] on span "Bulk Search" at bounding box center [254, 49] width 82 height 14
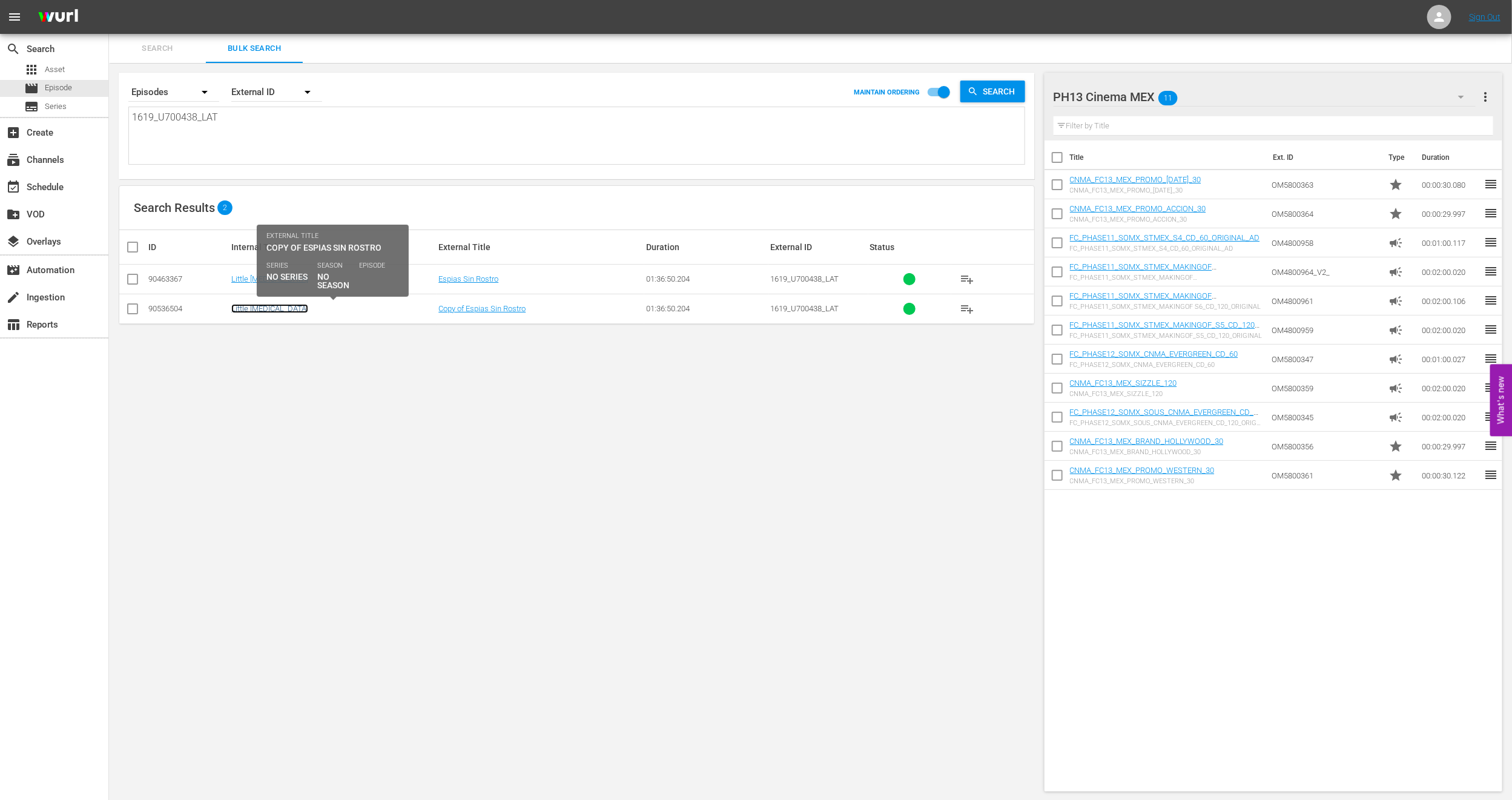
click at [255, 308] on link "Little [MEDICAL_DATA]" at bounding box center [269, 309] width 77 height 9
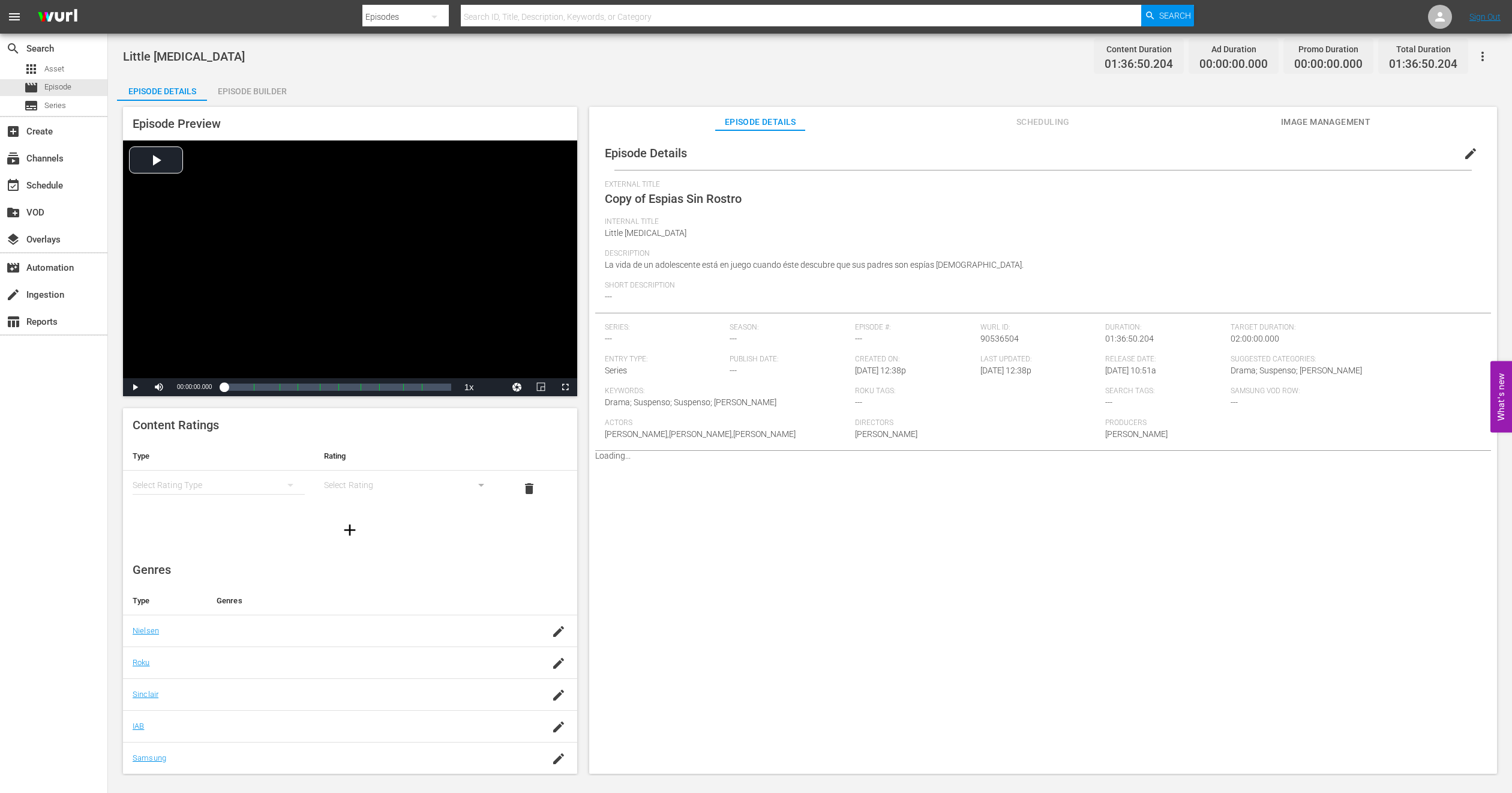
click at [1008, 151] on span "edit" at bounding box center [1471, 154] width 14 height 15
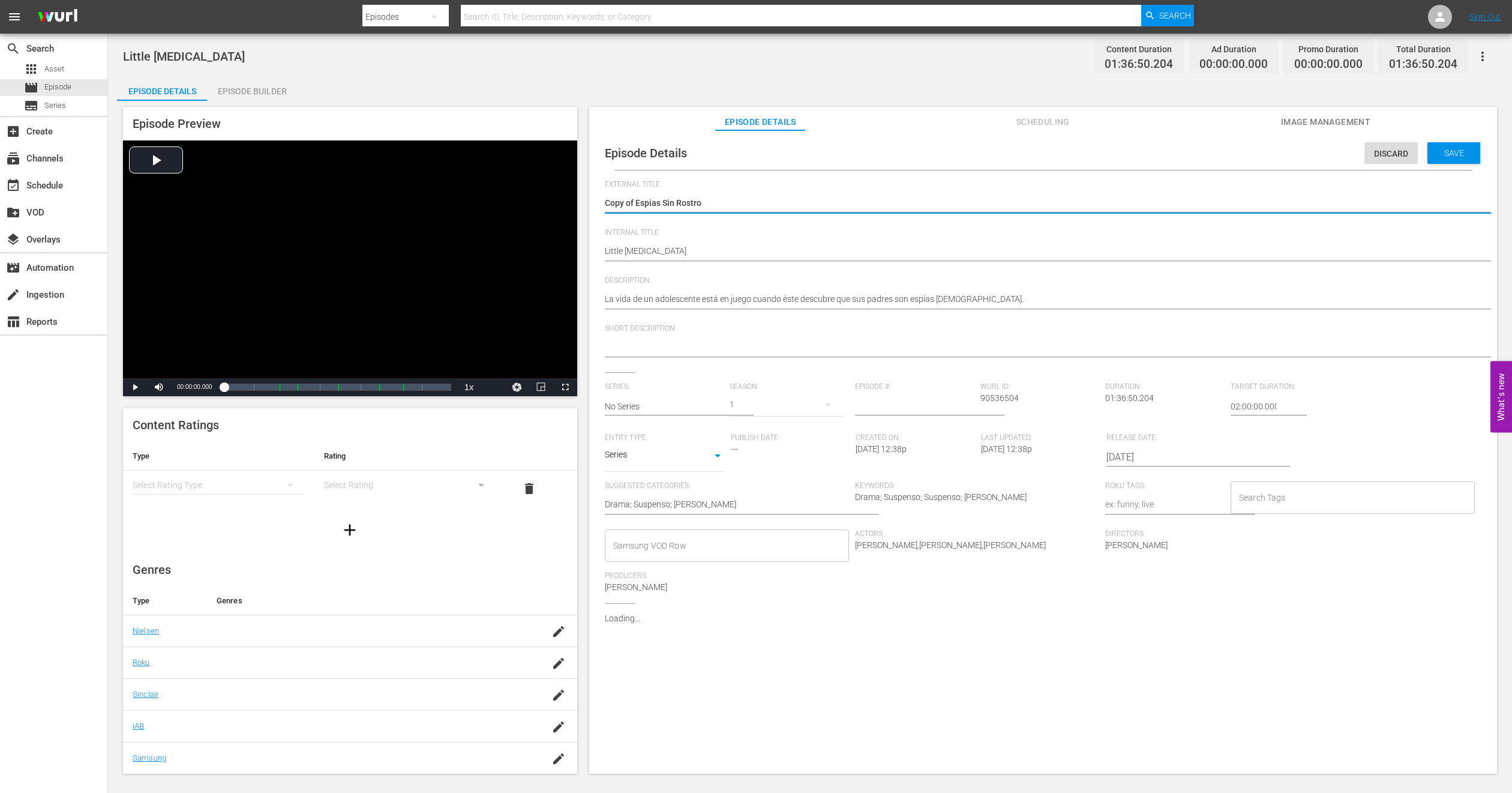
drag, startPoint x: 636, startPoint y: 204, endPoint x: 120, endPoint y: 210, distance: 516.0
click at [120, 210] on div "Episode Preview Video Player is loading. Play Video Play Mute Current Time 00:0…" at bounding box center [810, 442] width 1386 height 682
type textarea "Espias Sin Rostro"
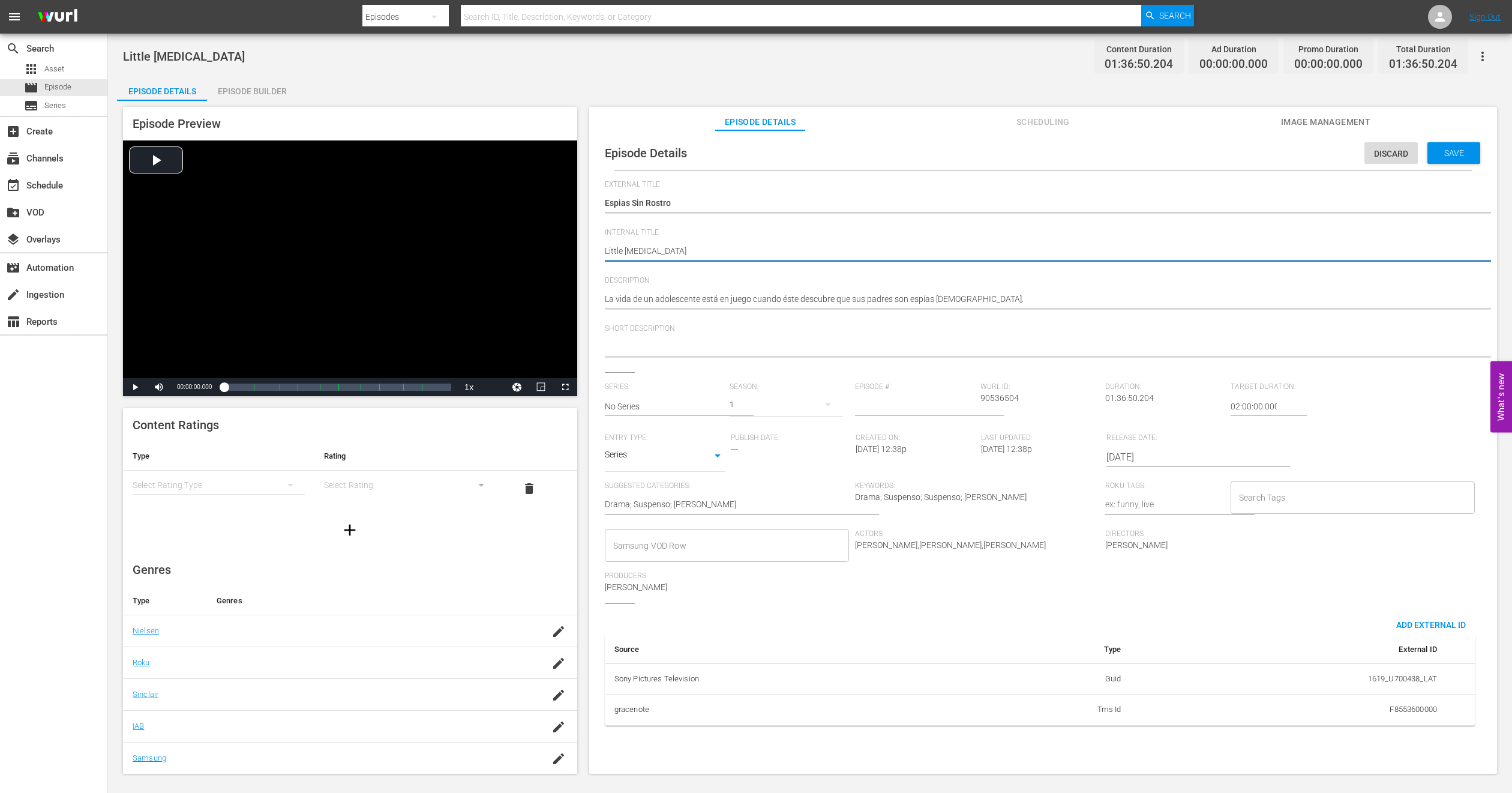
type textarea "PLittle [MEDICAL_DATA]"
type textarea "PHLittle [MEDICAL_DATA]"
type textarea "PH1Little [MEDICAL_DATA]"
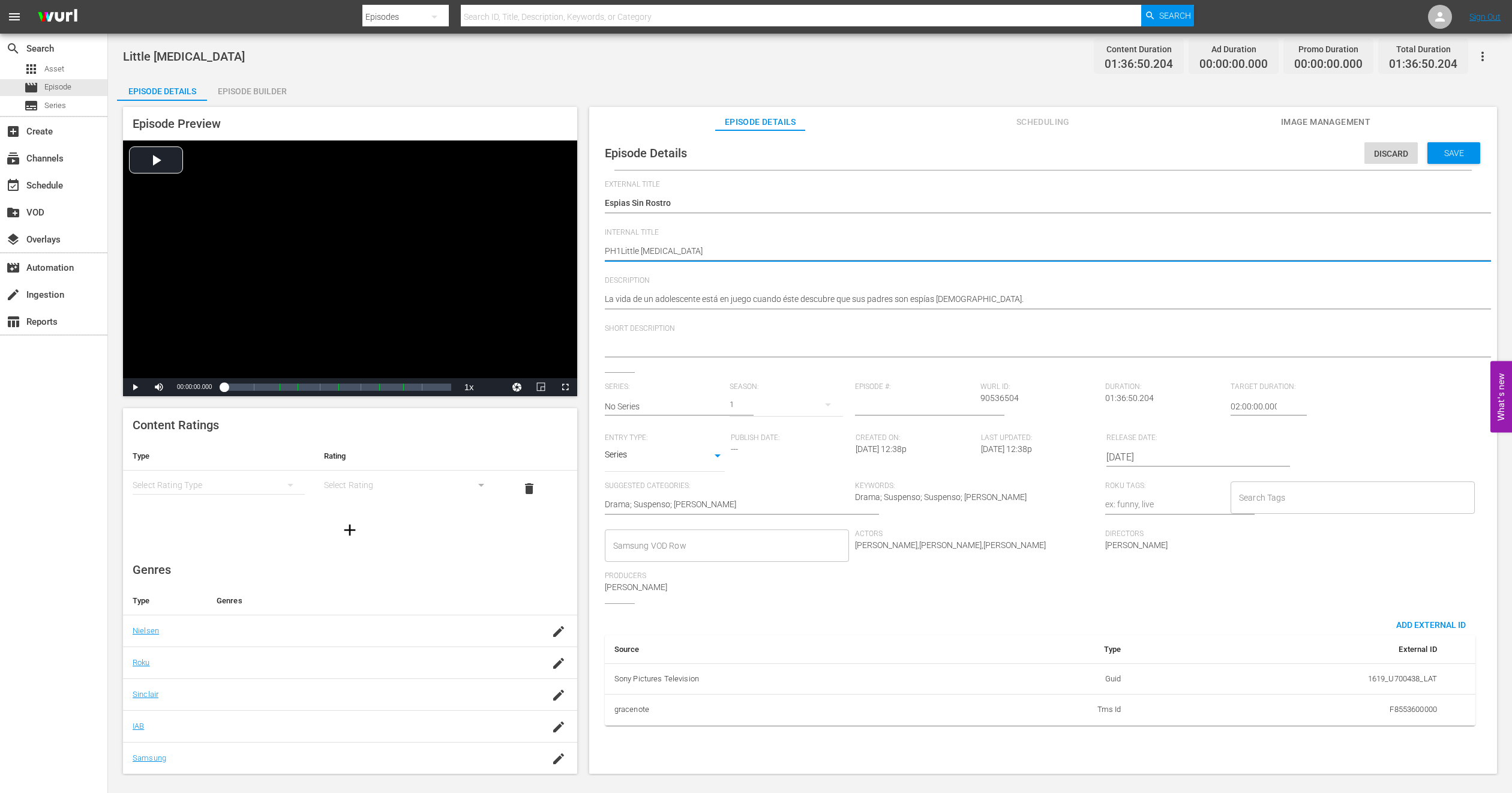
type textarea "PH13Little [MEDICAL_DATA]"
type textarea "PH13 Little [MEDICAL_DATA]"
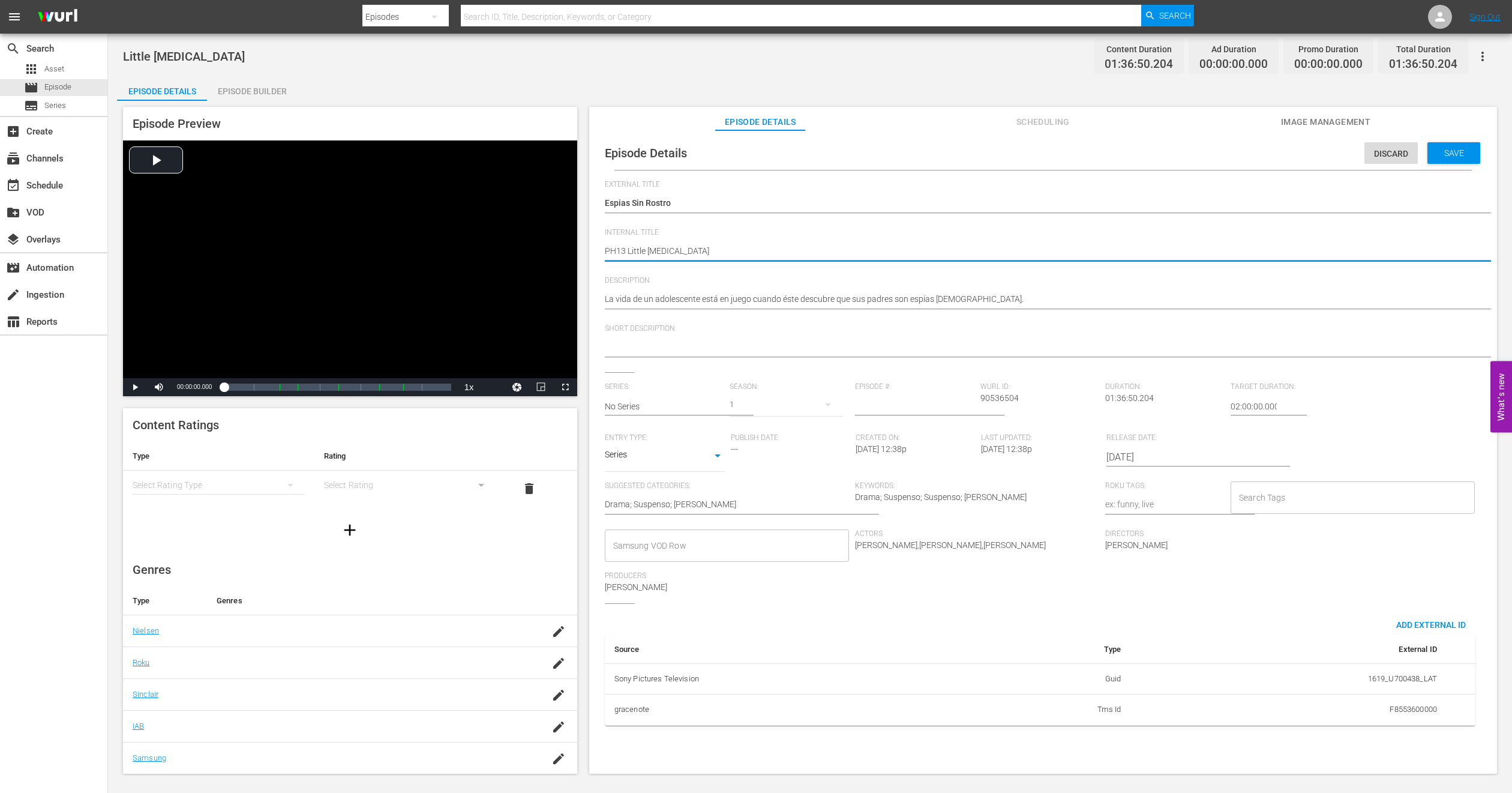
type textarea "PH13 Little [MEDICAL_DATA] -"
type textarea "PH13 Little [MEDICAL_DATA] - C"
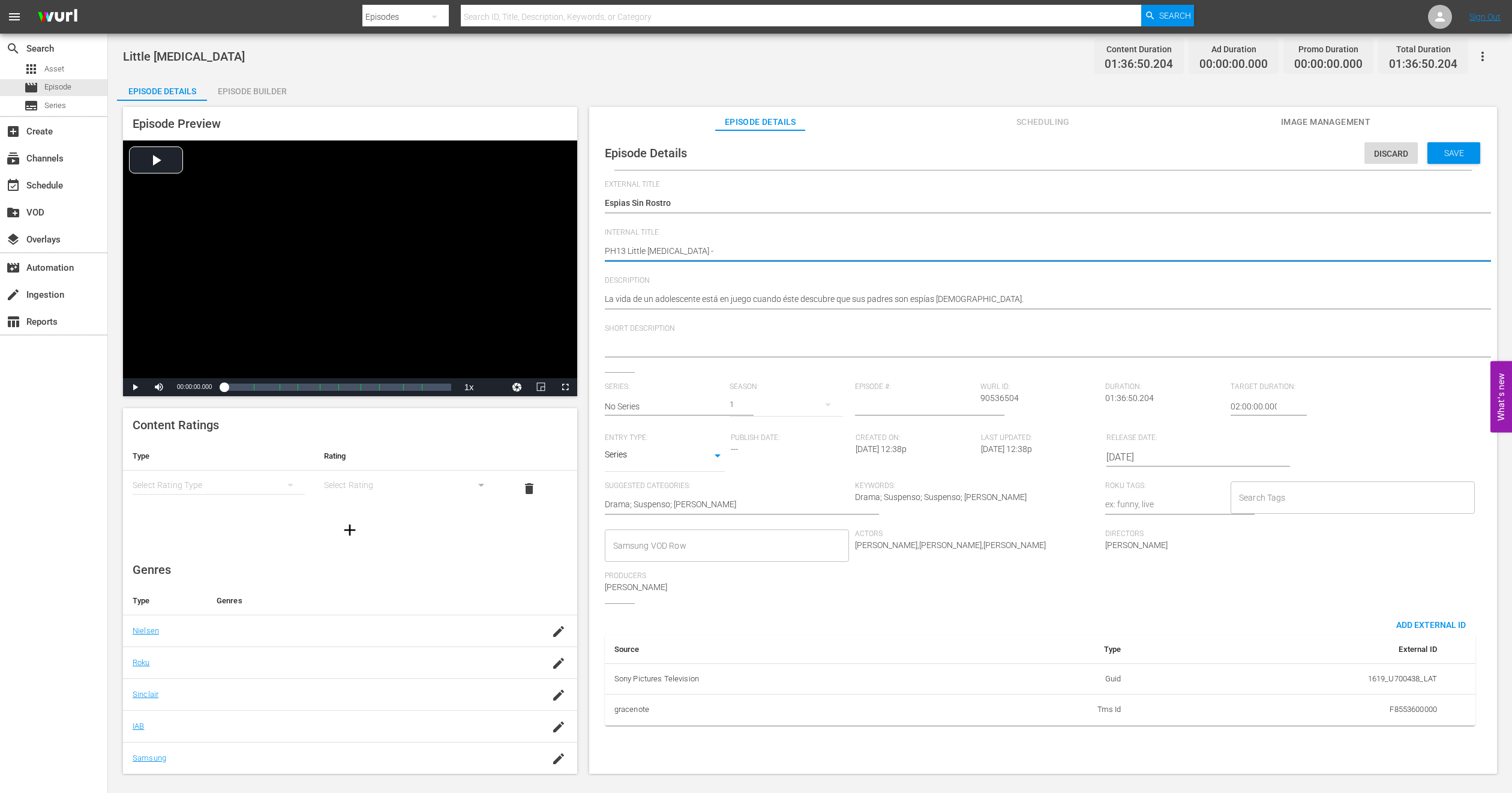
type textarea "PH13 Little [MEDICAL_DATA] - C"
type textarea "PH13 Little [MEDICAL_DATA] - CM"
type textarea "PH13 Little [MEDICAL_DATA] - CMA"
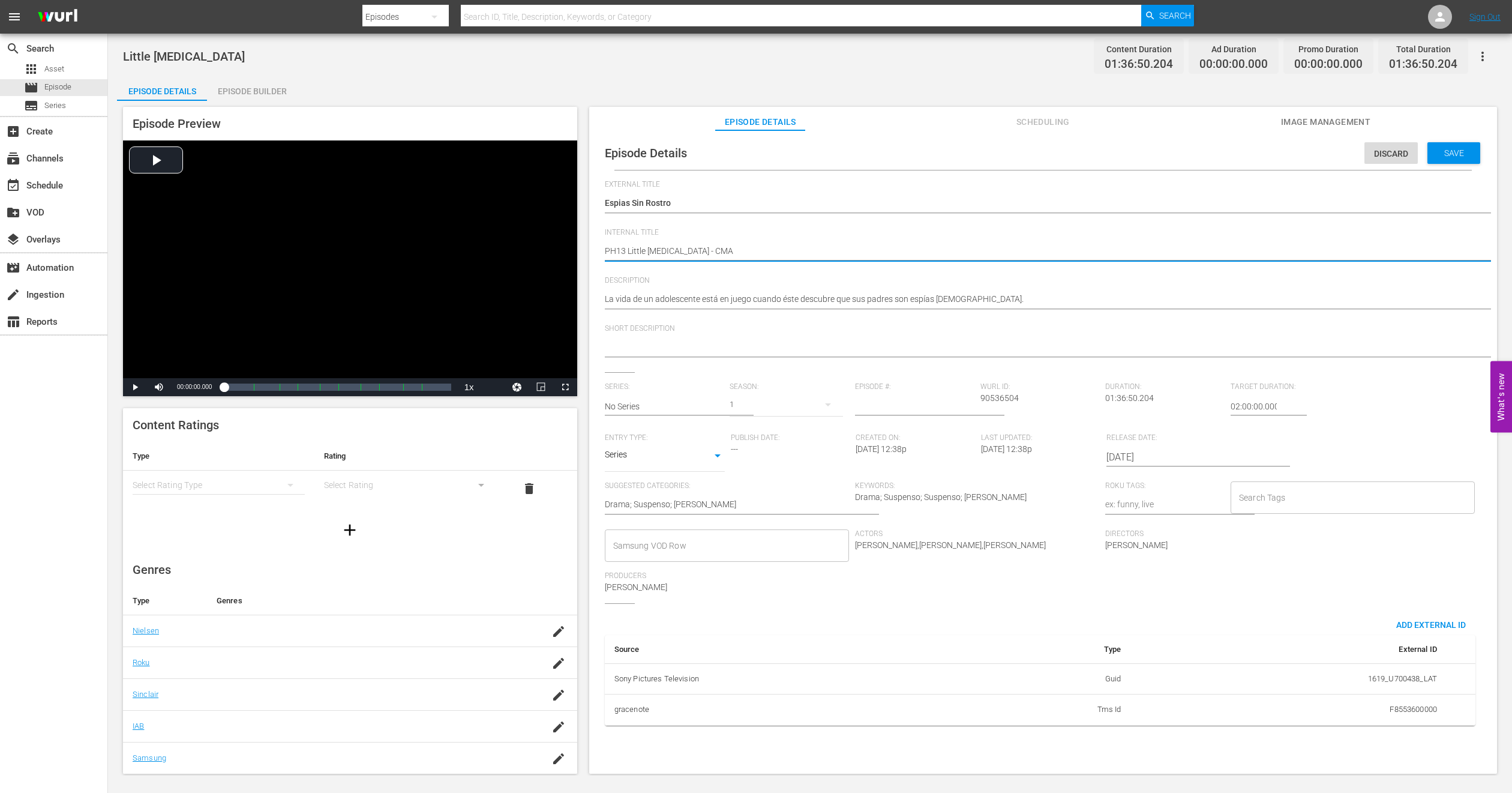
type textarea "PH13 Little [MEDICAL_DATA] - CMA"
type textarea "PH13 Little [MEDICAL_DATA] - CMA M"
type textarea "PH13 Little [MEDICAL_DATA] - CMA ME"
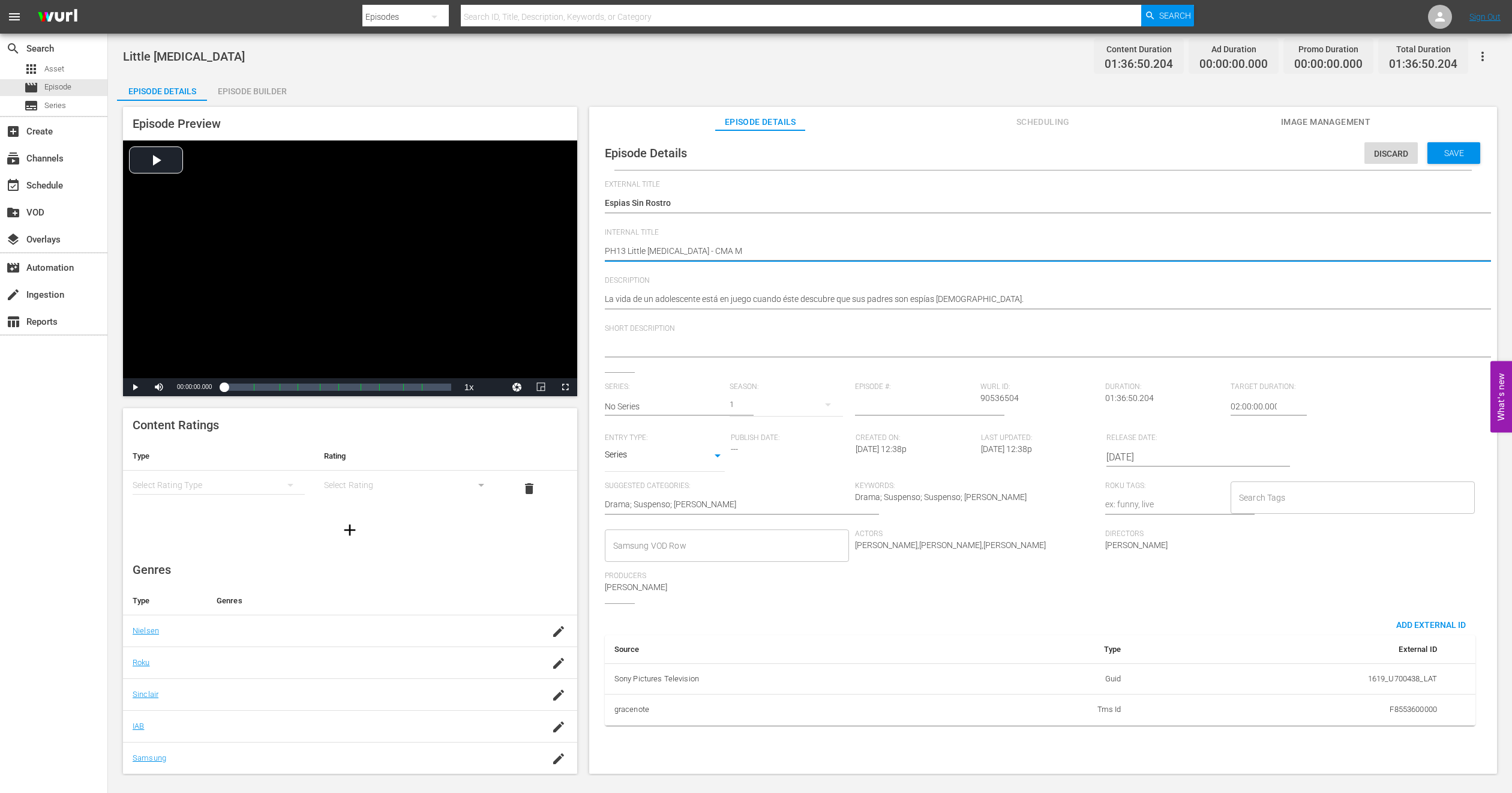
type textarea "PH13 Little [MEDICAL_DATA] - CMA ME"
type textarea "PH13 Little [MEDICAL_DATA] - CMA MEX"
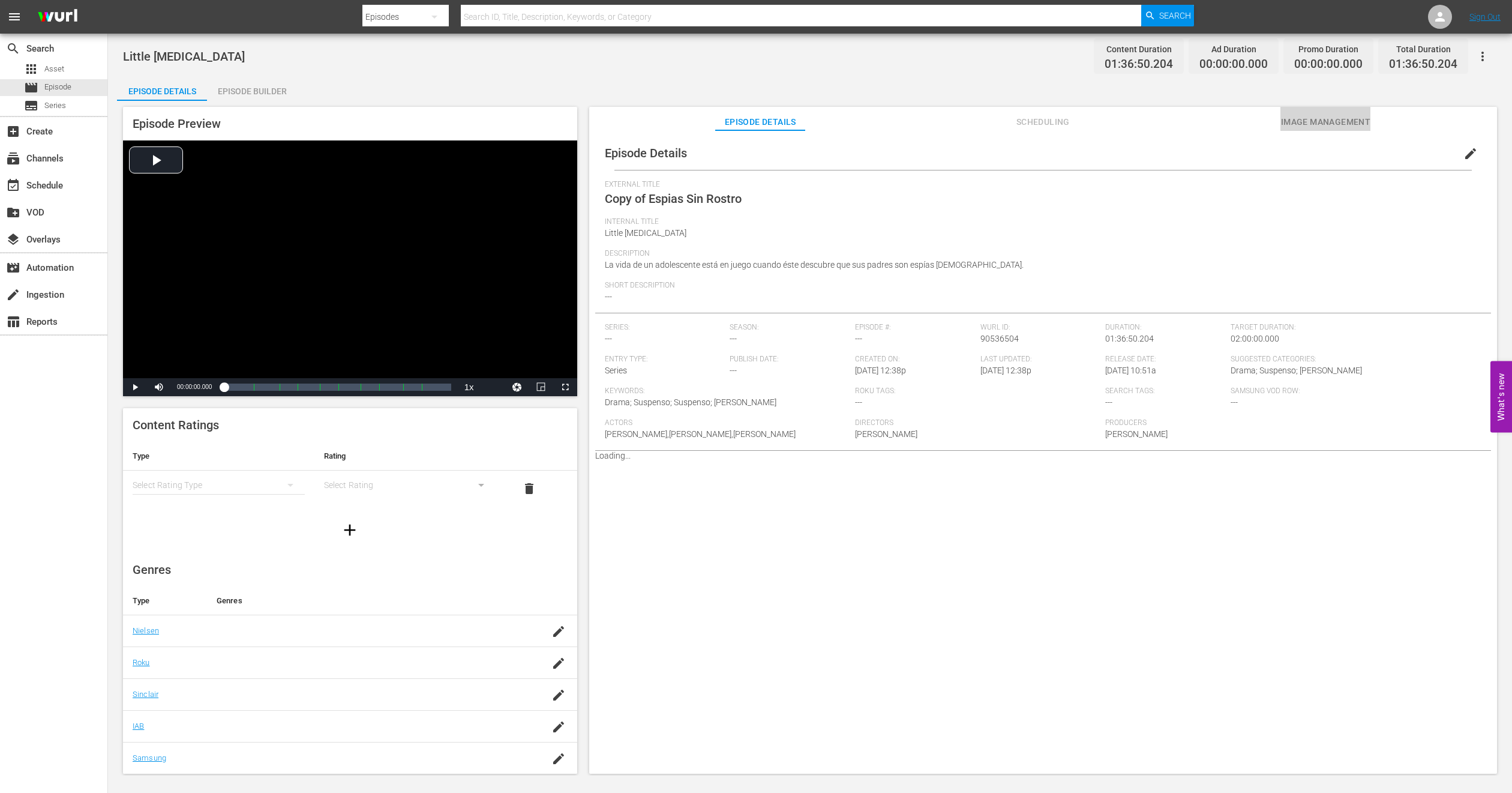
click at [1008, 119] on span "Image Management" at bounding box center [1325, 122] width 90 height 15
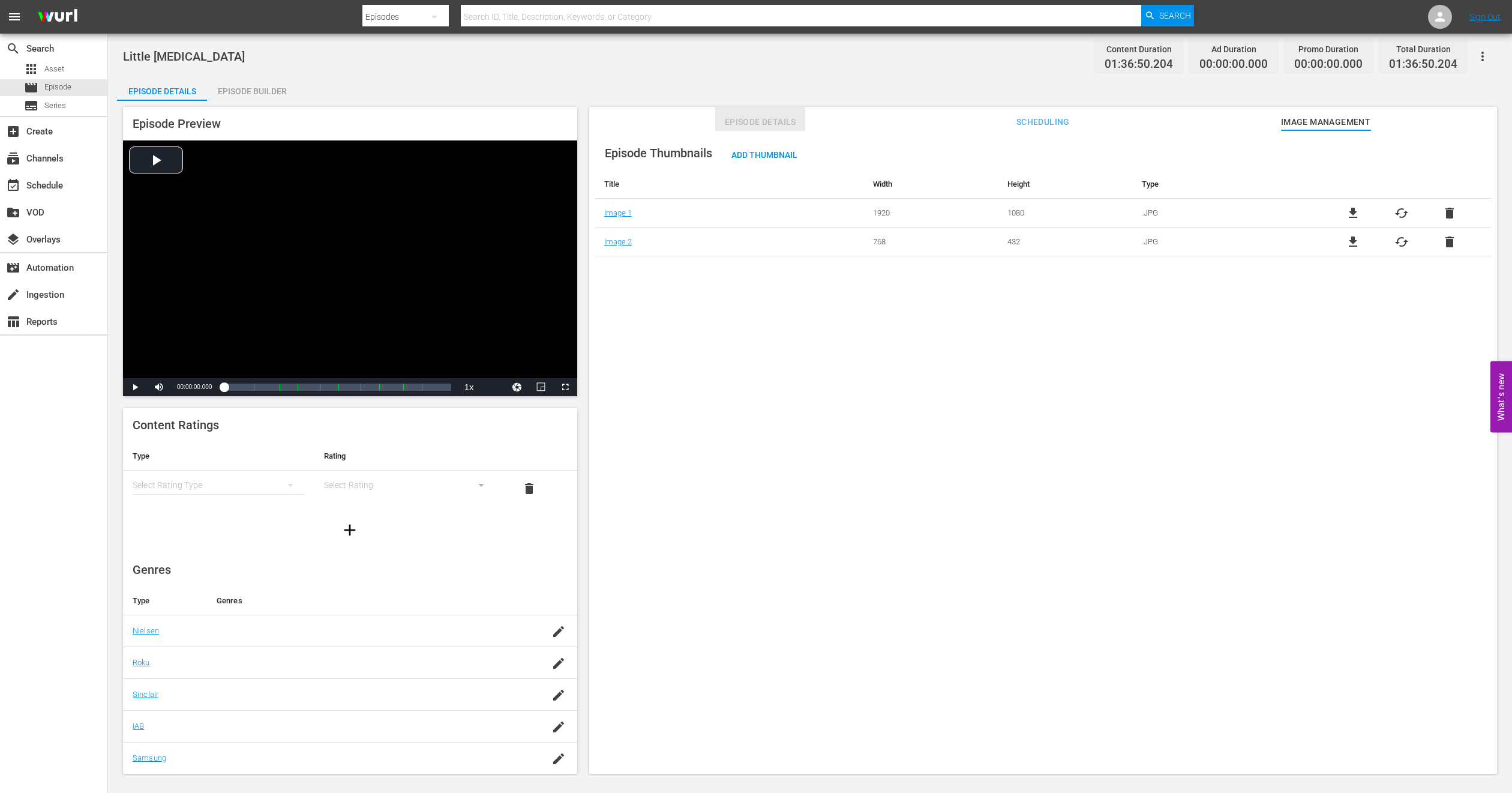
click at [751, 129] on span "Episode Details" at bounding box center [760, 122] width 90 height 15
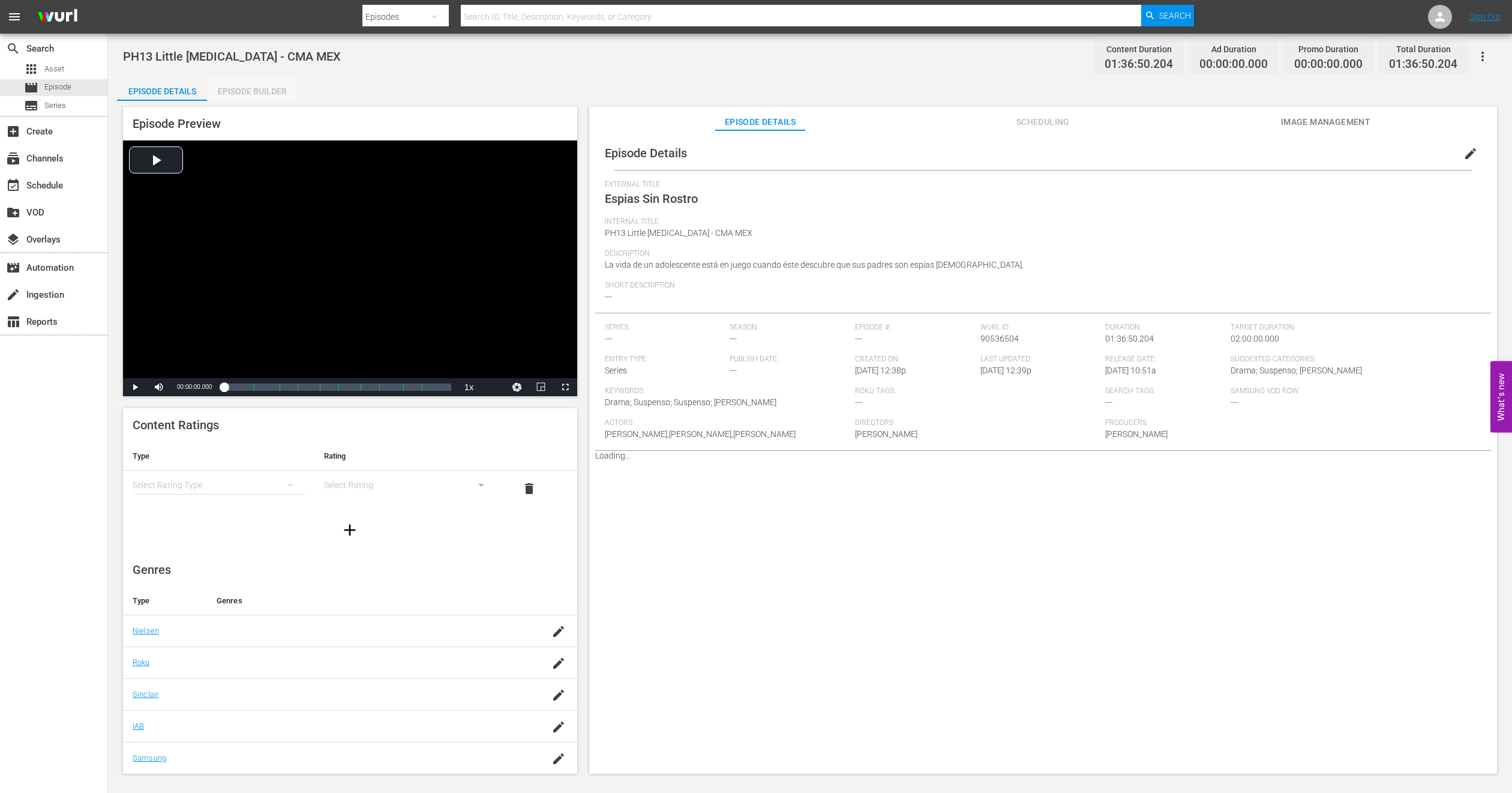
click at [274, 94] on div "Episode Builder" at bounding box center [252, 91] width 90 height 29
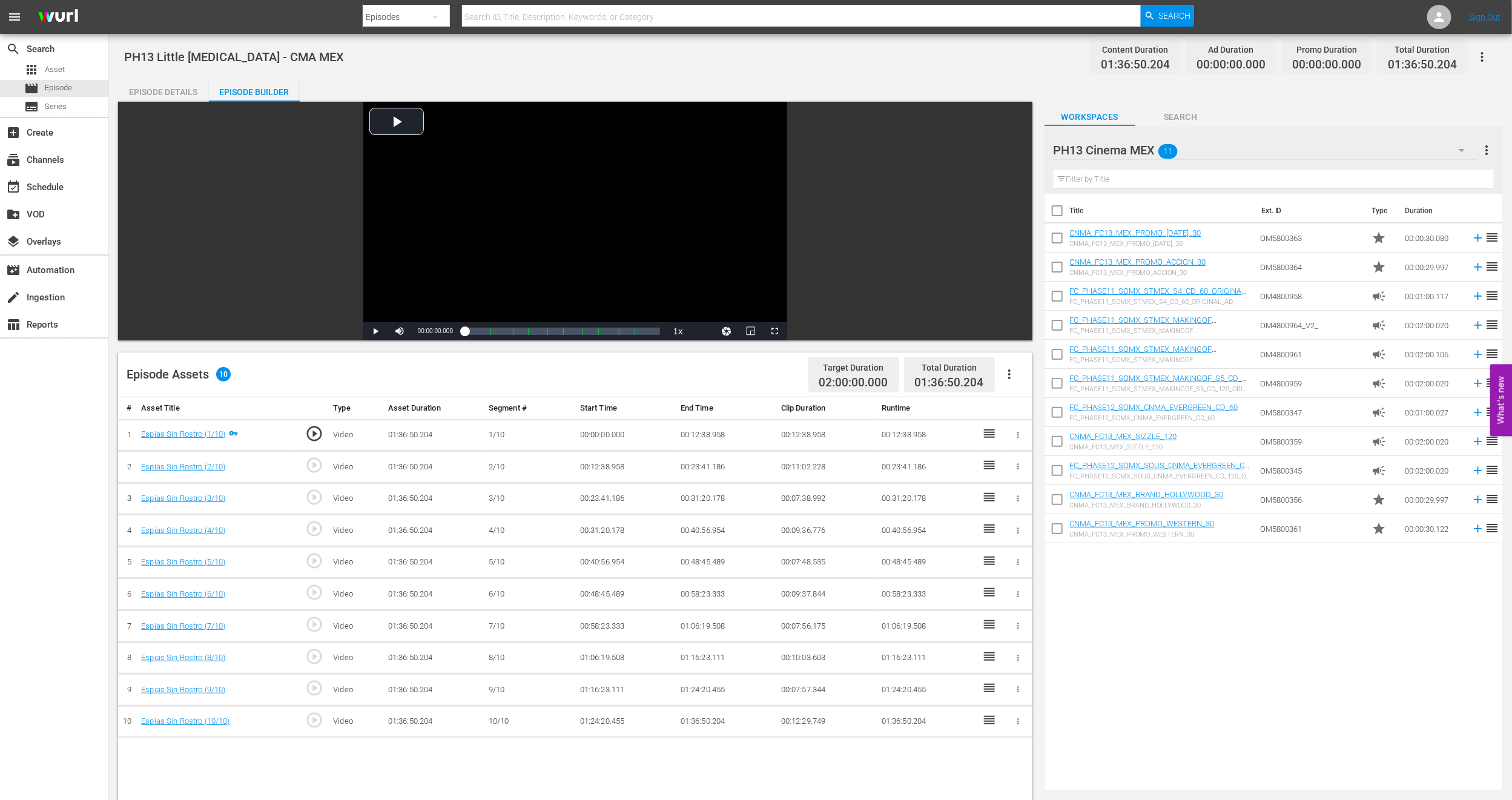
click at [1014, 370] on icon "button" at bounding box center [1010, 374] width 15 height 15
click at [1015, 380] on div "Fill with Ads" at bounding box center [1046, 379] width 82 height 29
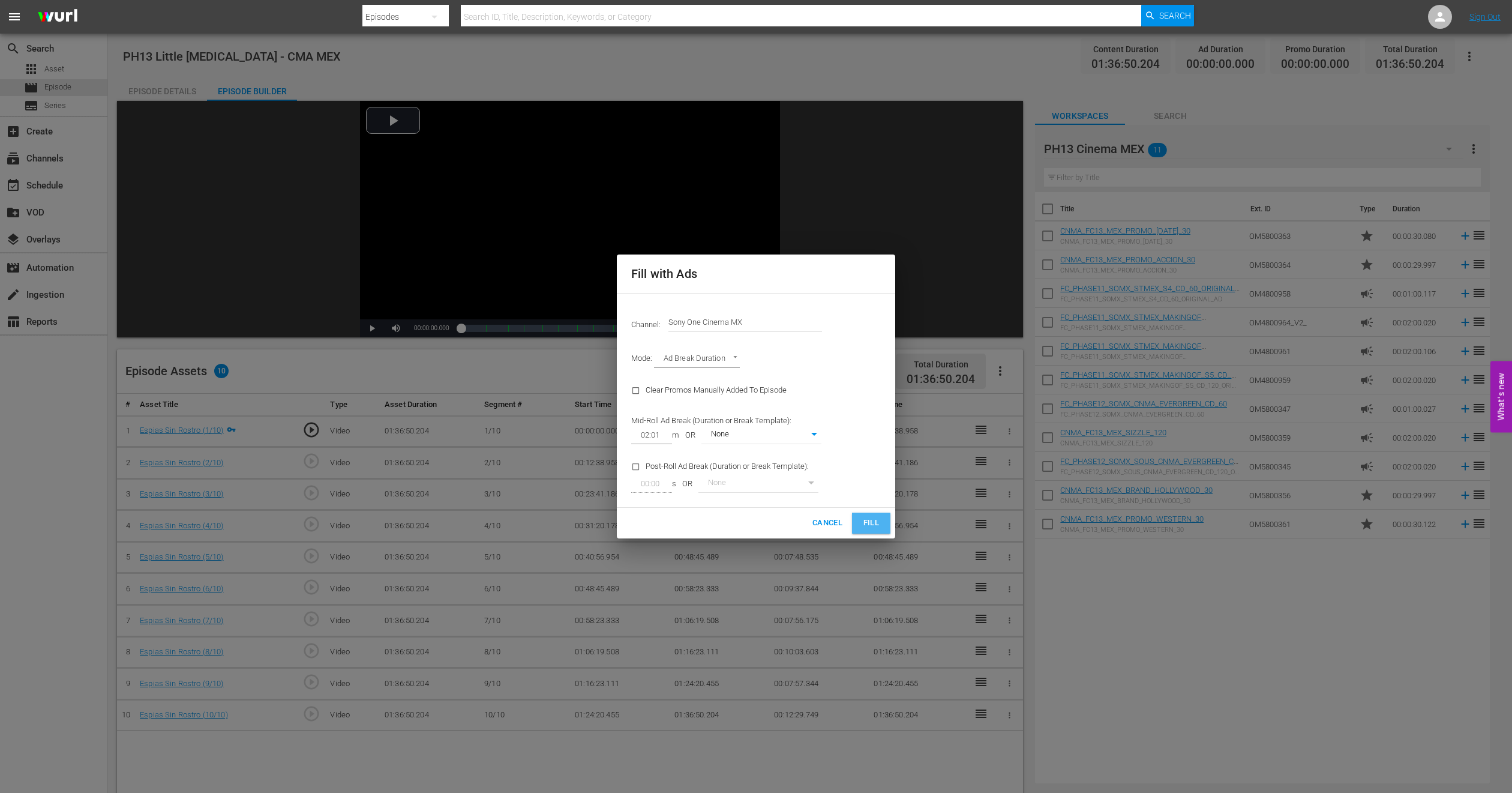
click at [864, 517] on span "Fill" at bounding box center [871, 523] width 19 height 14
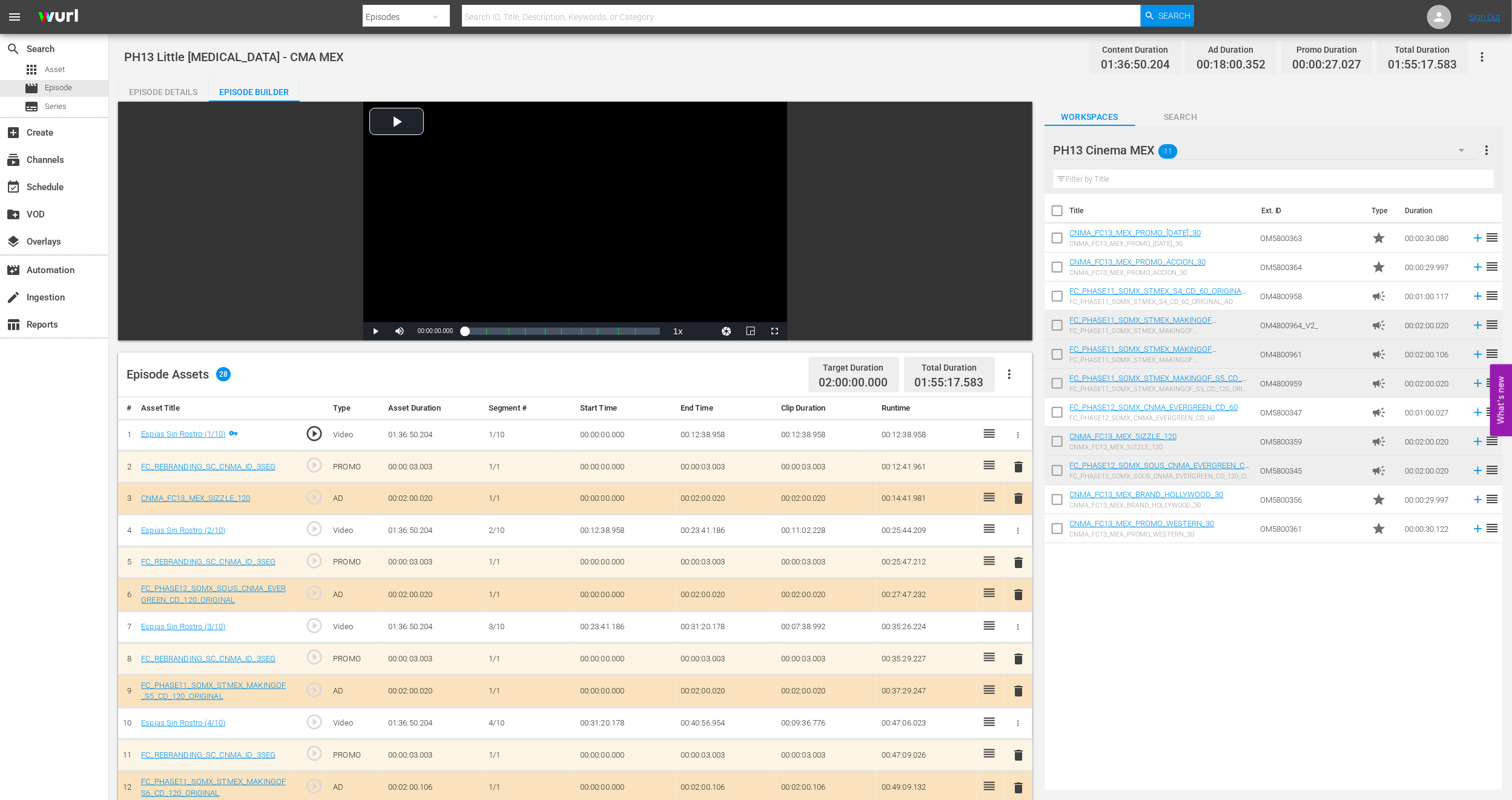
click at [1017, 496] on span "delete" at bounding box center [1019, 499] width 15 height 15
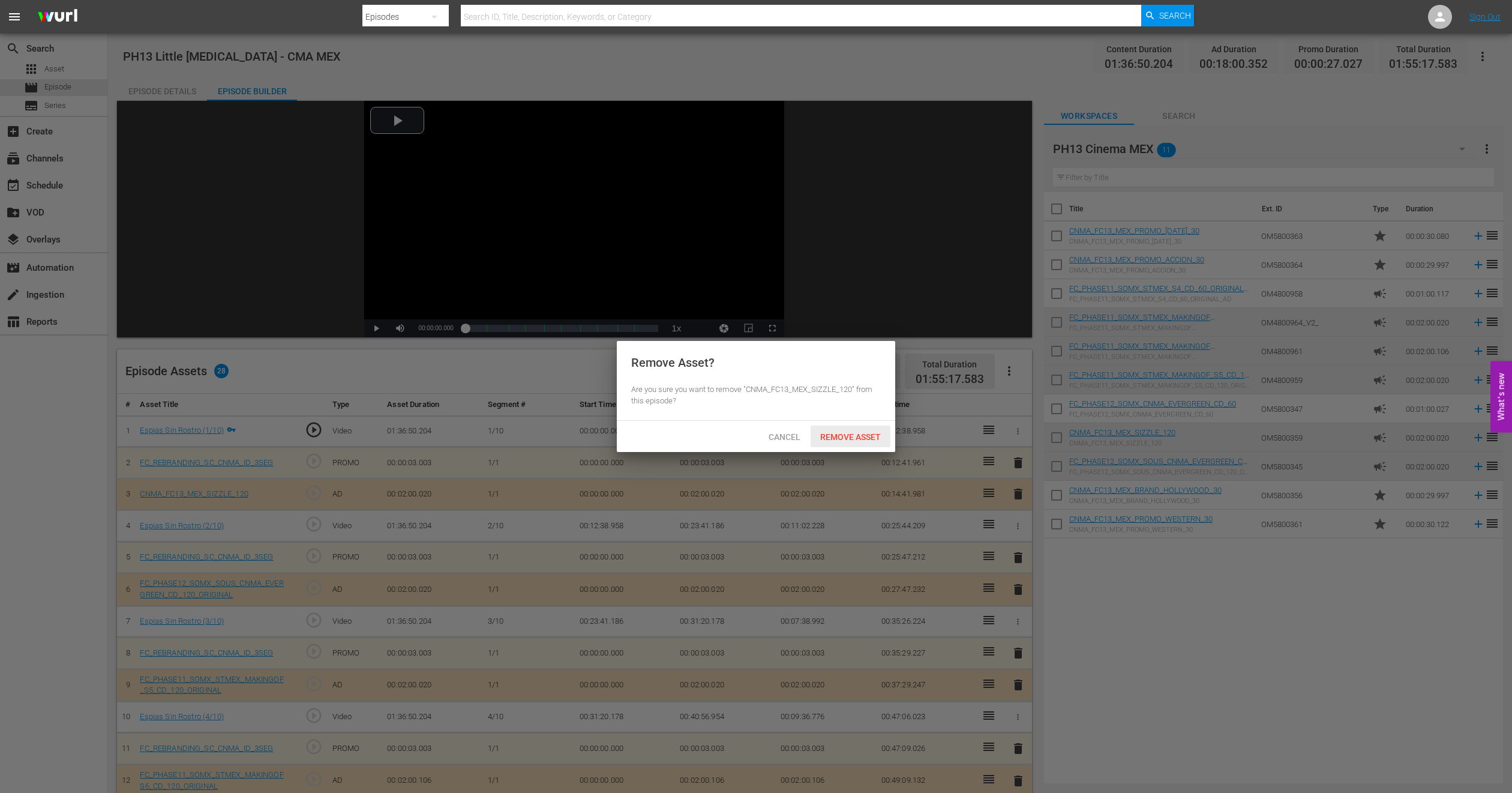
click at [825, 434] on span "Remove Asset" at bounding box center [851, 437] width 80 height 10
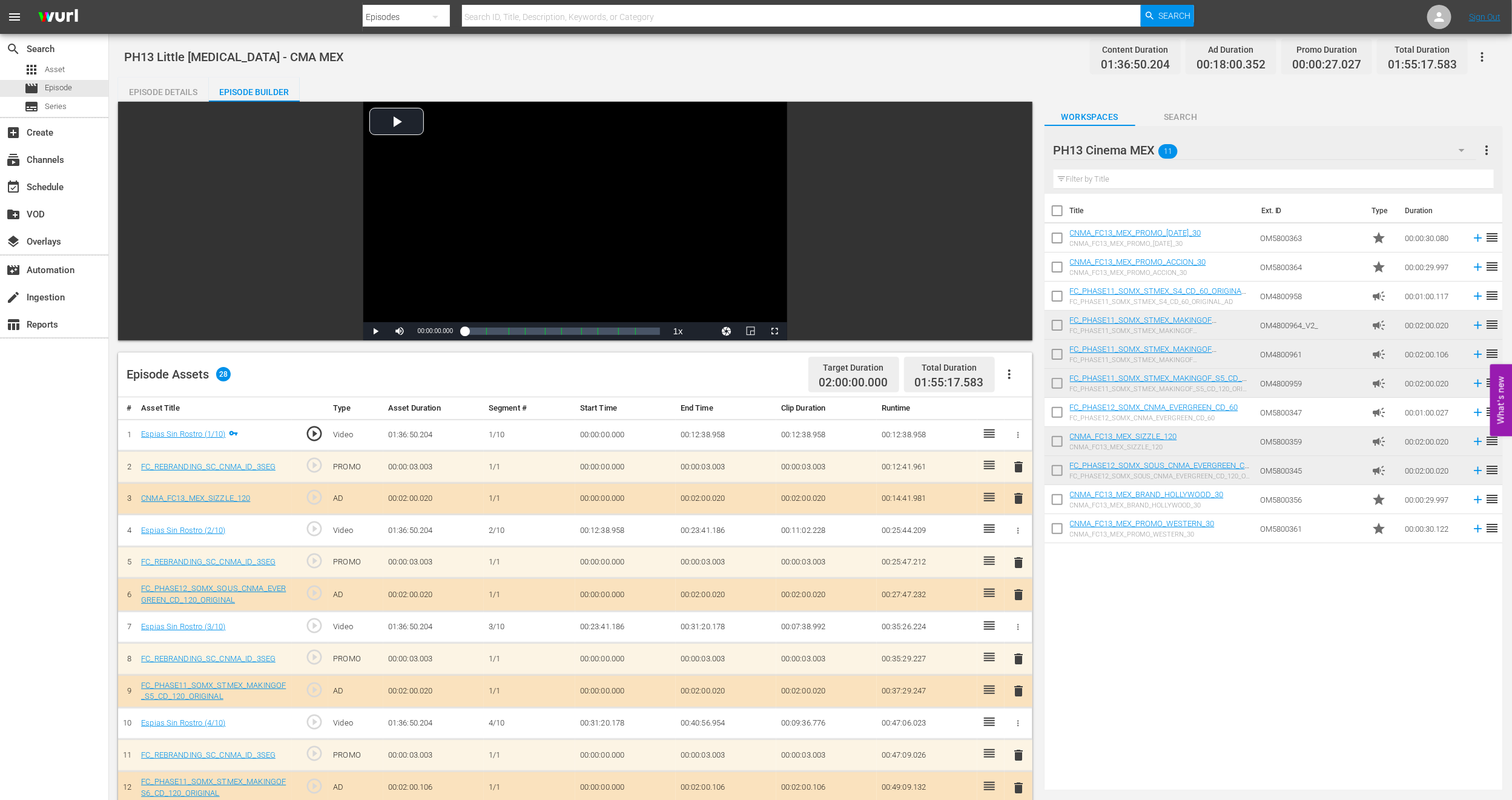
drag, startPoint x: 1018, startPoint y: 466, endPoint x: 981, endPoint y: 468, distance: 37.1
click at [1017, 465] on span "delete" at bounding box center [1019, 467] width 15 height 15
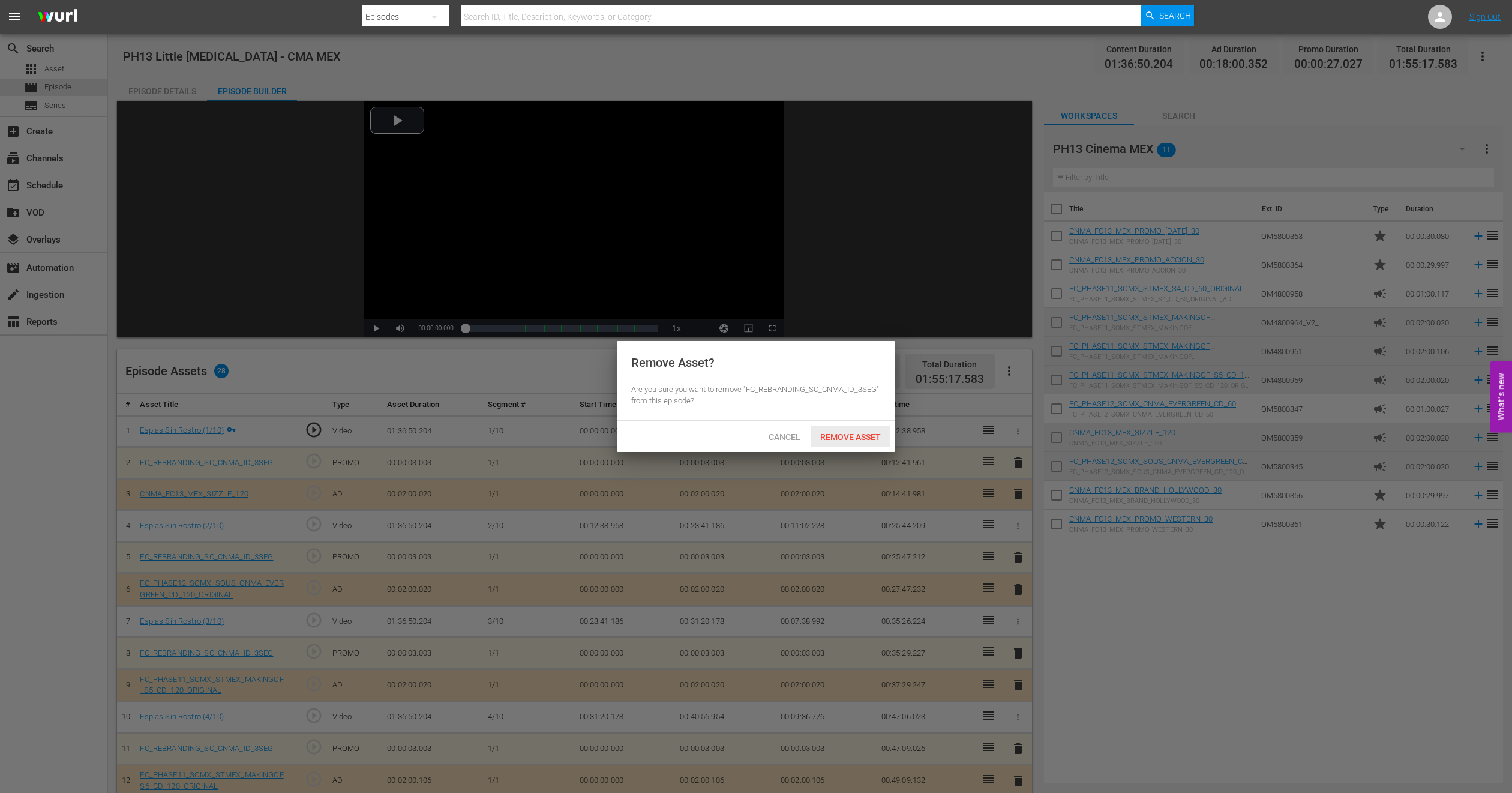
click at [855, 440] on span "Remove Asset" at bounding box center [851, 437] width 80 height 10
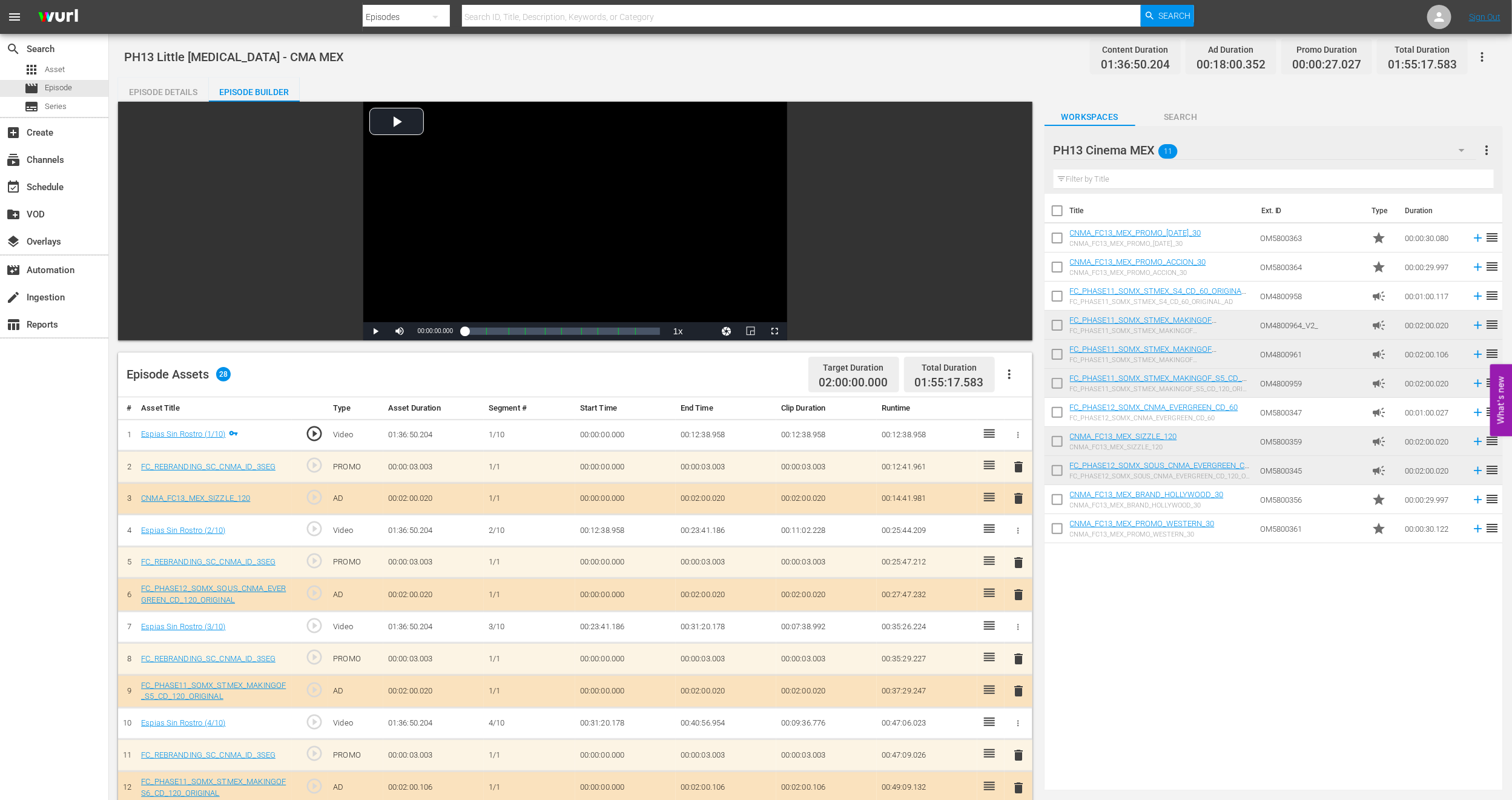
click at [1017, 533] on span "delete" at bounding box center [1019, 691] width 15 height 15
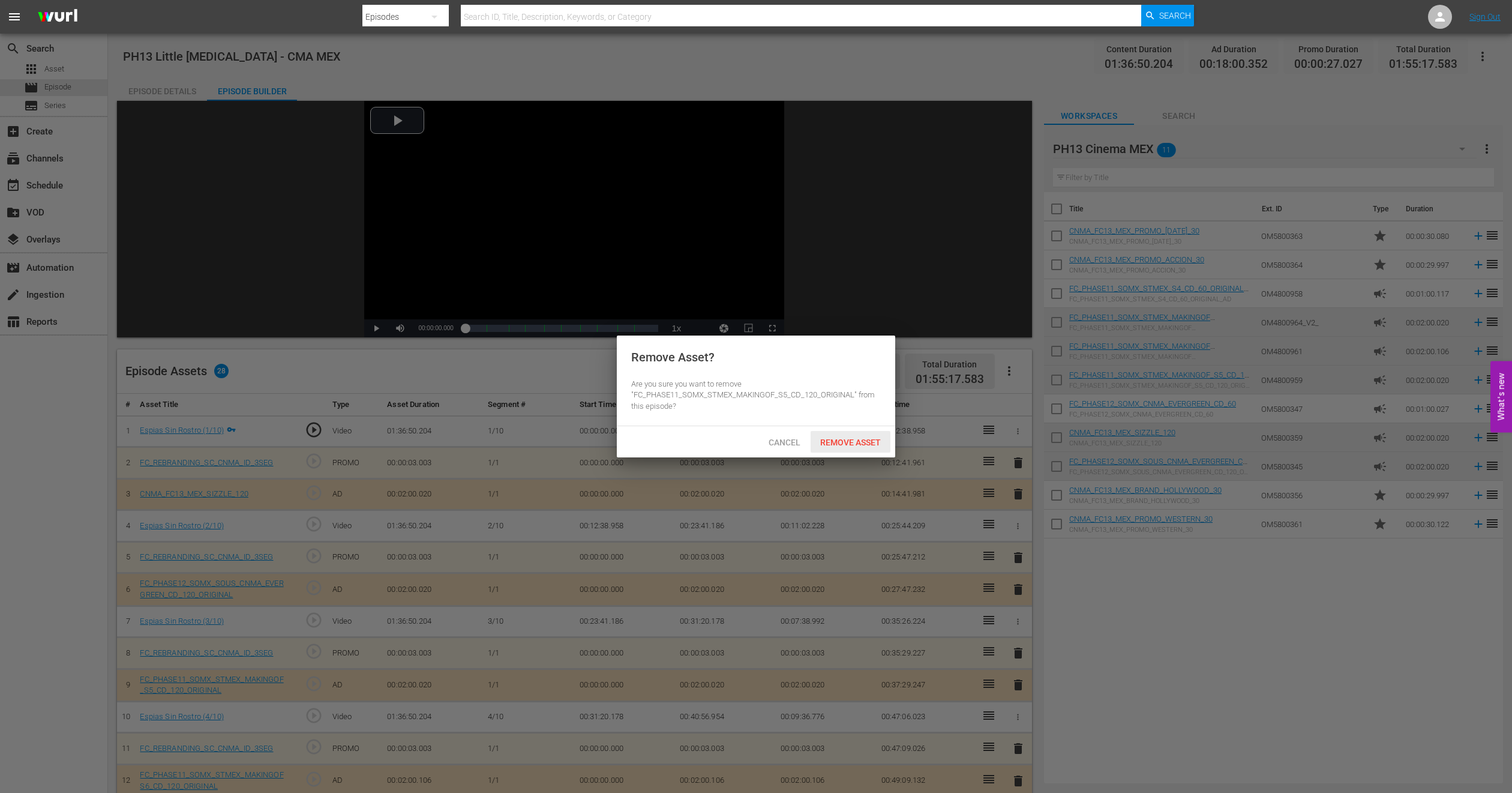
click at [831, 431] on div "Remove Asset" at bounding box center [851, 442] width 80 height 22
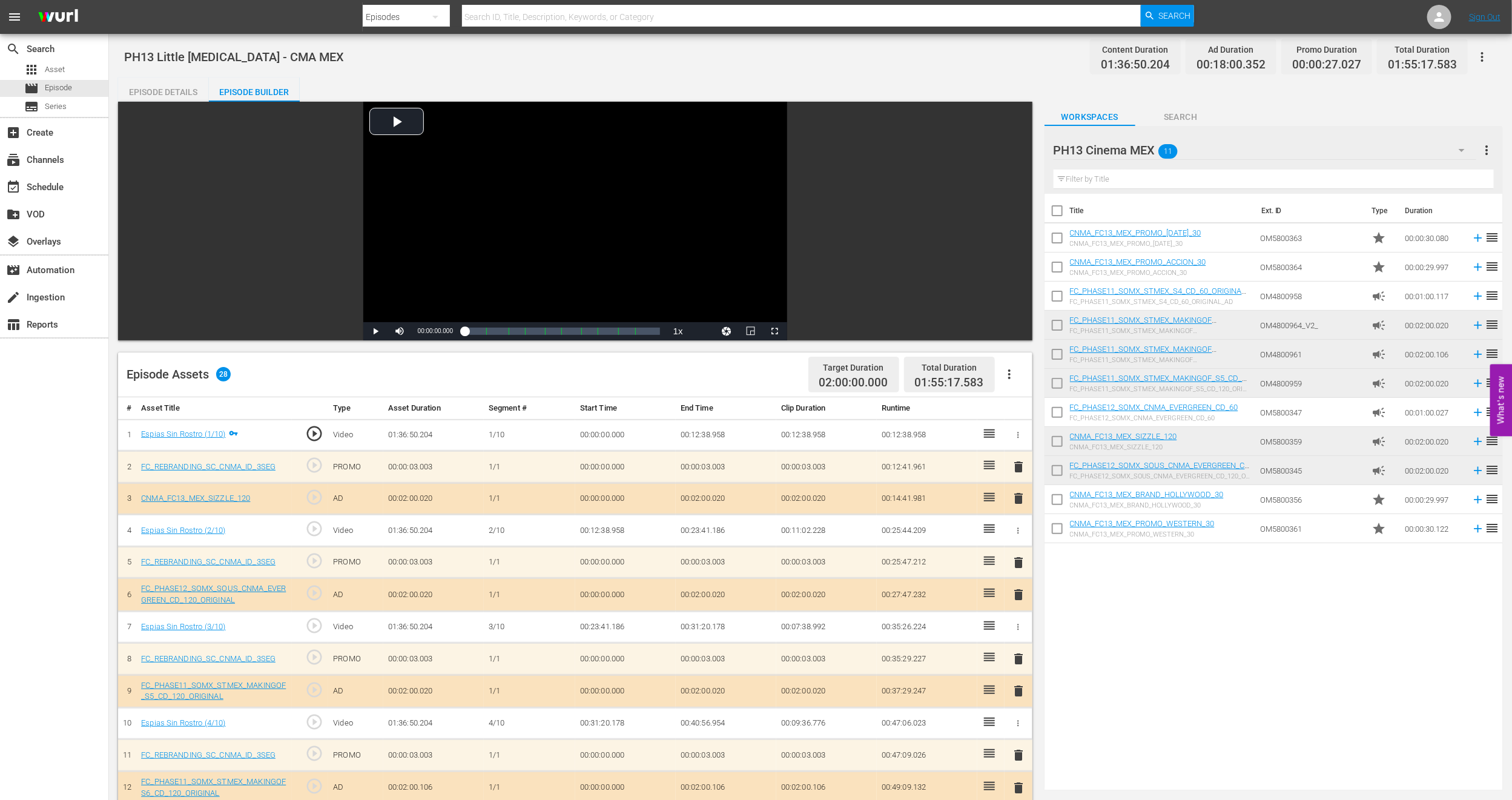
click at [1017, 533] on span "delete" at bounding box center [1019, 659] width 15 height 15
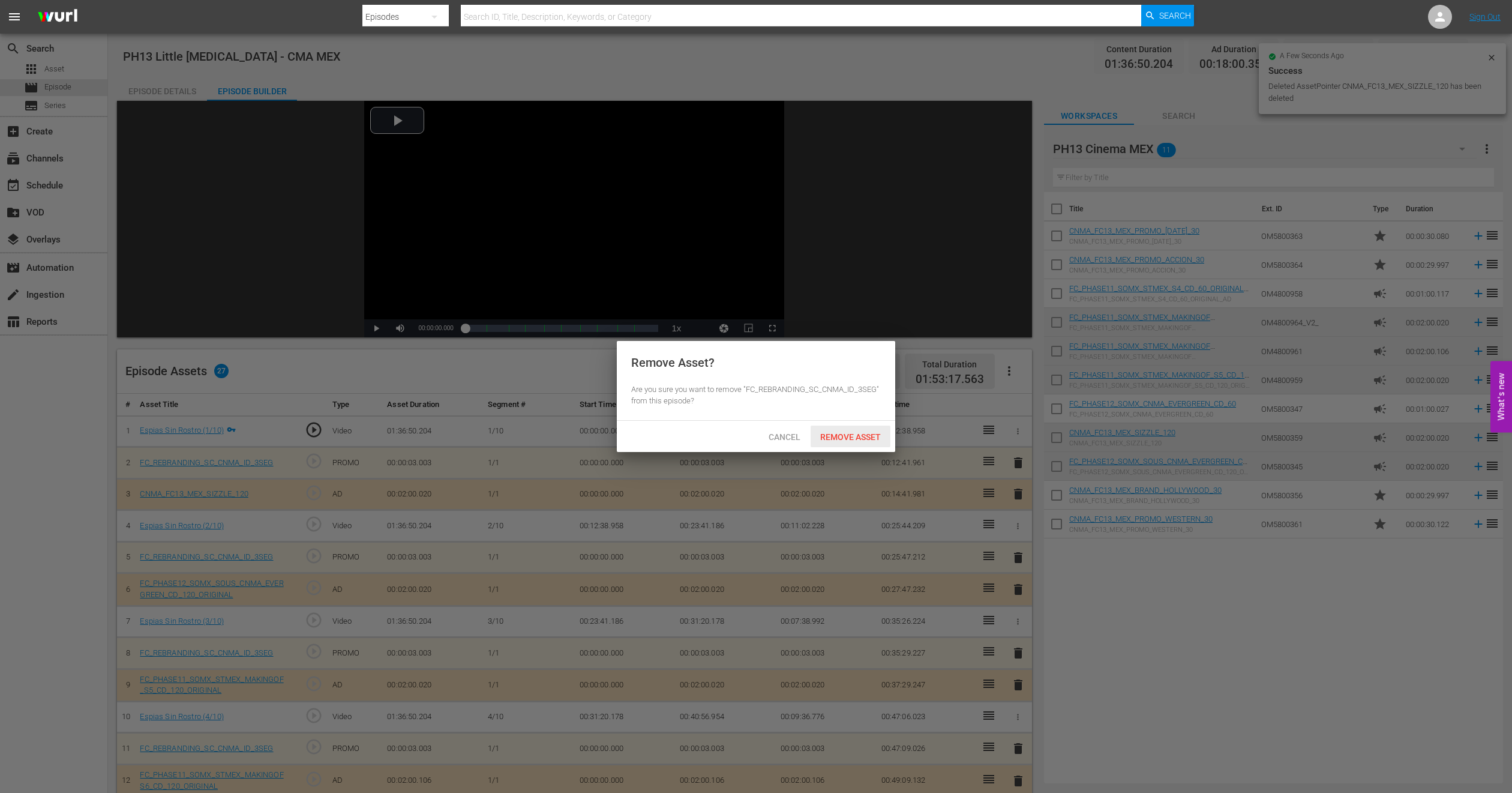
click at [843, 435] on span "Remove Asset" at bounding box center [851, 437] width 80 height 10
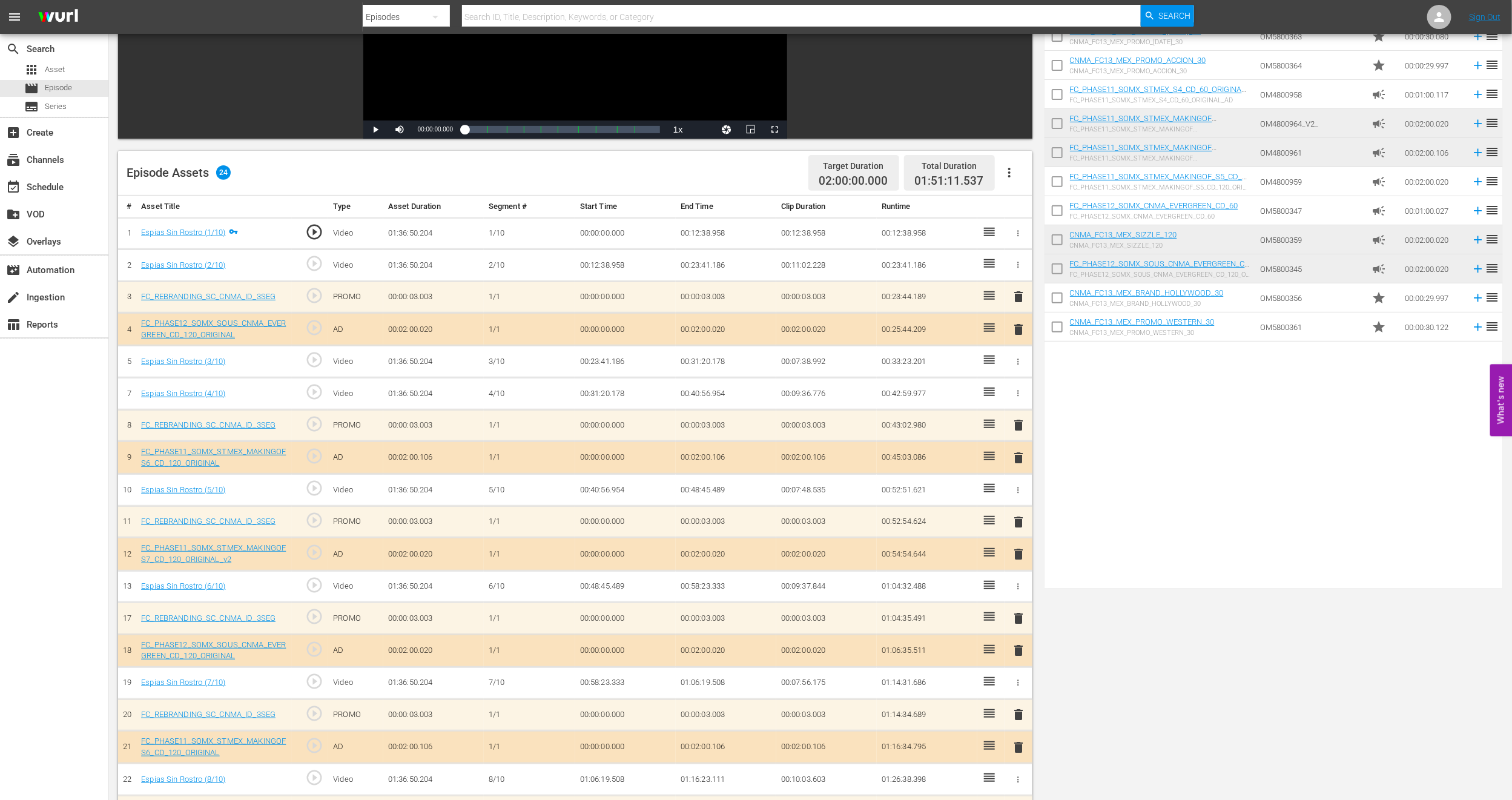
scroll to position [401, 0]
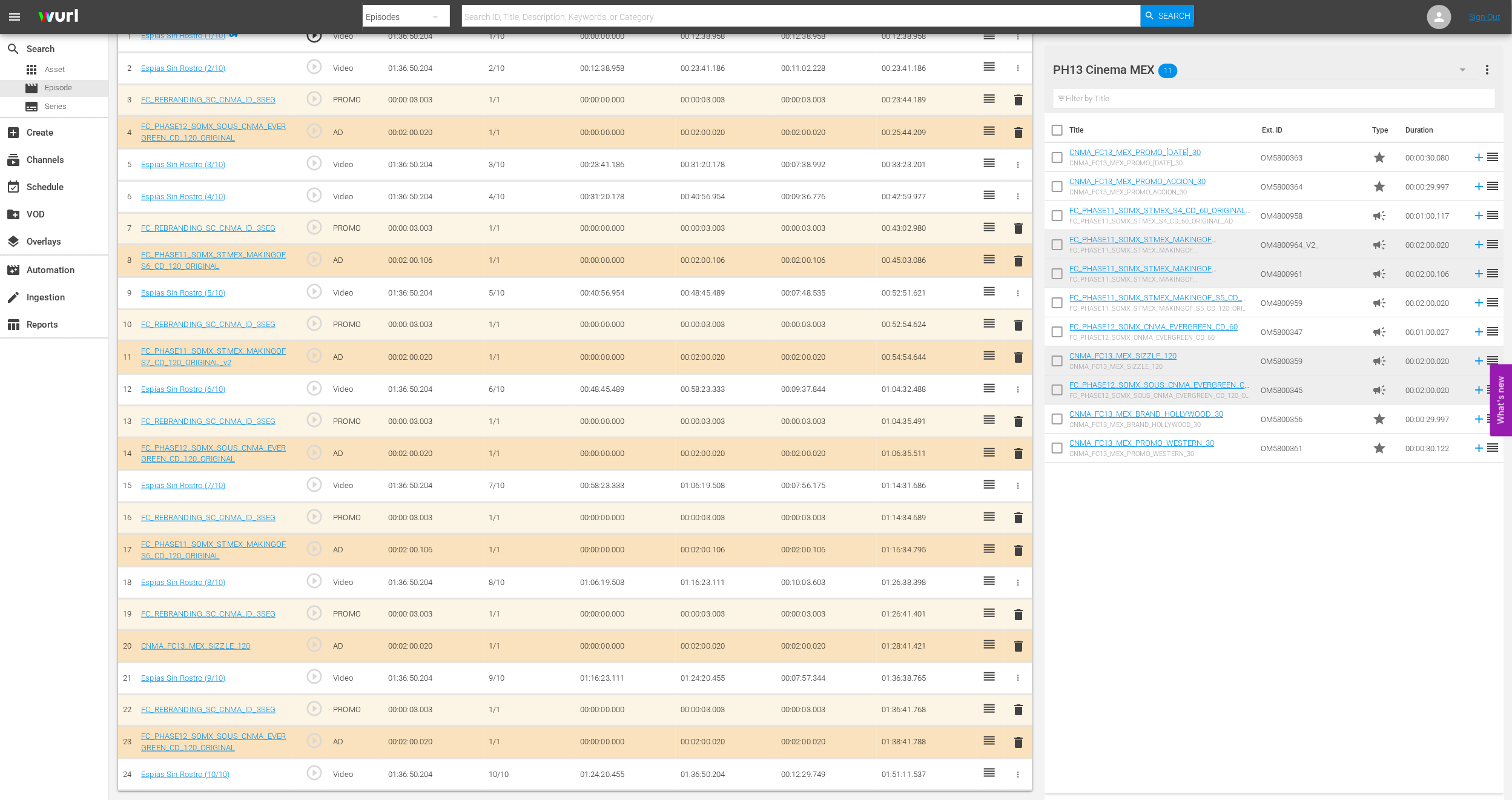
click at [1016, 533] on span "delete" at bounding box center [1019, 743] width 15 height 15
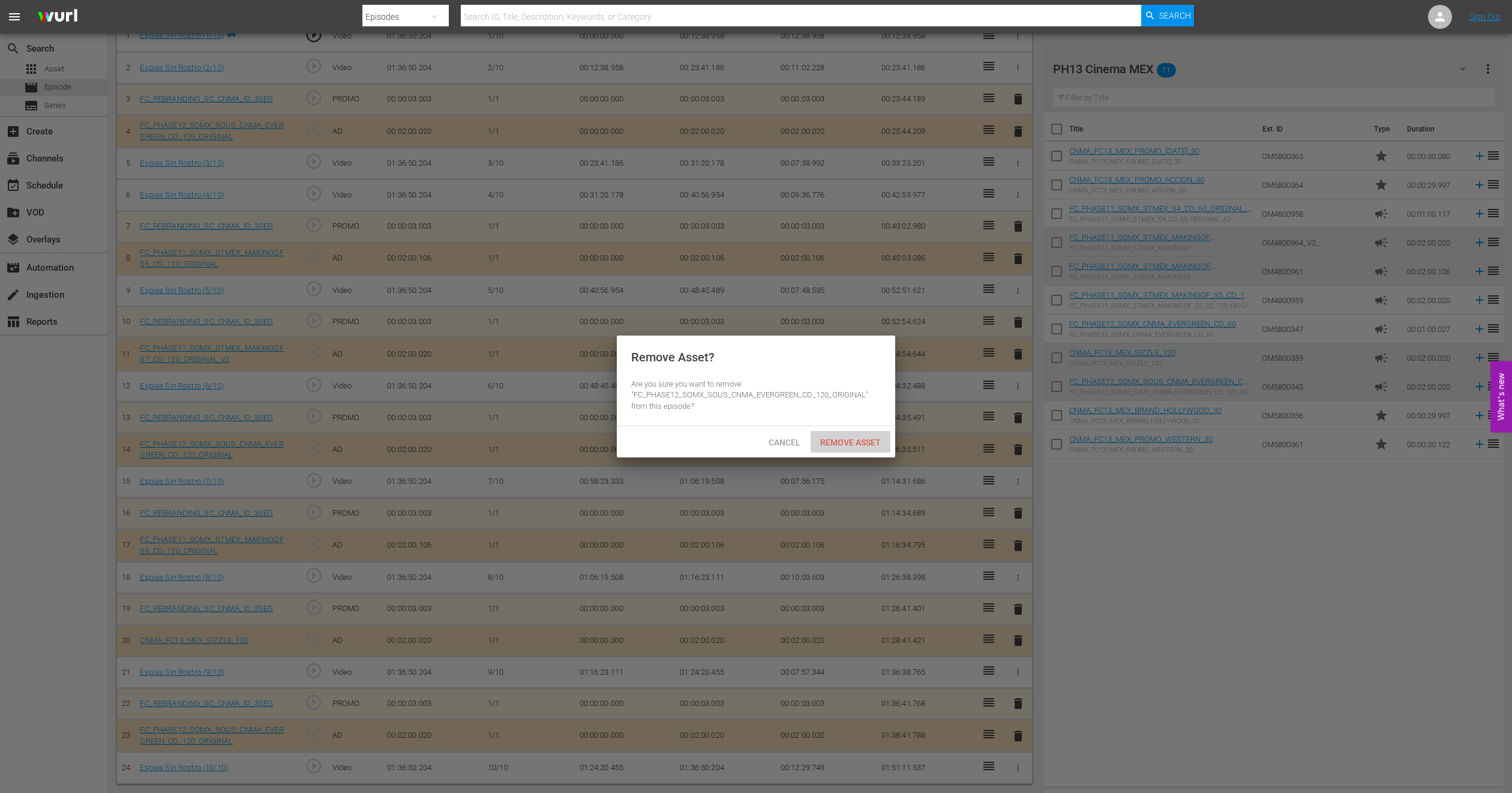
click at [847, 439] on span "Remove Asset" at bounding box center [851, 442] width 80 height 10
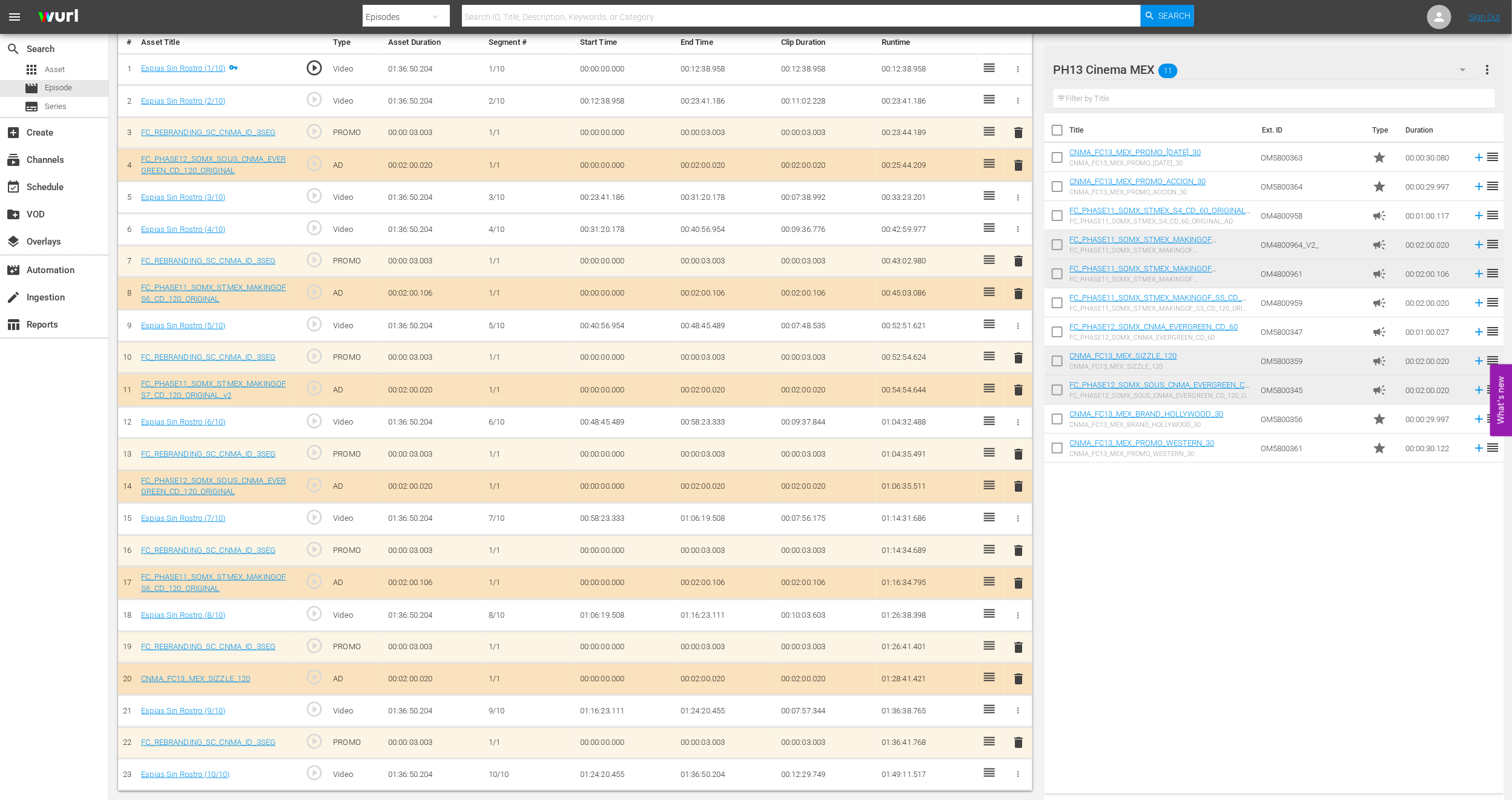
scroll to position [367, 0]
click at [1017, 164] on span "delete" at bounding box center [1019, 165] width 15 height 15
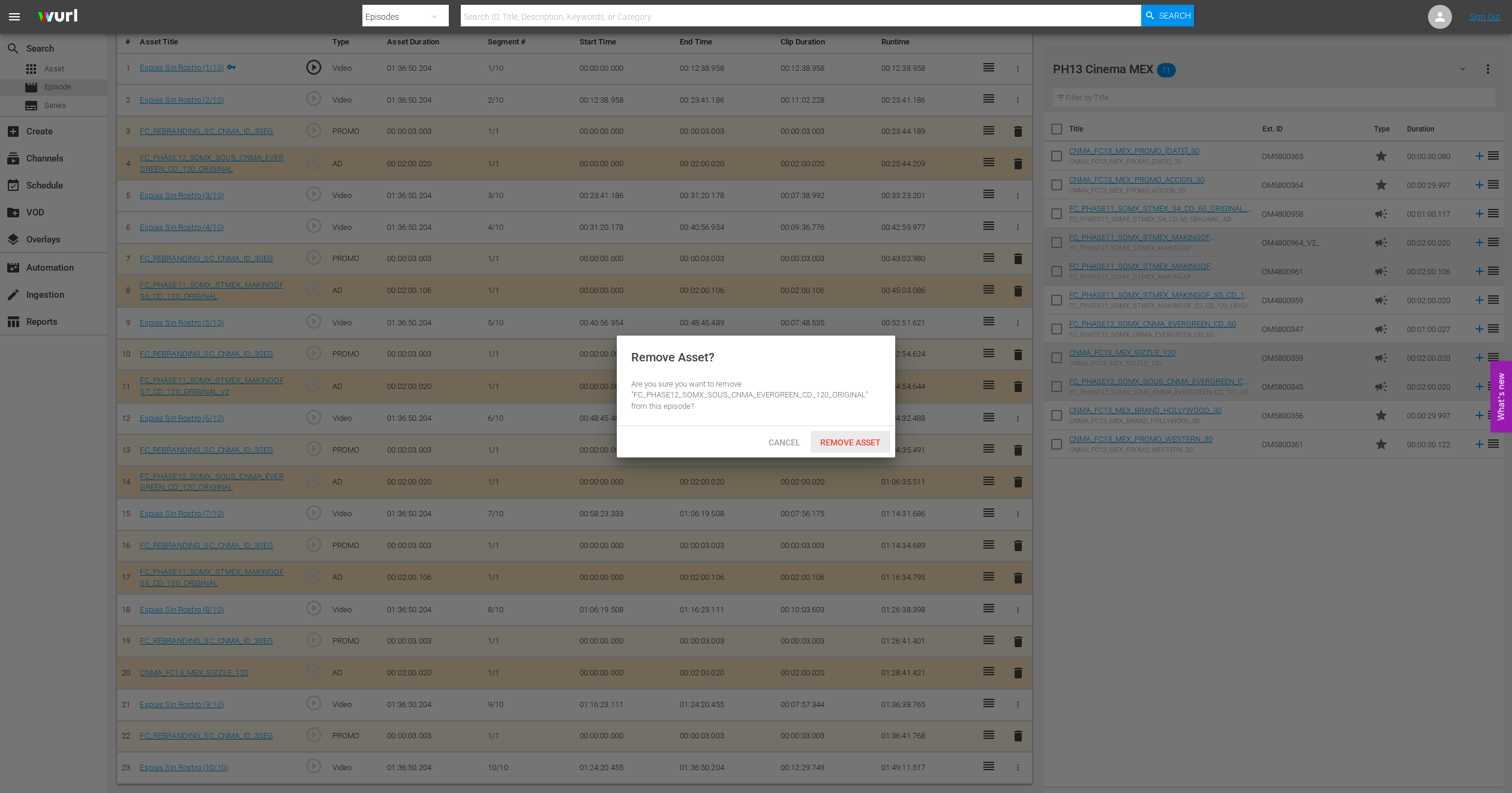
click at [880, 438] on span "Remove Asset" at bounding box center [851, 442] width 80 height 10
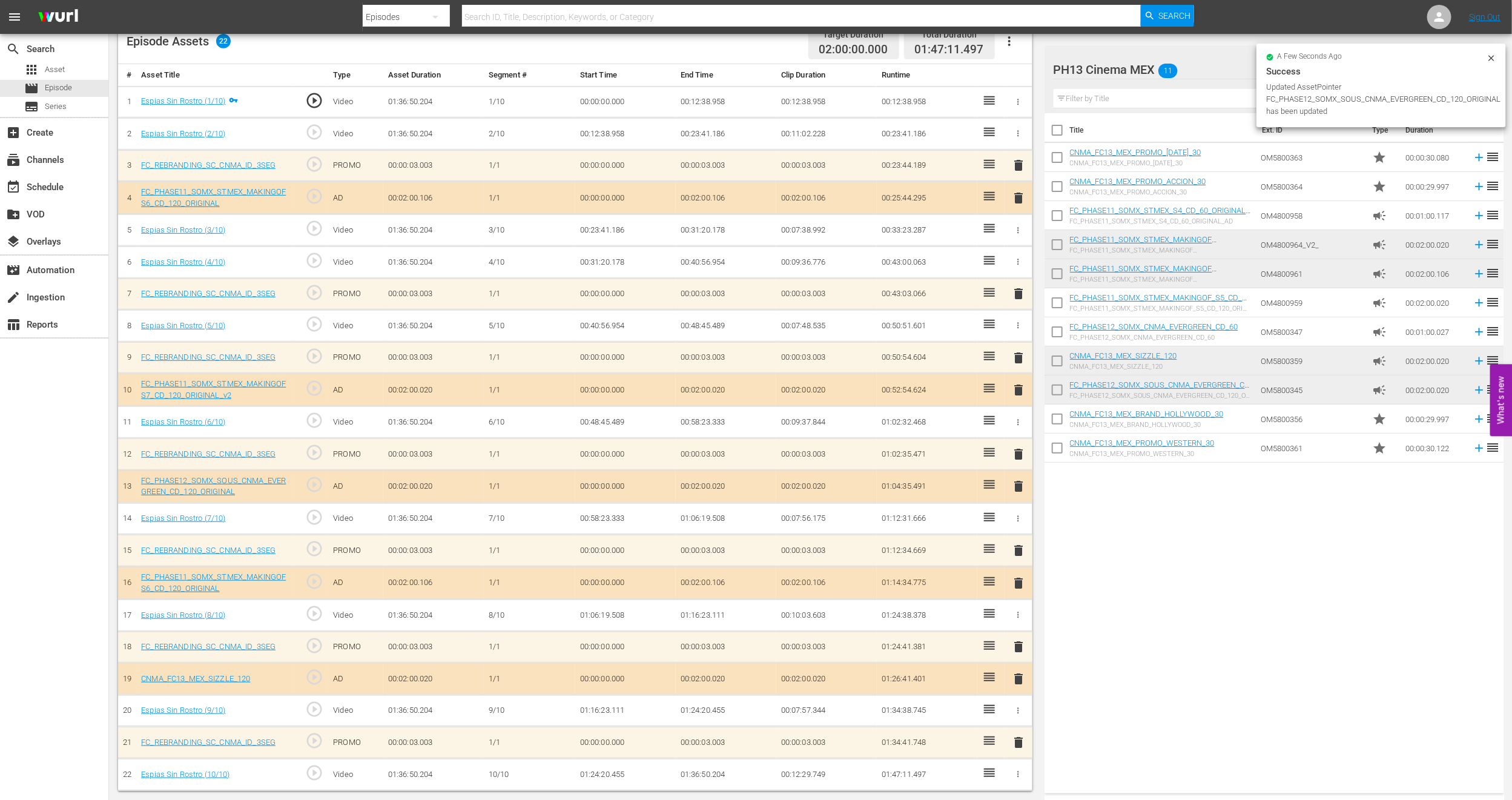
scroll to position [334, 0]
click at [1017, 533] on span "delete" at bounding box center [1019, 584] width 15 height 15
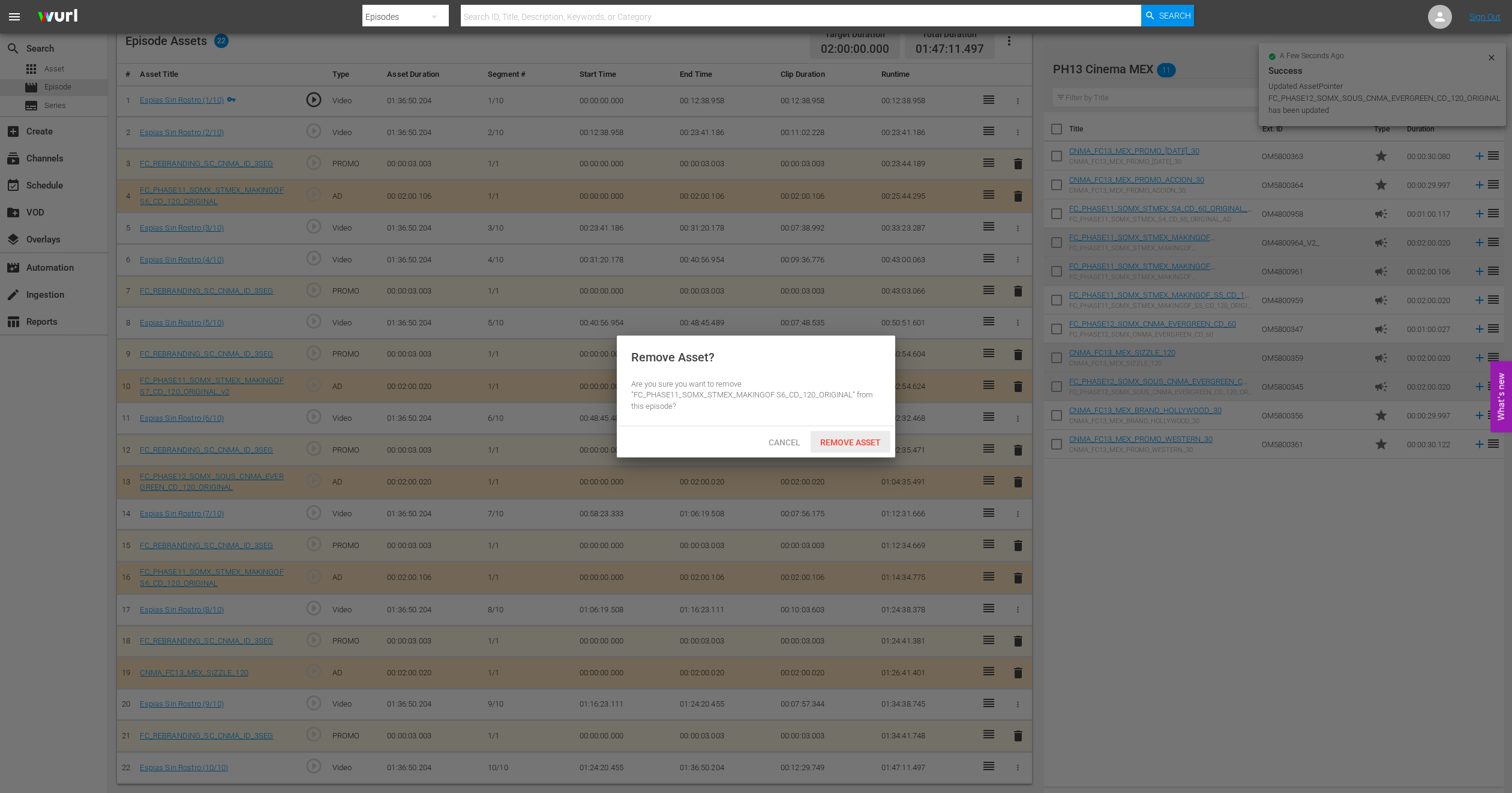
click at [852, 438] on span "Remove Asset" at bounding box center [851, 442] width 80 height 10
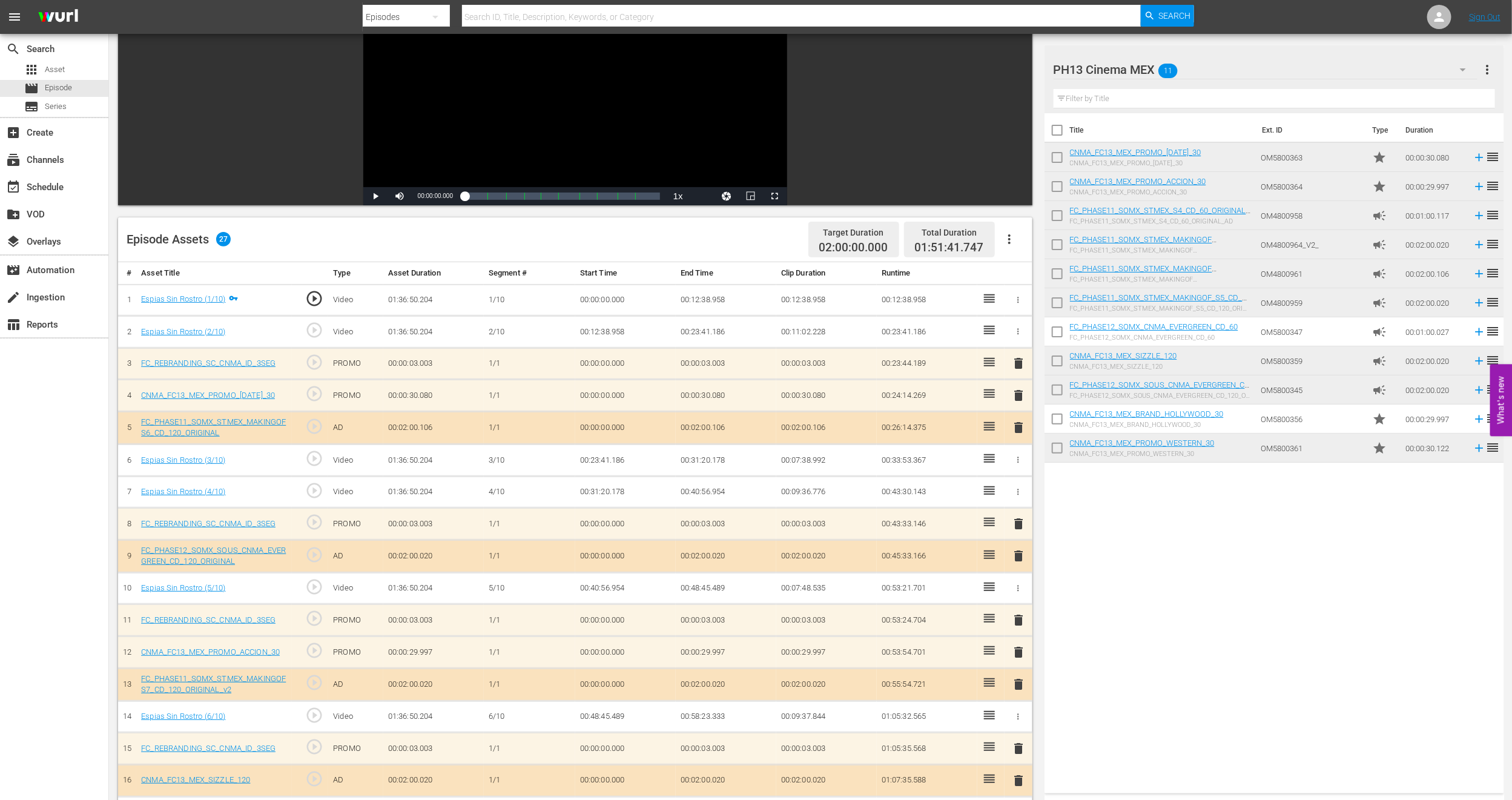
scroll to position [0, 0]
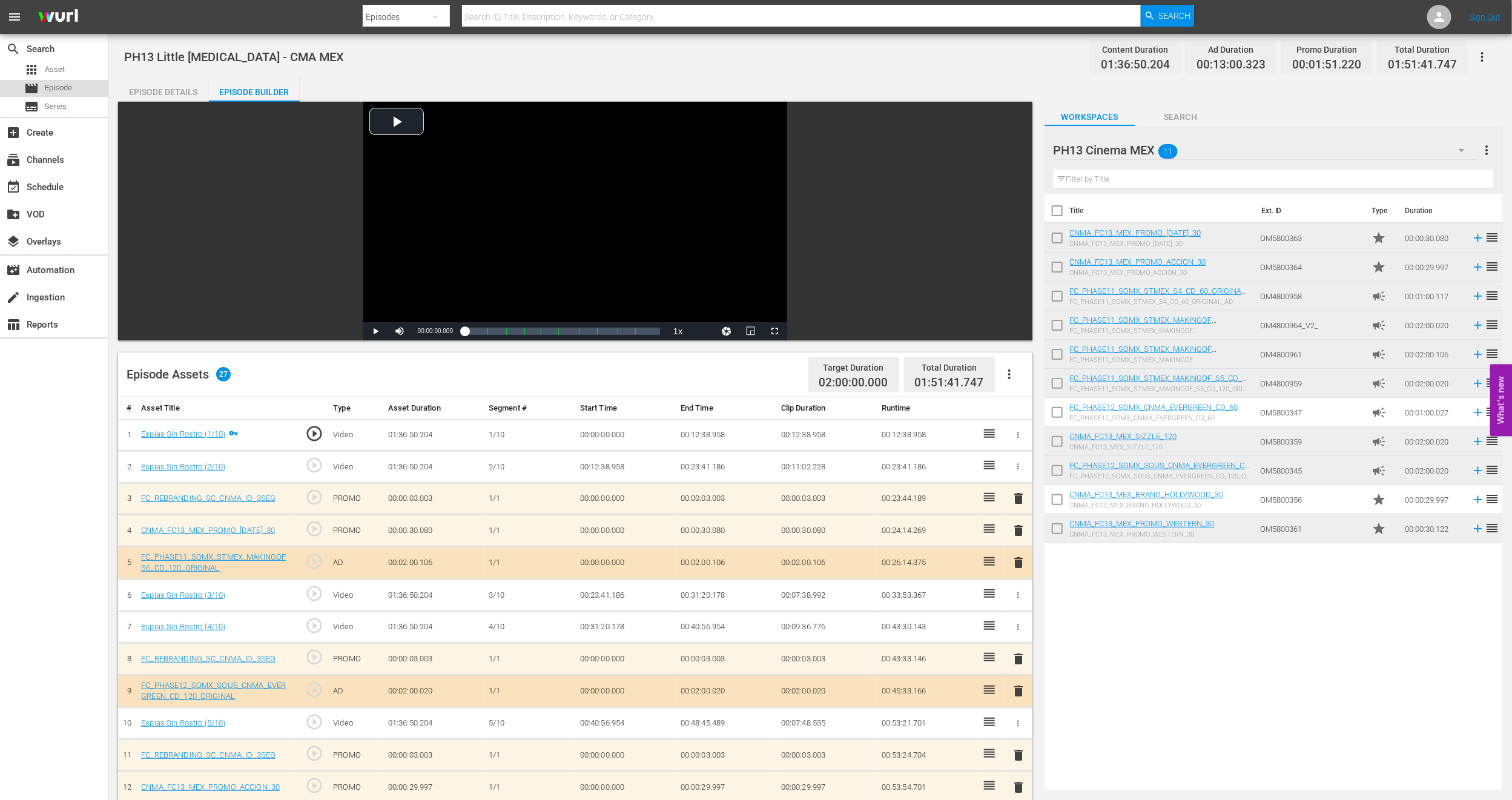
click at [57, 88] on span "Episode" at bounding box center [59, 88] width 27 height 12
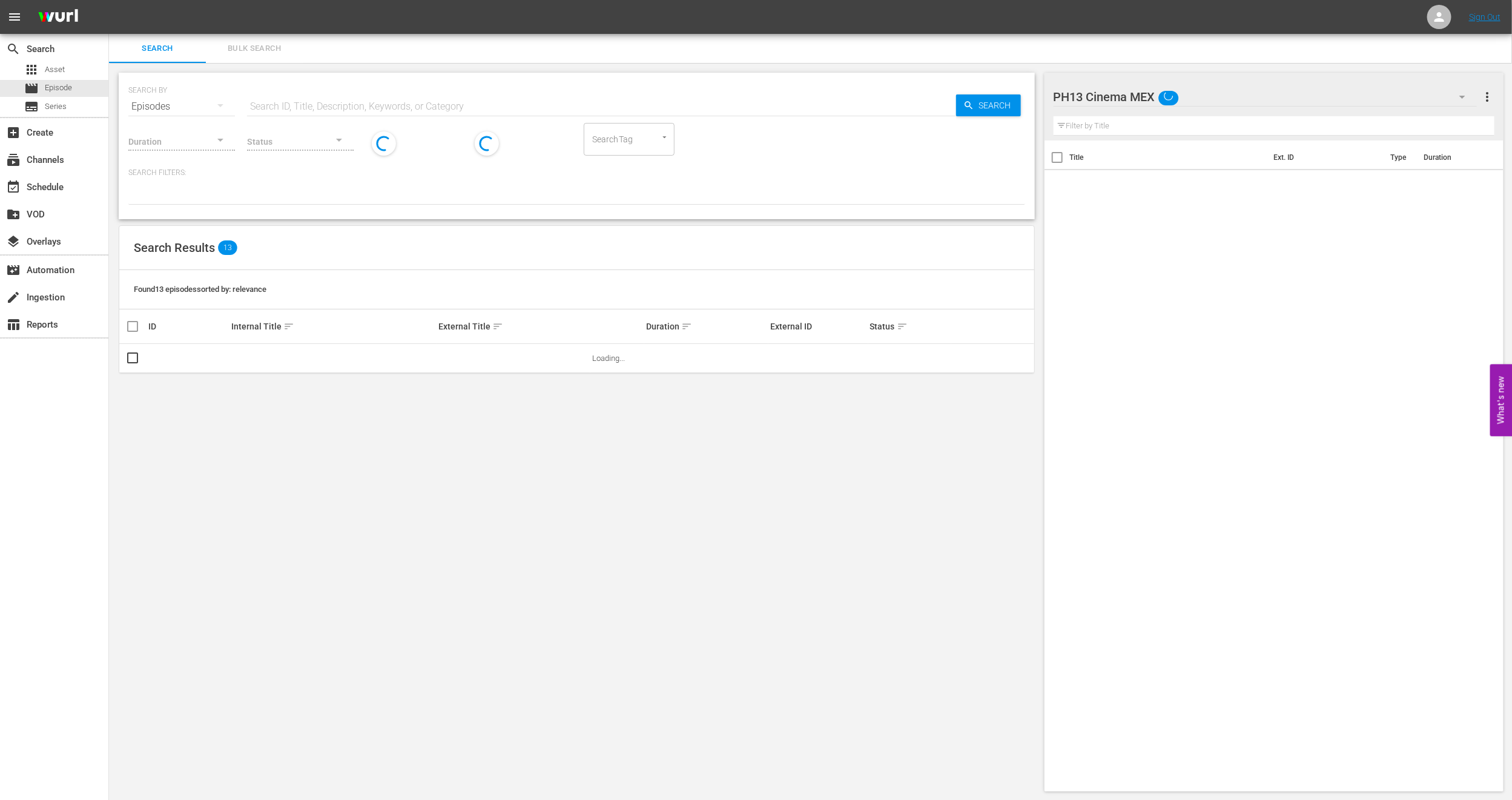
click at [295, 45] on span "Bulk Search" at bounding box center [254, 49] width 82 height 14
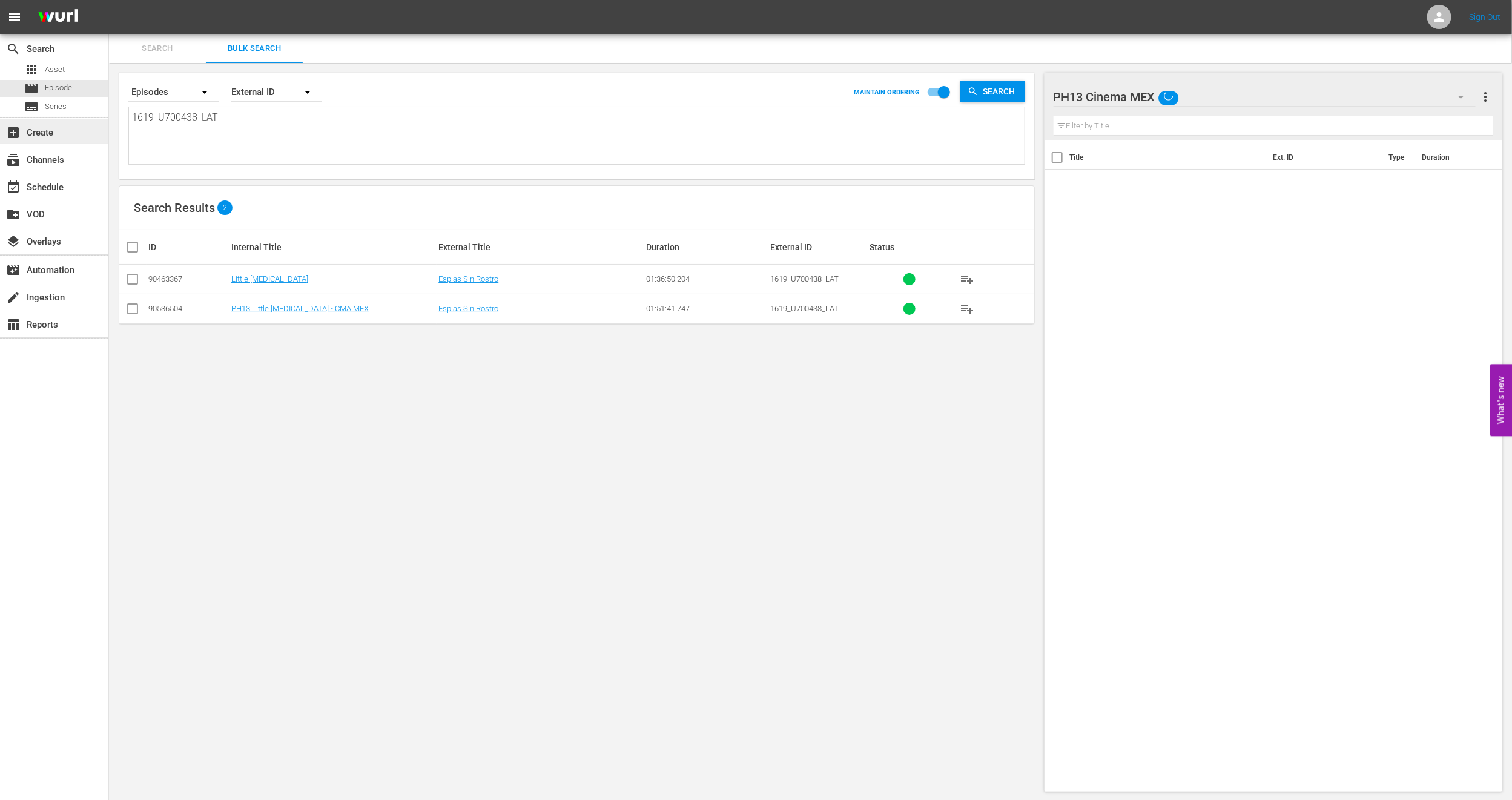
drag, startPoint x: 232, startPoint y: 117, endPoint x: 0, endPoint y: 140, distance: 233.1
click at [109, 0] on div "search Search apps Asset movie Episode subtitles Series add_box Create subscrip…" at bounding box center [810, 0] width 1403 height 0
paste textarea
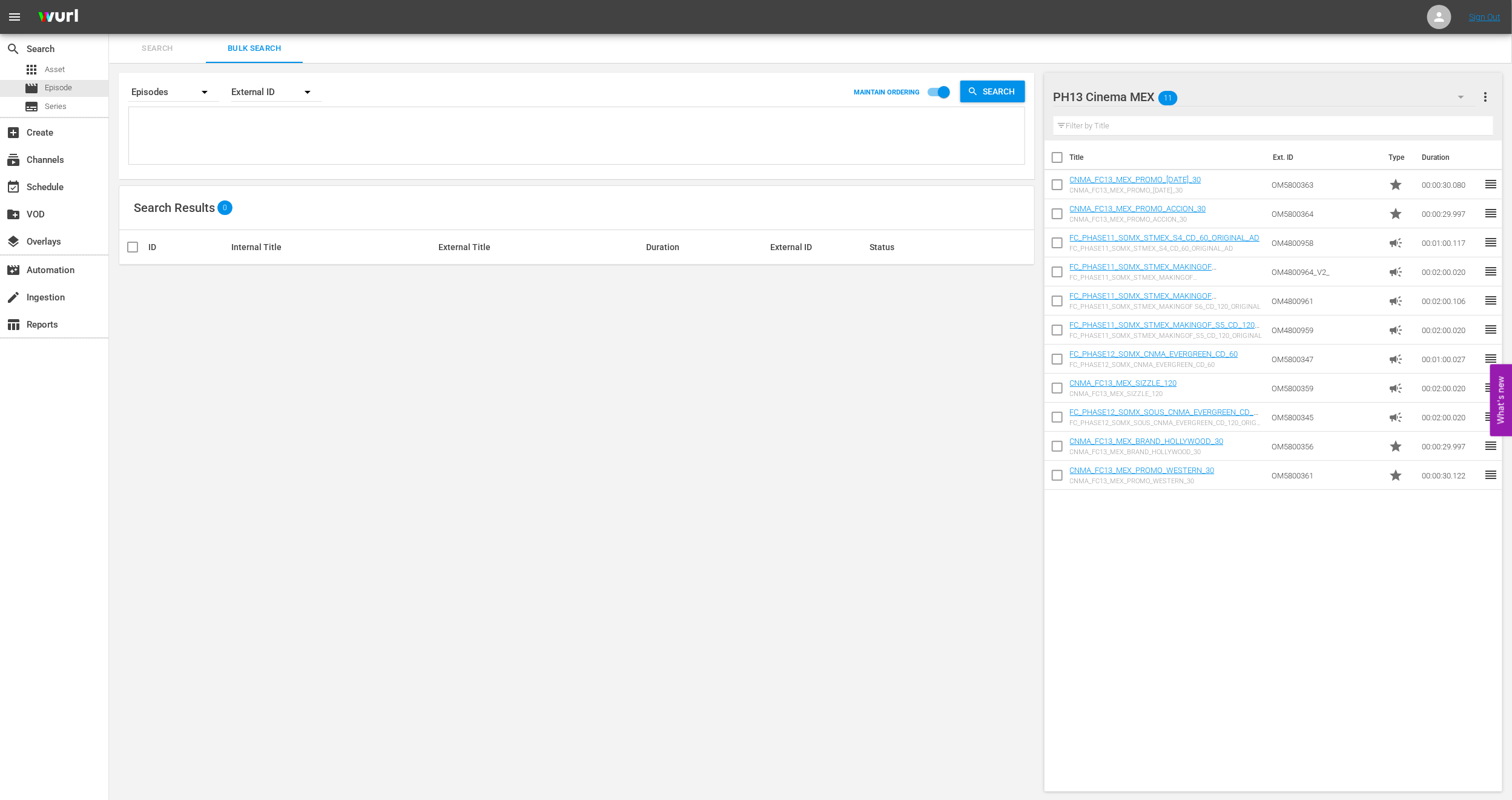
click at [258, 124] on textarea at bounding box center [579, 138] width 893 height 55
click at [185, 138] on textarea at bounding box center [579, 138] width 893 height 55
paste textarea "2709_U700437_LAT"
type textarea "2709_U700437_LAT"
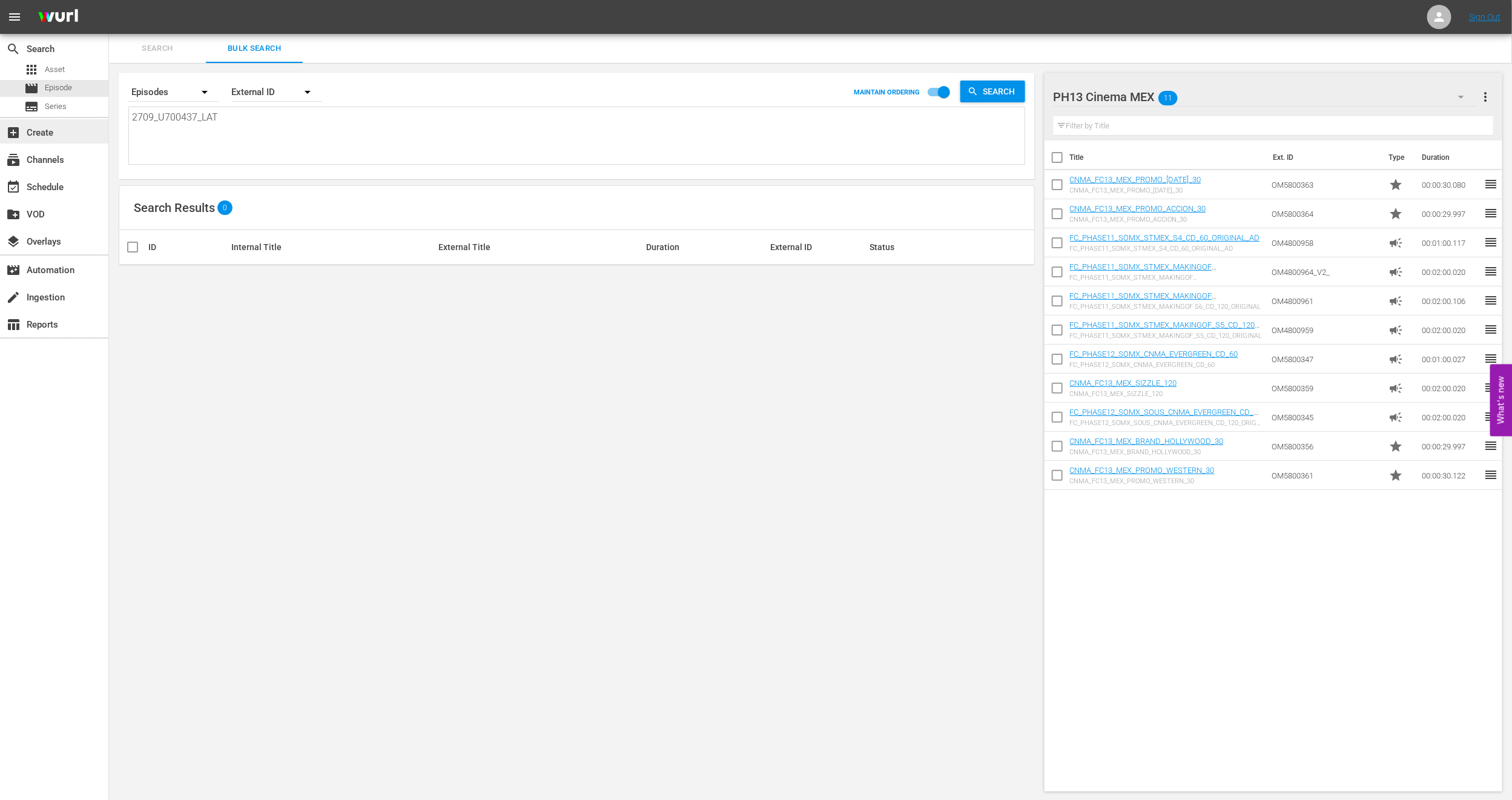
drag, startPoint x: 235, startPoint y: 134, endPoint x: 0, endPoint y: 135, distance: 235.0
click at [109, 0] on div "search Search apps Asset movie Episode subtitles Series add_box Create subscrip…" at bounding box center [810, 0] width 1403 height 0
paste textarea "909285_U700445"
type textarea "909285_U700445_LAT"
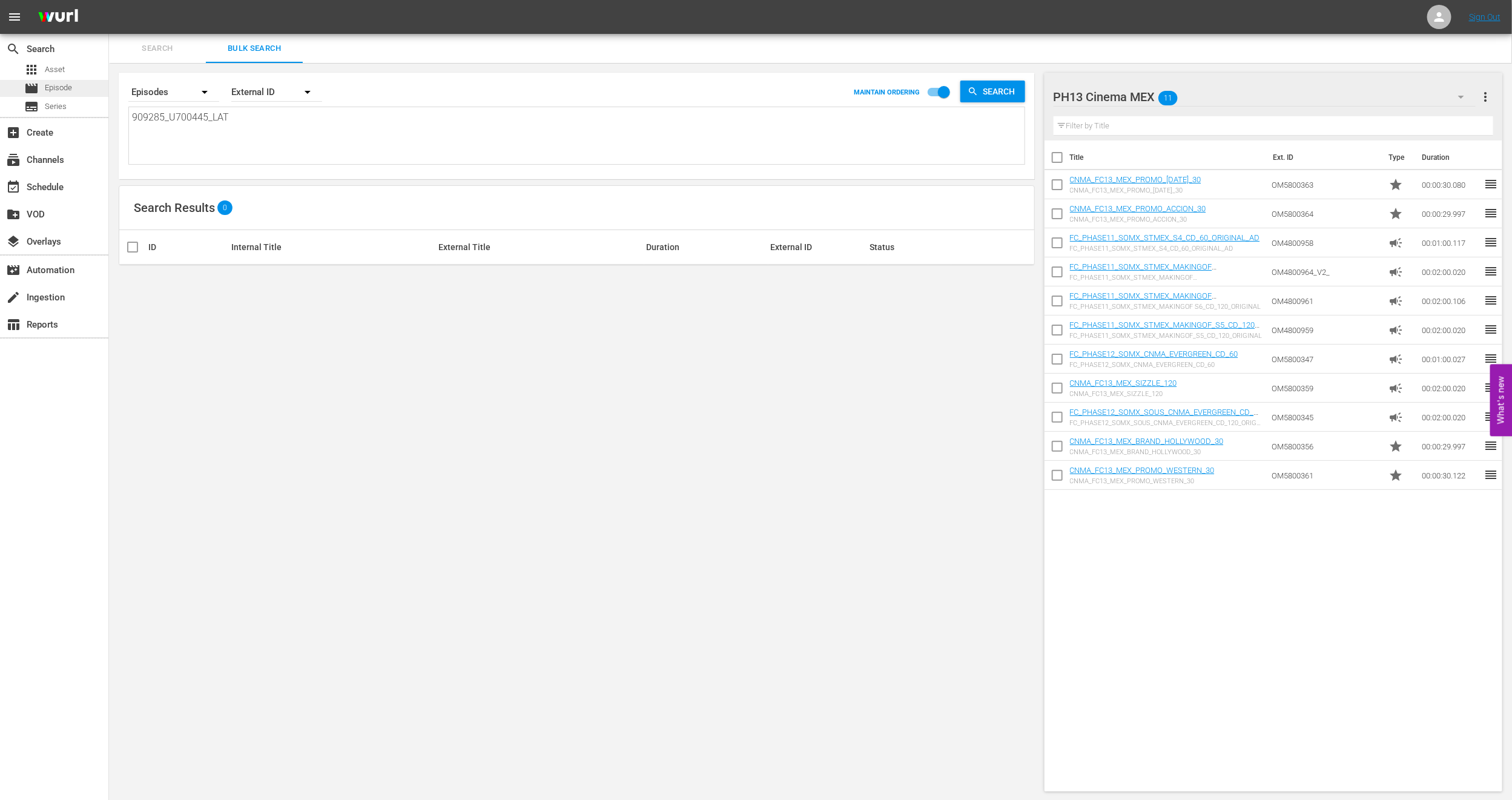
click at [80, 91] on div "movie Episode" at bounding box center [54, 88] width 109 height 17
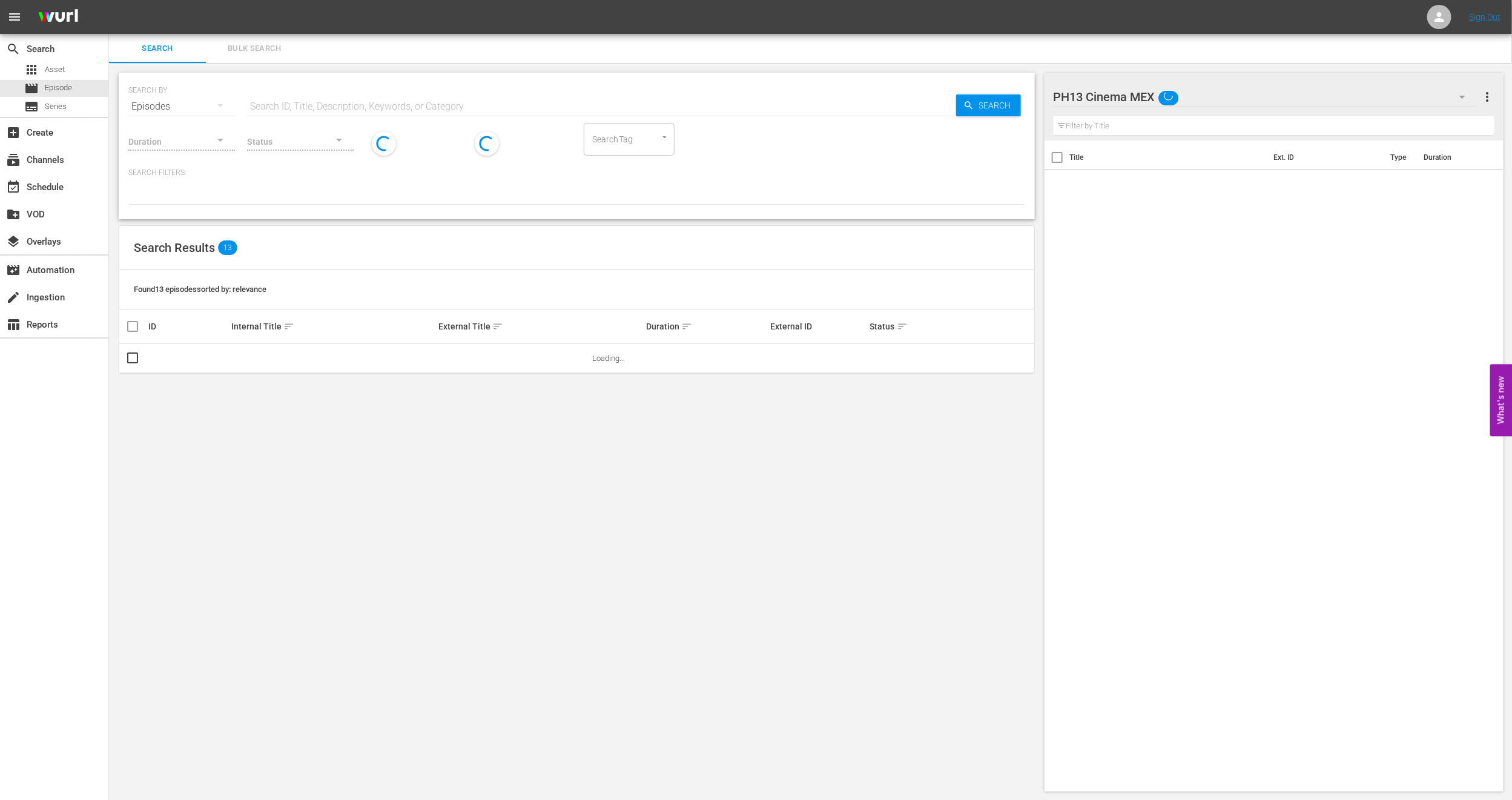
click at [258, 59] on button "Bulk Search" at bounding box center [254, 49] width 97 height 29
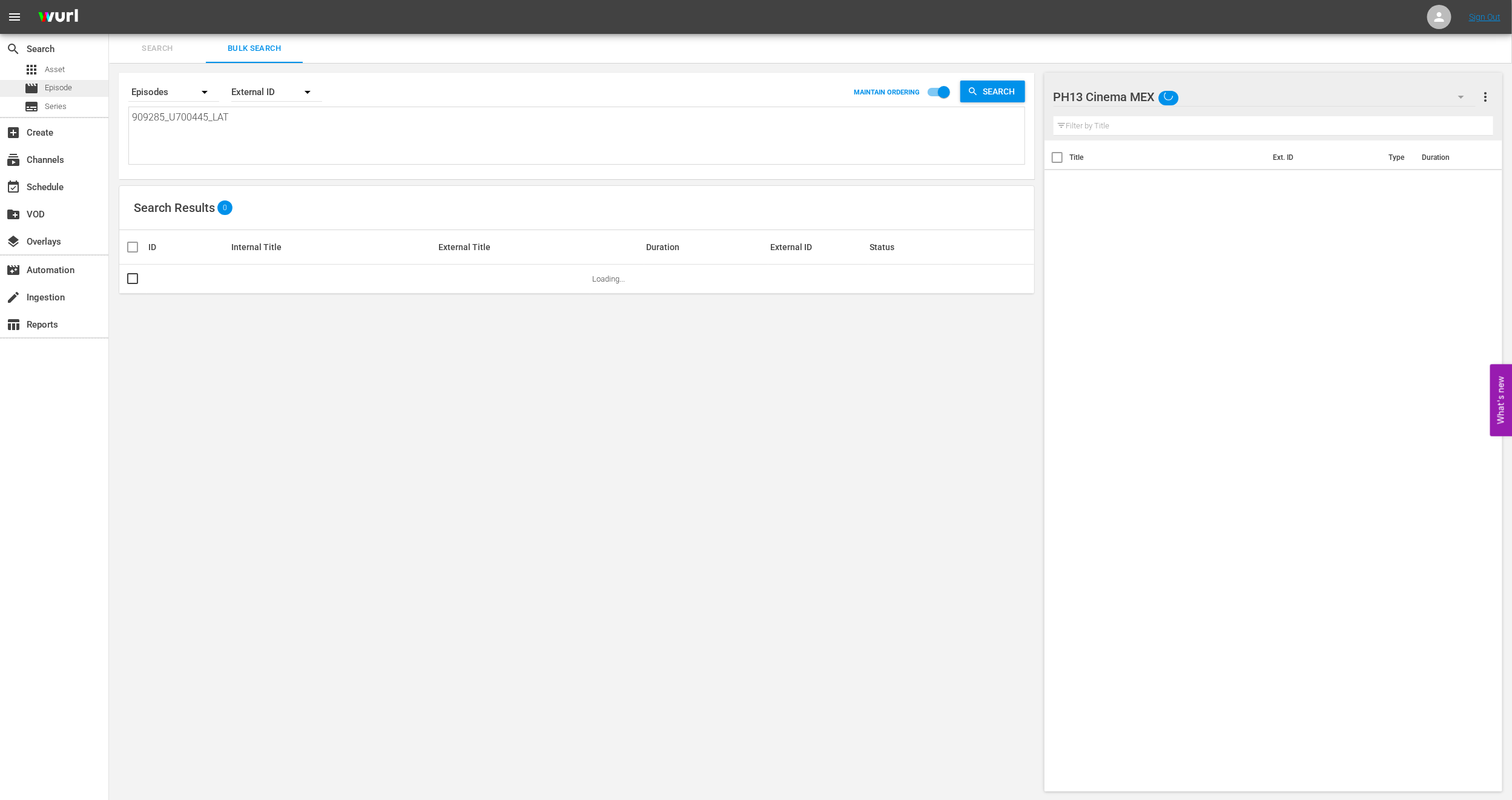
click at [84, 91] on div "movie Episode" at bounding box center [54, 88] width 109 height 17
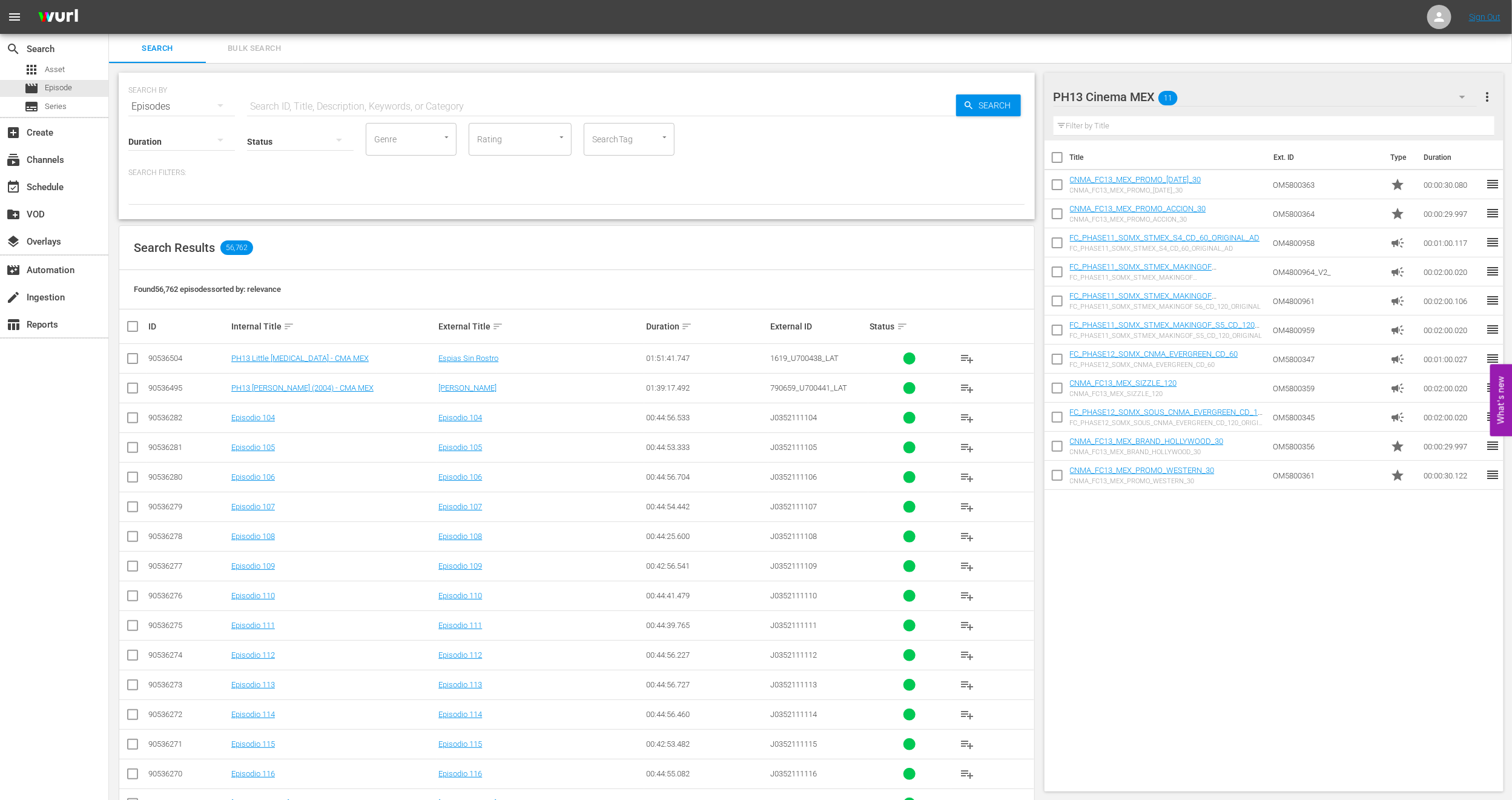
drag, startPoint x: 667, startPoint y: 321, endPoint x: 552, endPoint y: 279, distance: 122.4
click at [552, 279] on div "Found 56,762 episodes sorted by: relevance" at bounding box center [577, 290] width 915 height 40
